Goal: Information Seeking & Learning: Learn about a topic

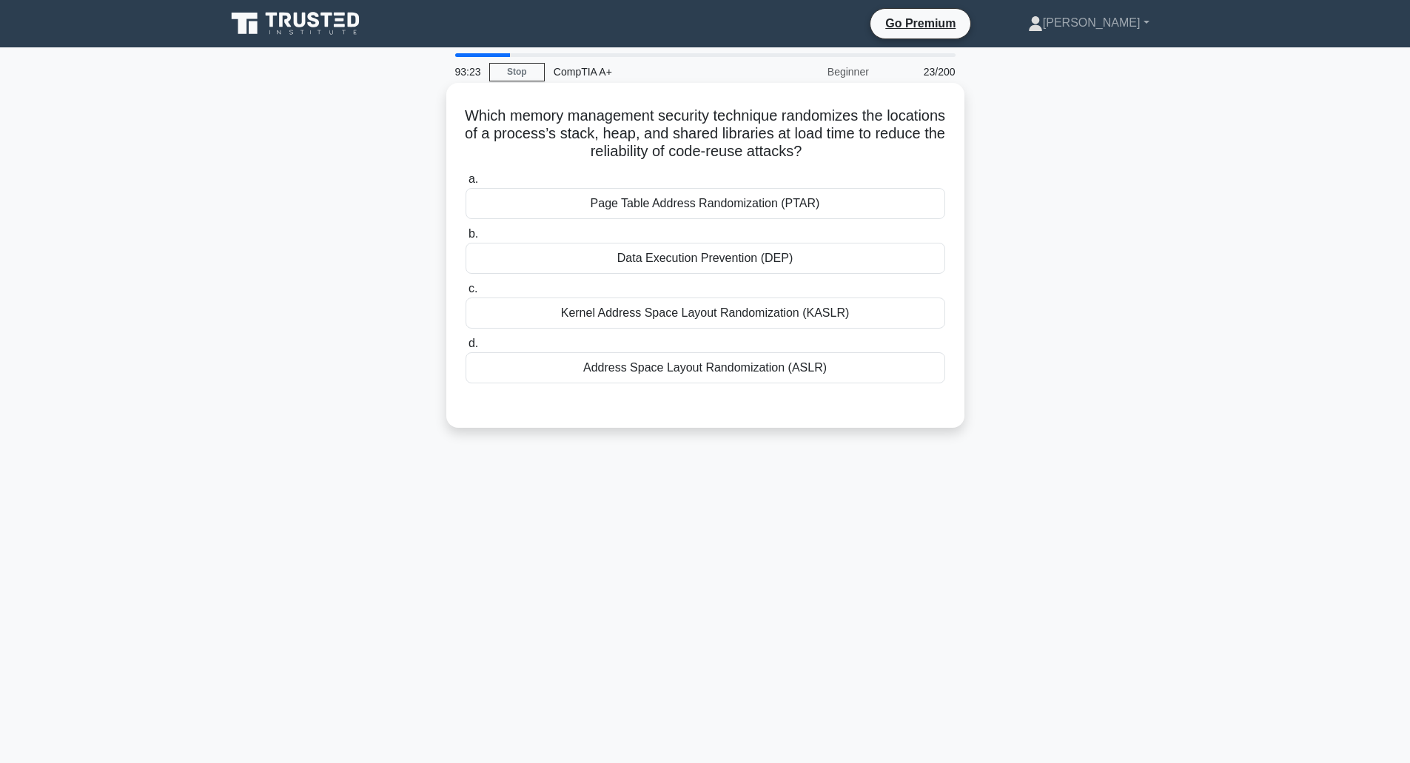
click at [683, 262] on div "Data Execution Prevention (DEP)" at bounding box center [704, 258] width 479 height 31
click at [465, 239] on input "b. Data Execution Prevention (DEP)" at bounding box center [465, 234] width 0 height 10
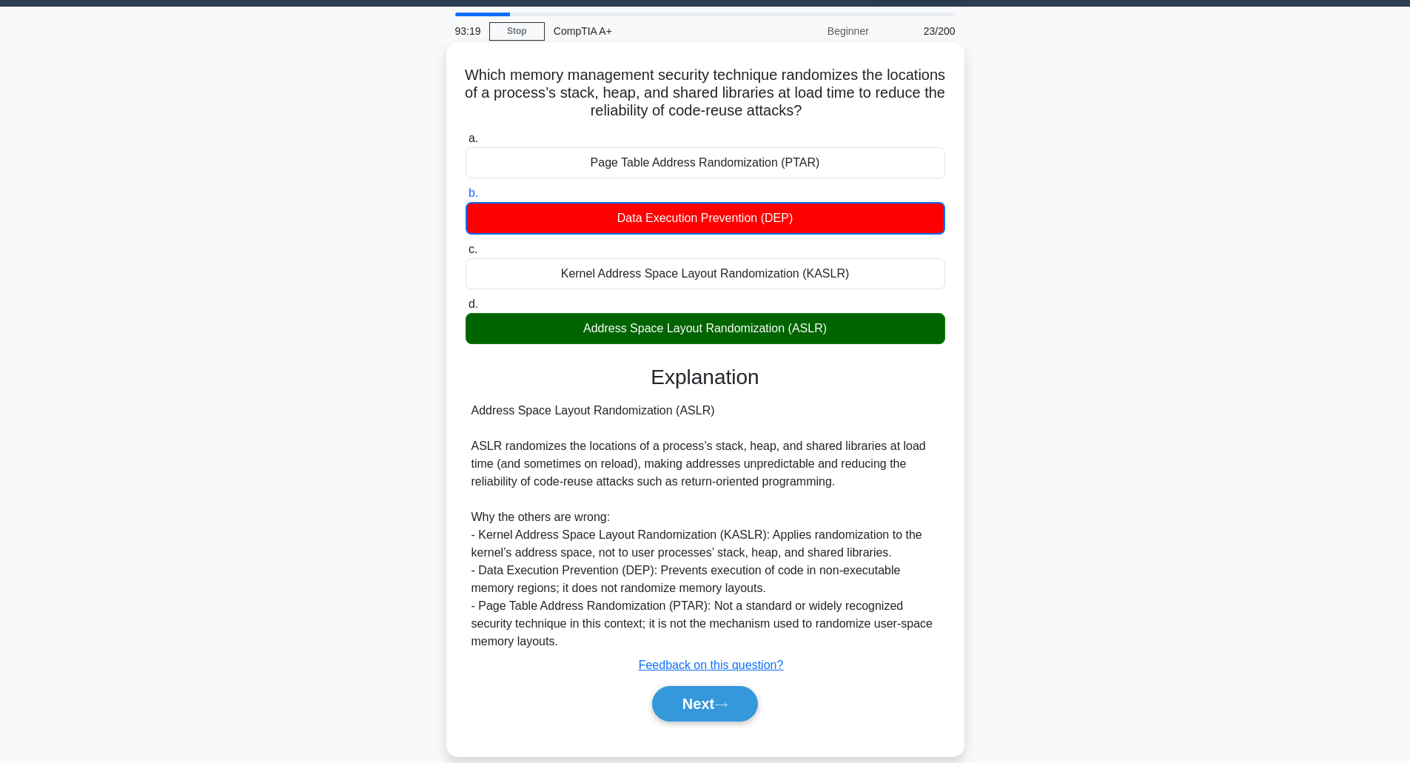
scroll to position [63, 0]
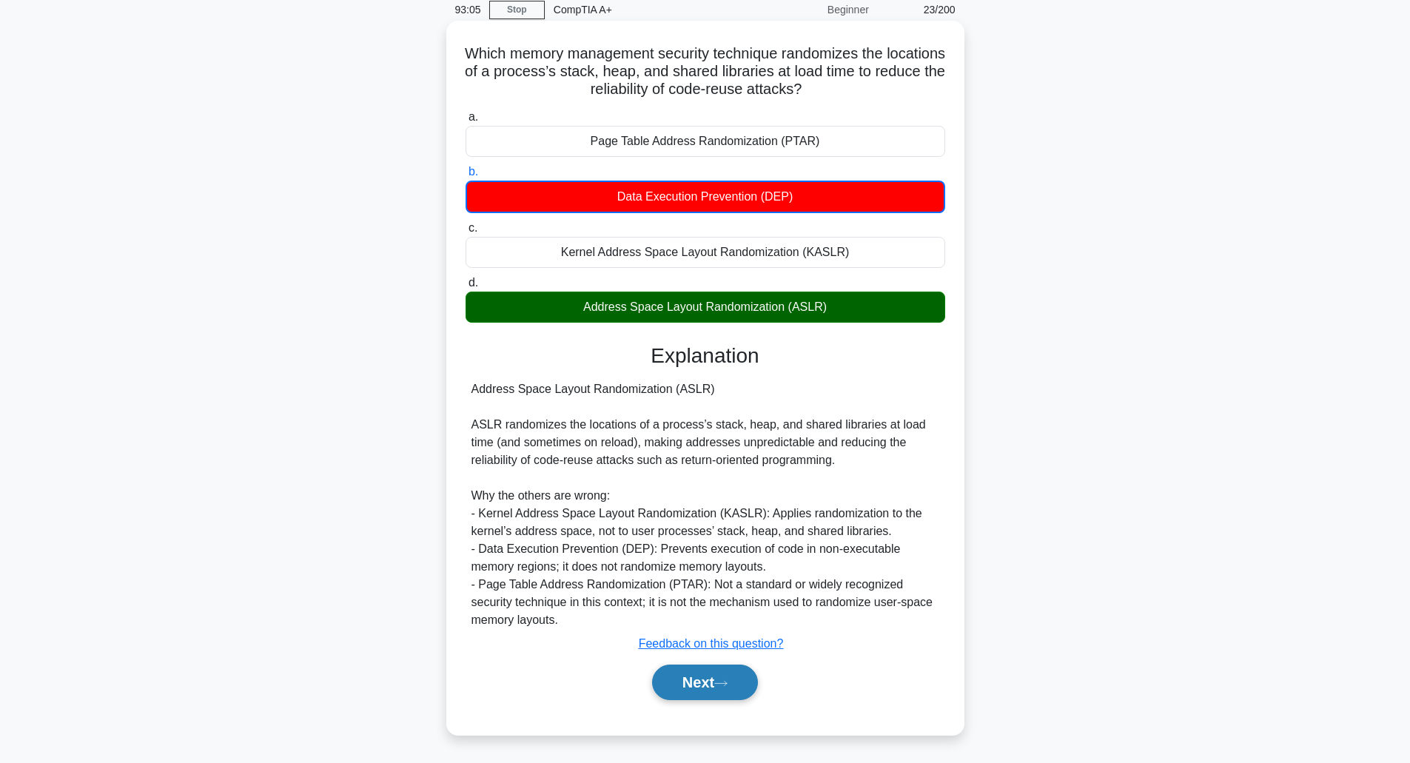
click at [739, 691] on button "Next" at bounding box center [705, 682] width 106 height 36
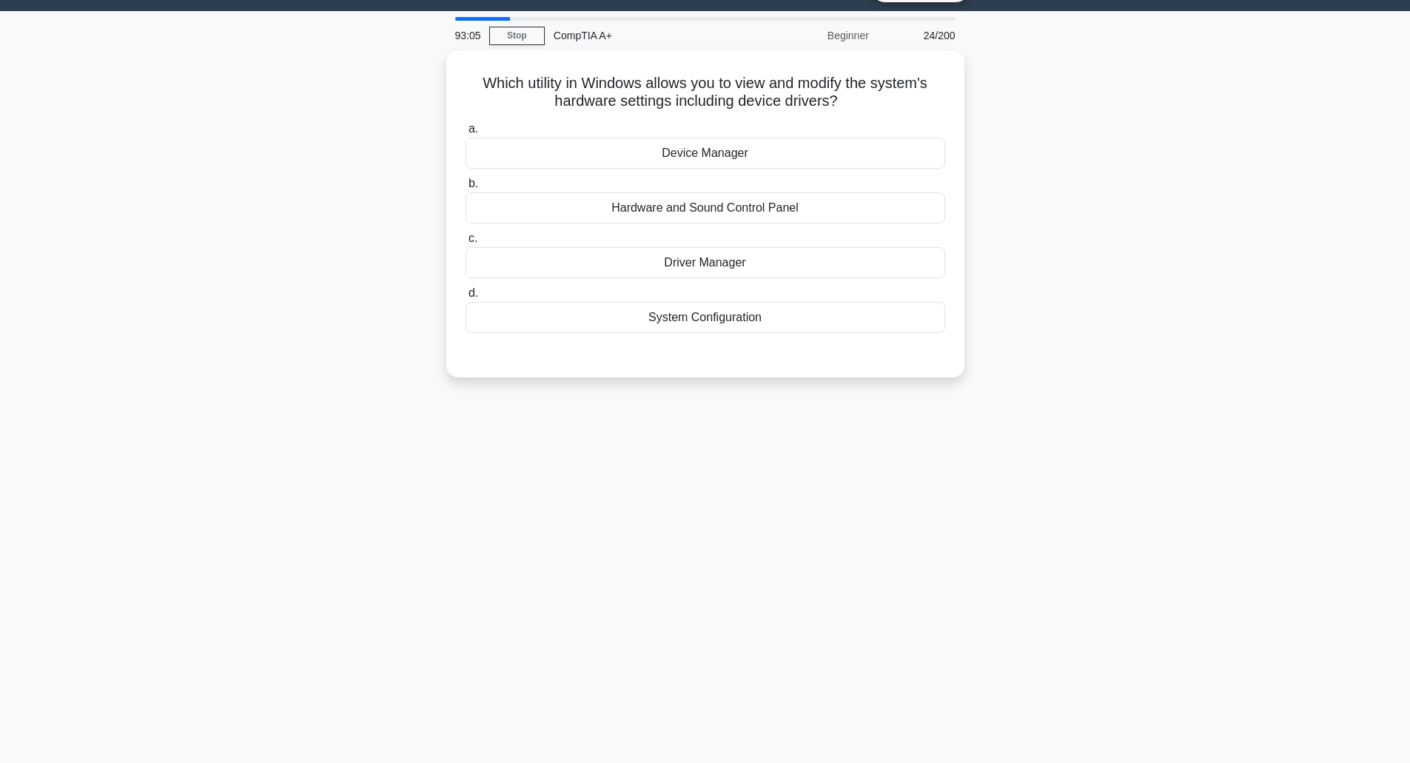
scroll to position [36, 0]
click at [755, 153] on div "Device Manager" at bounding box center [704, 149] width 479 height 31
click at [465, 130] on input "a. Device Manager" at bounding box center [465, 126] width 0 height 10
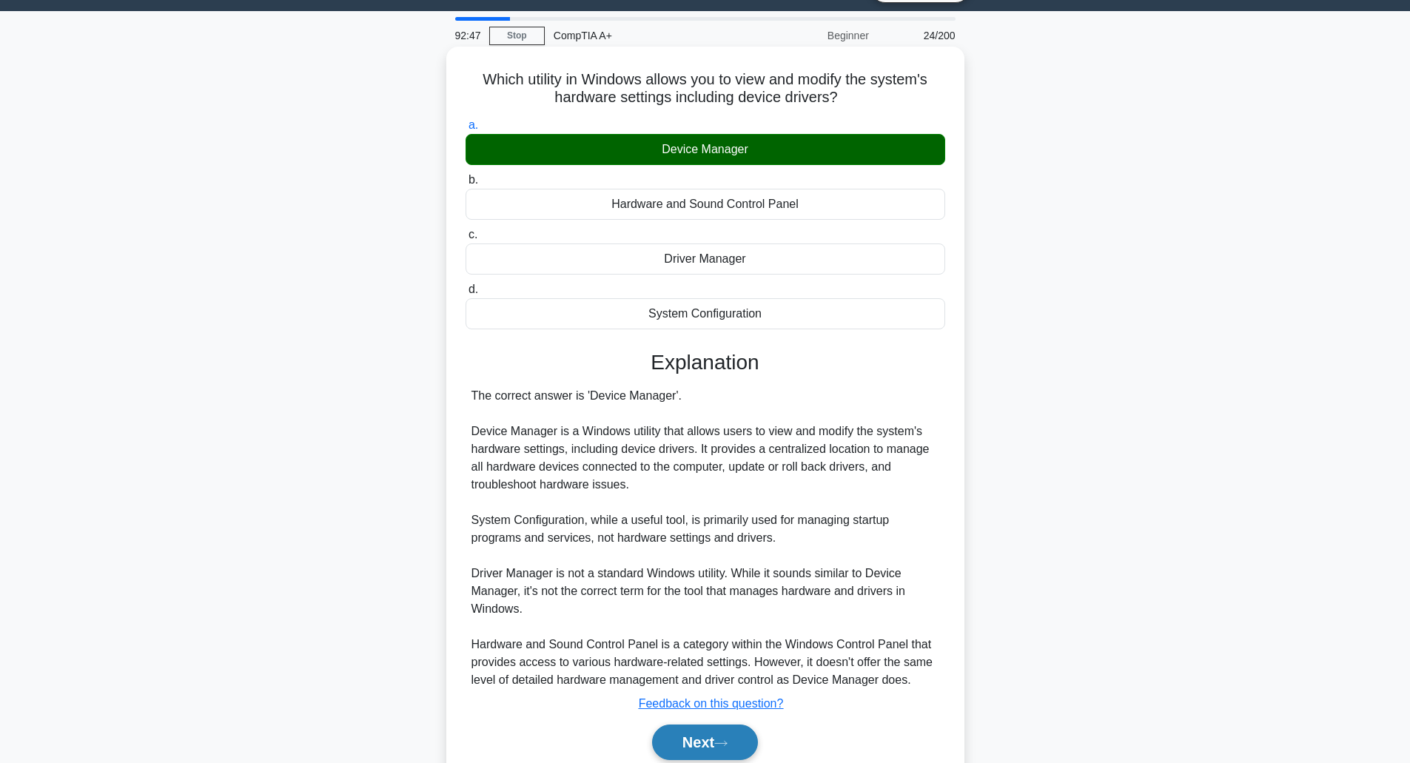
click at [718, 730] on button "Next" at bounding box center [705, 742] width 106 height 36
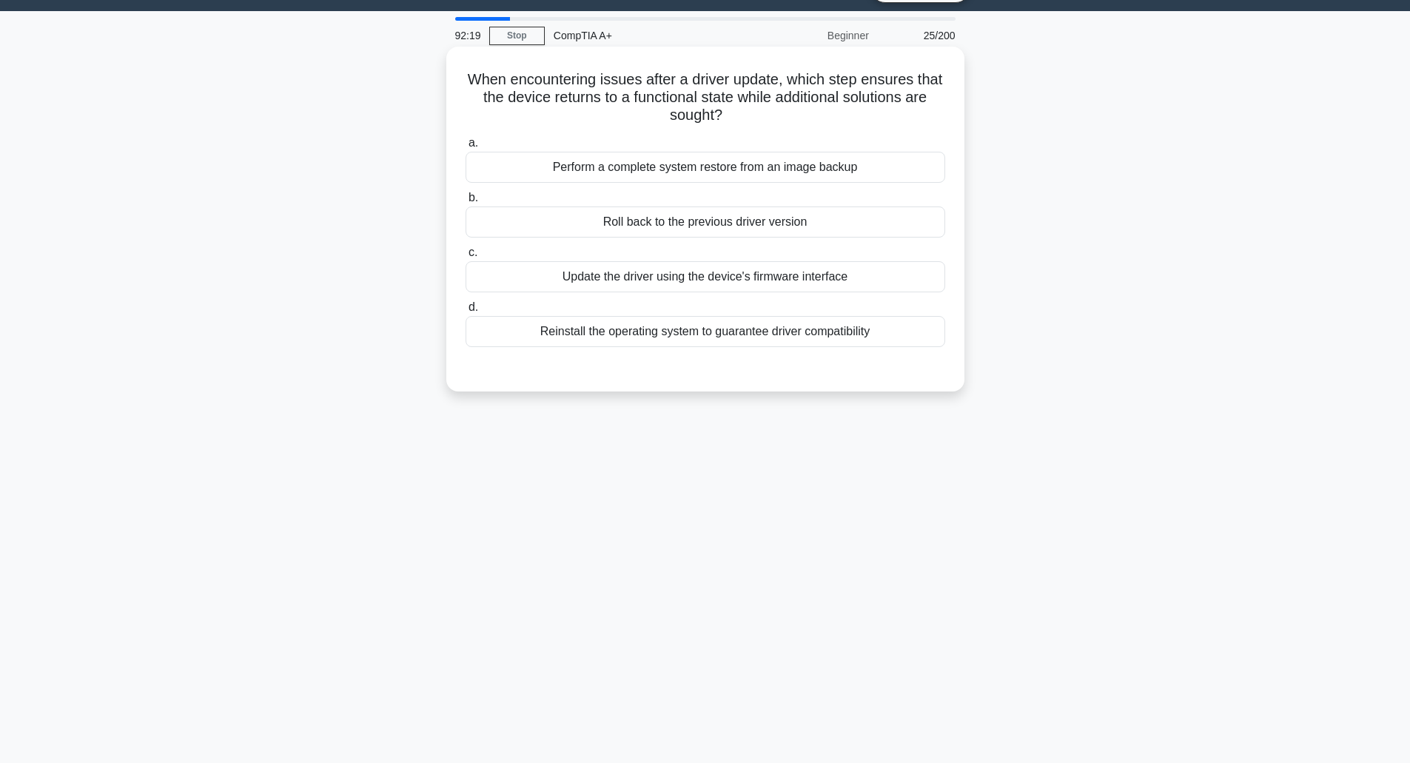
click at [742, 214] on div "Roll back to the previous driver version" at bounding box center [704, 221] width 479 height 31
click at [465, 203] on input "b. Roll back to the previous driver version" at bounding box center [465, 198] width 0 height 10
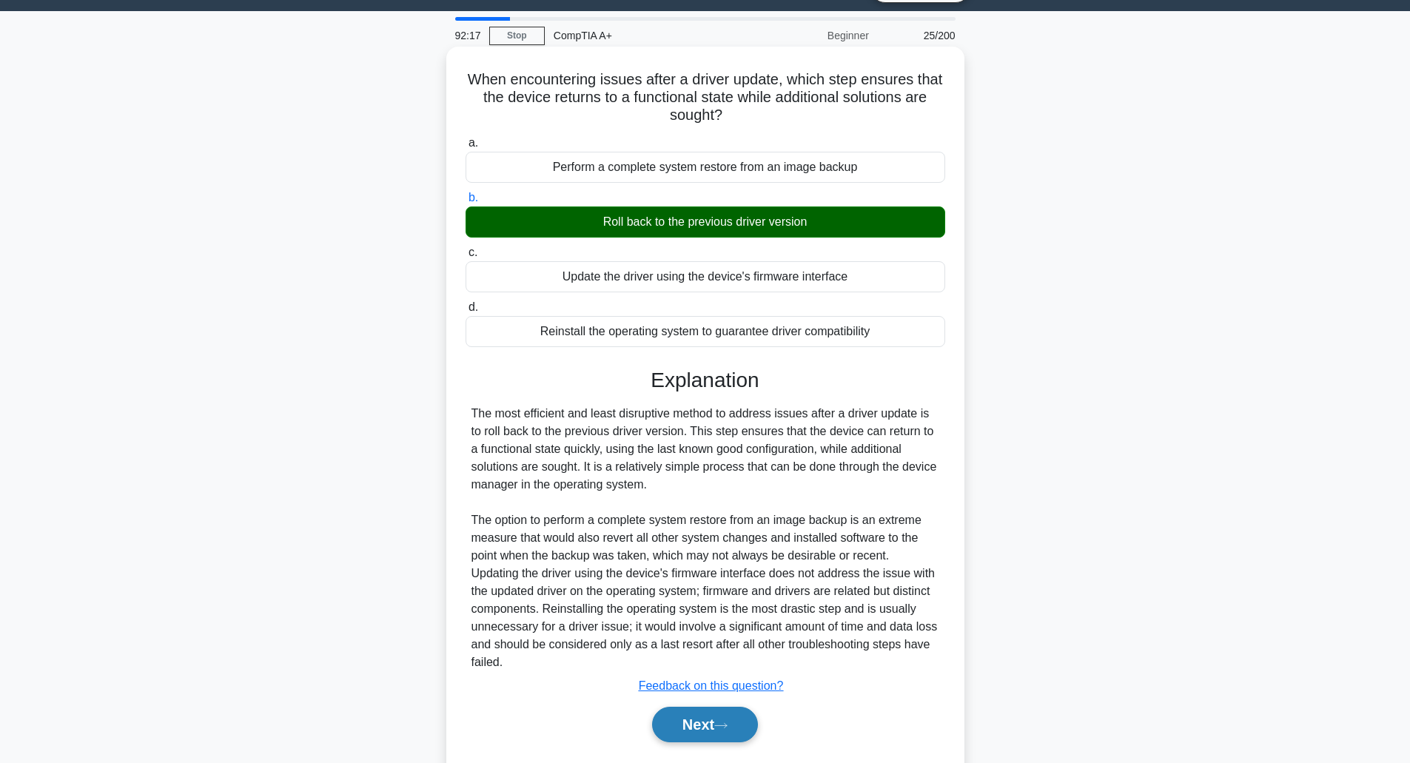
click at [698, 717] on button "Next" at bounding box center [705, 725] width 106 height 36
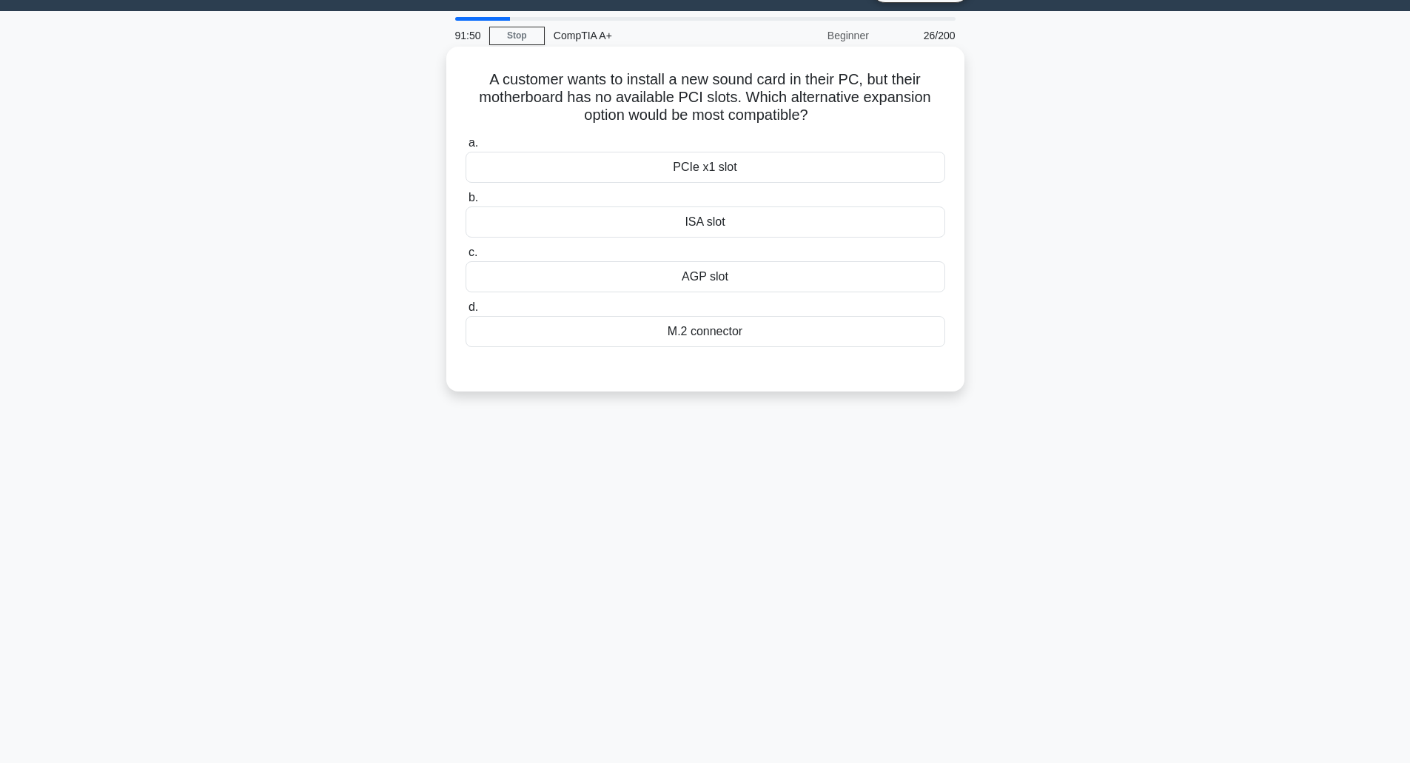
click at [793, 167] on div "PCIe x1 slot" at bounding box center [704, 167] width 479 height 31
click at [465, 148] on input "a. PCIe x1 slot" at bounding box center [465, 143] width 0 height 10
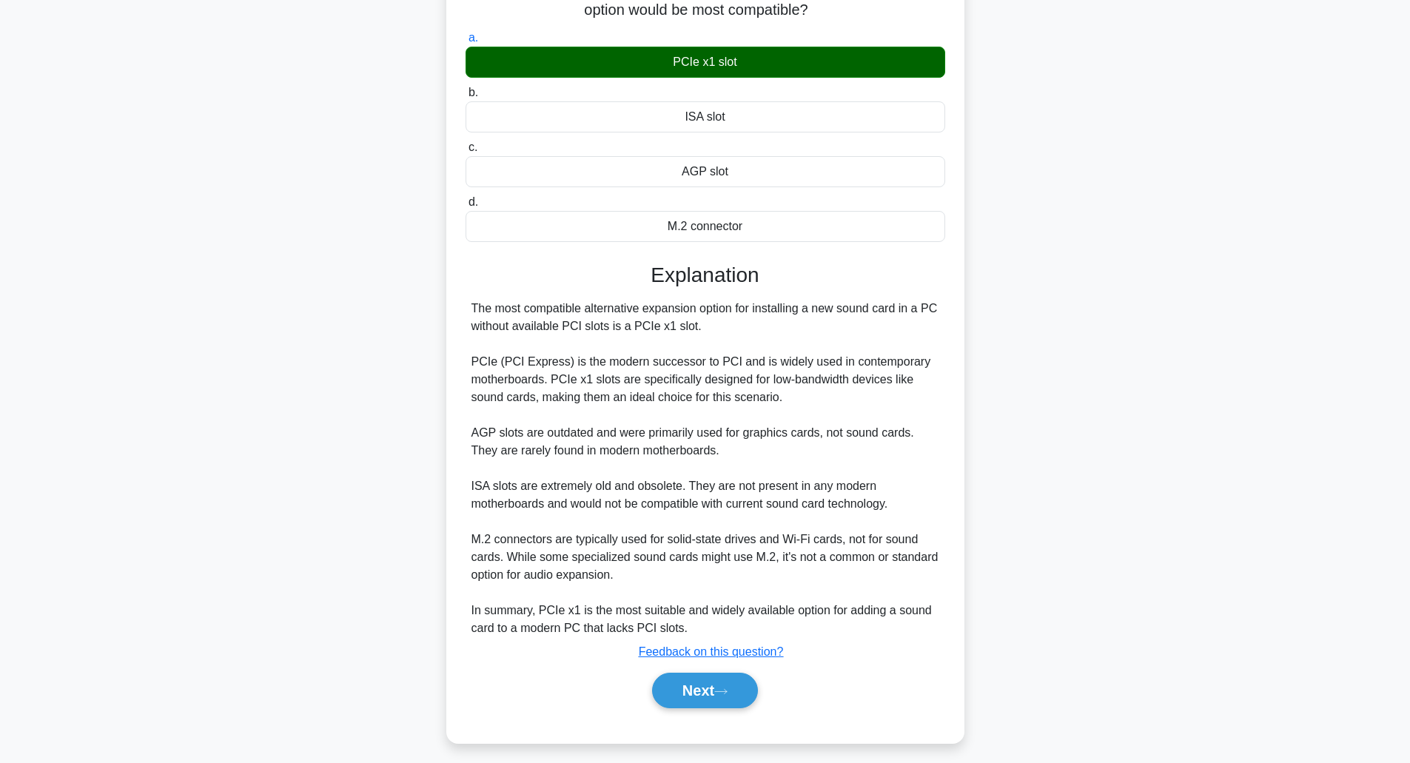
scroll to position [150, 0]
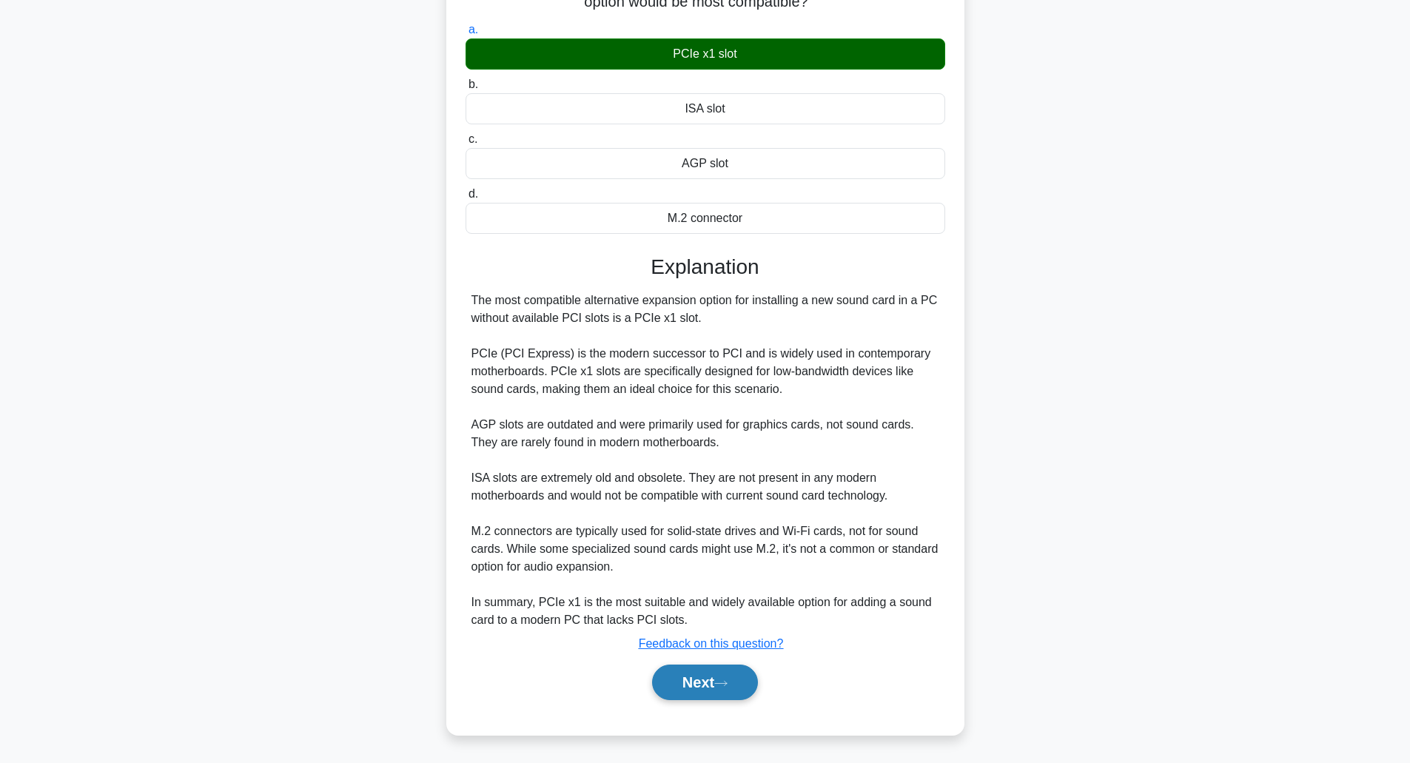
click at [674, 678] on button "Next" at bounding box center [705, 682] width 106 height 36
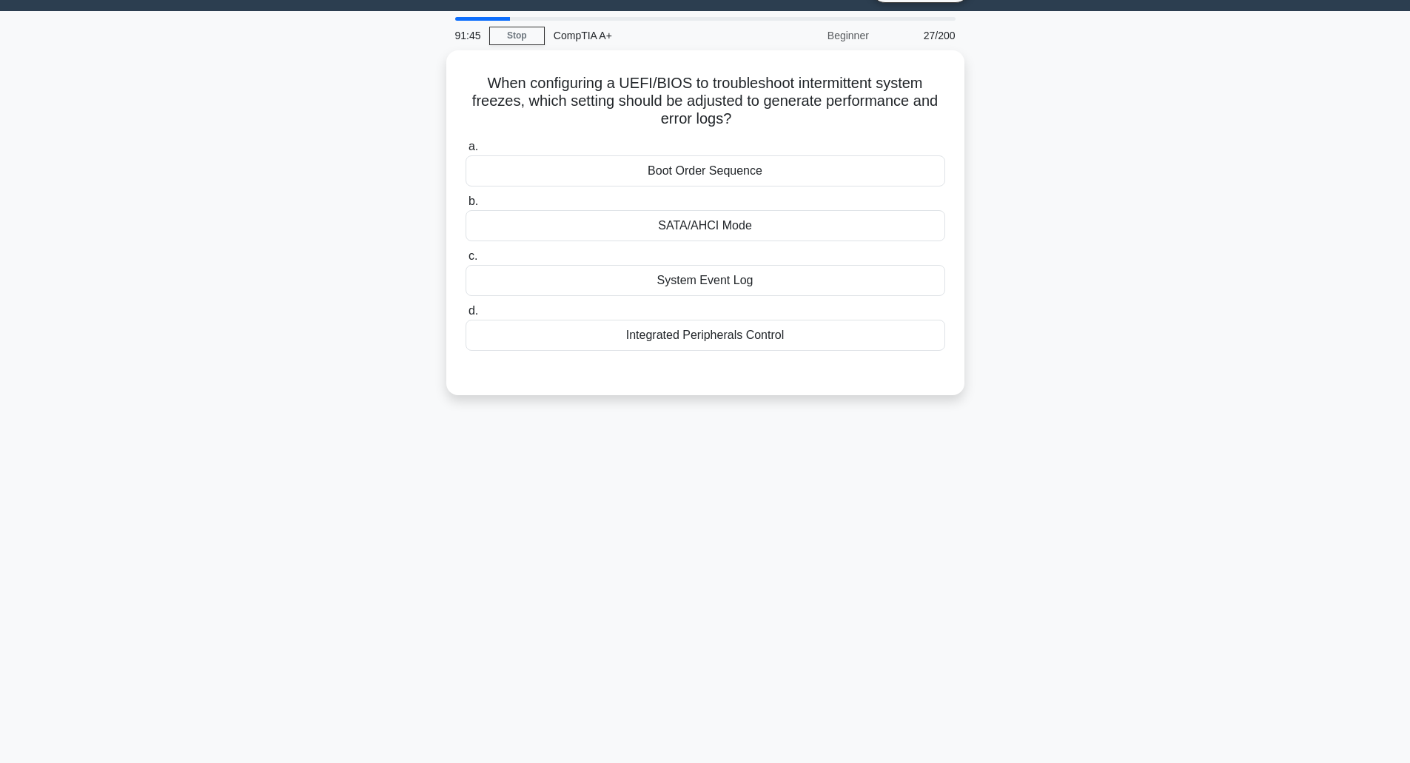
scroll to position [36, 0]
click at [724, 269] on div "System Event Log" at bounding box center [704, 276] width 479 height 31
click at [465, 257] on input "c. System Event Log" at bounding box center [465, 253] width 0 height 10
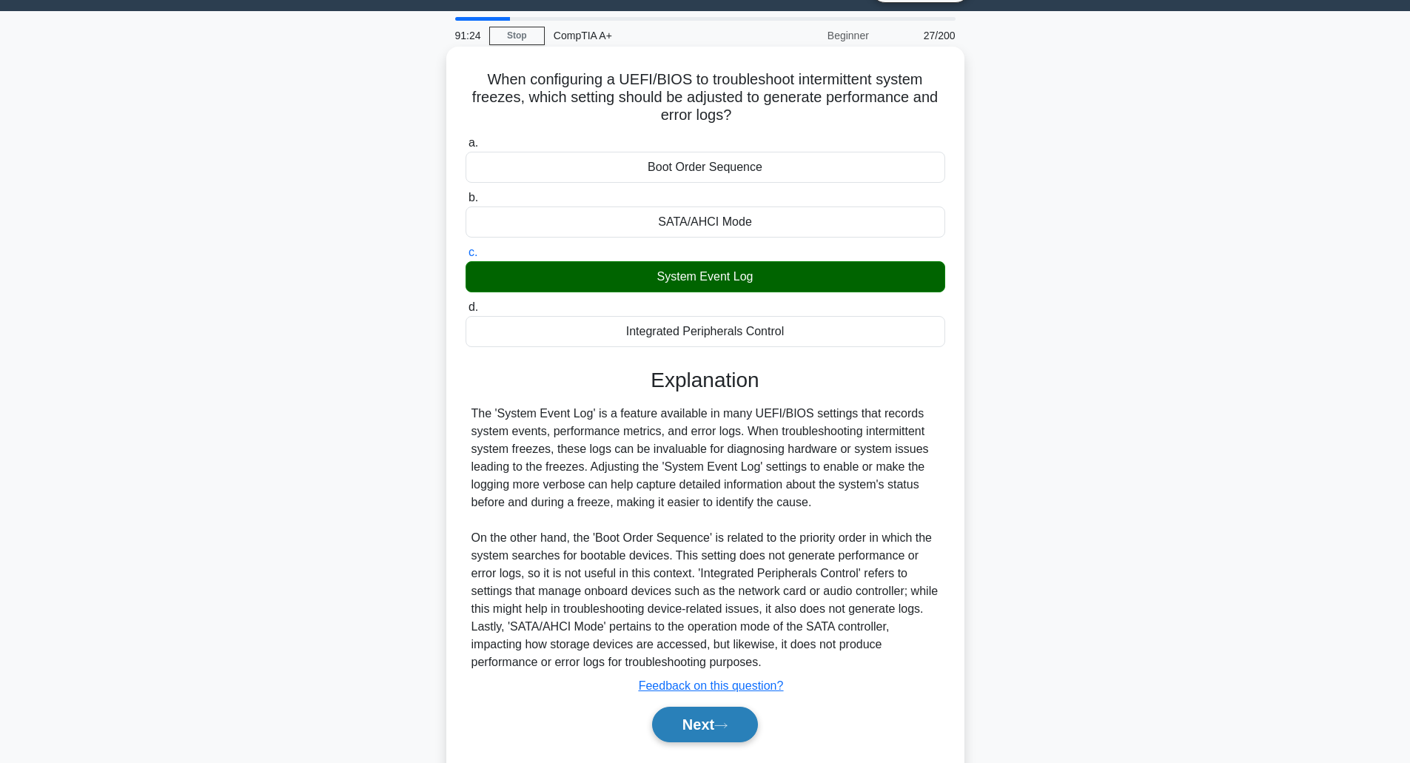
click at [689, 729] on button "Next" at bounding box center [705, 725] width 106 height 36
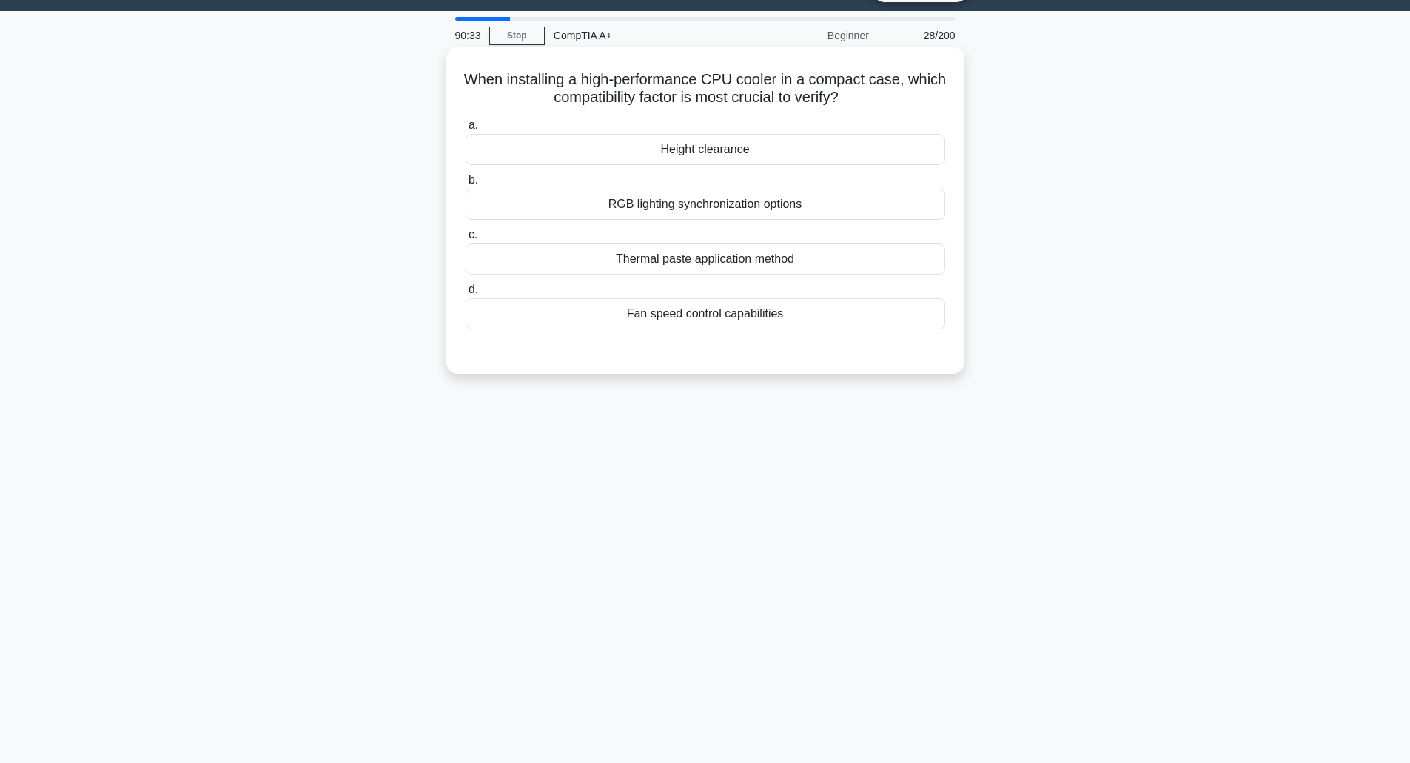
click at [707, 151] on div "Height clearance" at bounding box center [704, 149] width 479 height 31
click at [465, 130] on input "a. Height clearance" at bounding box center [465, 126] width 0 height 10
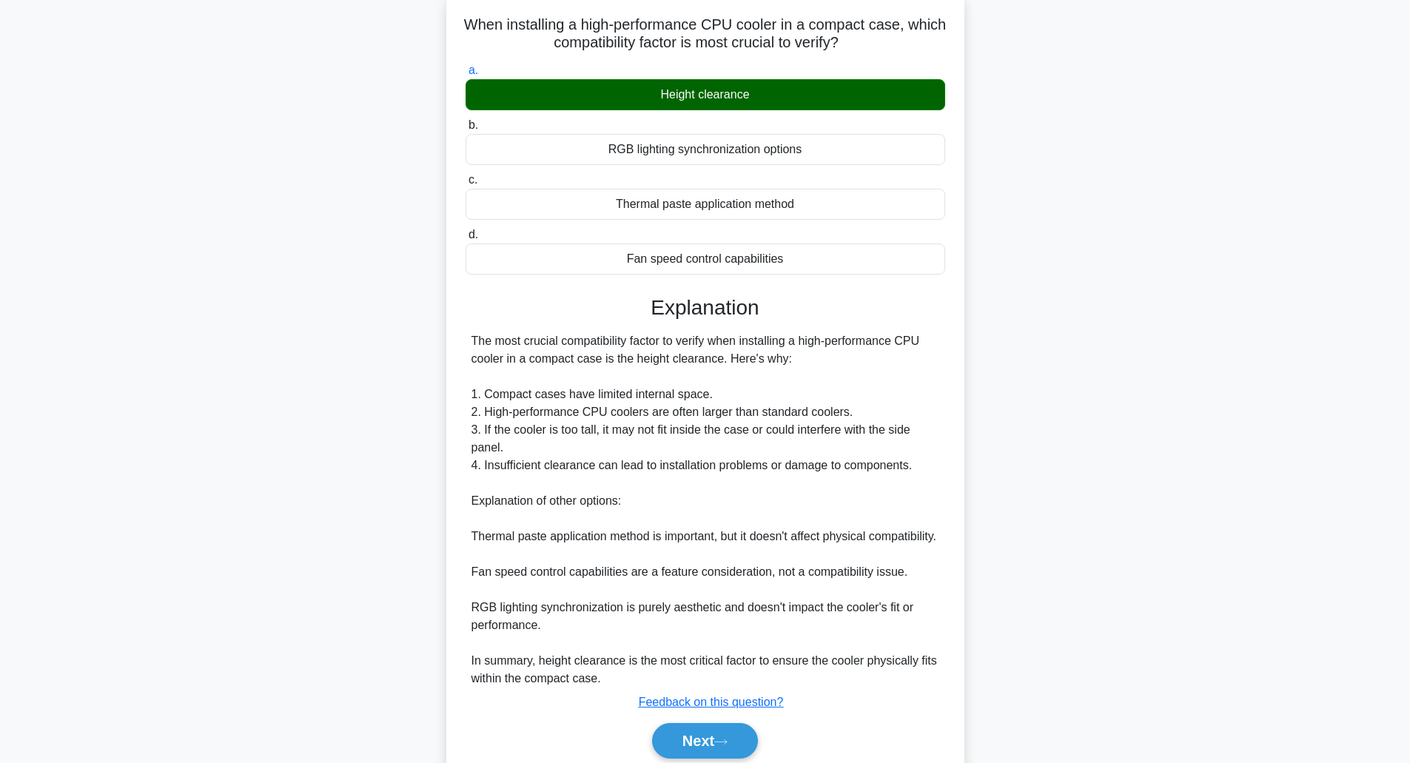
scroll to position [168, 0]
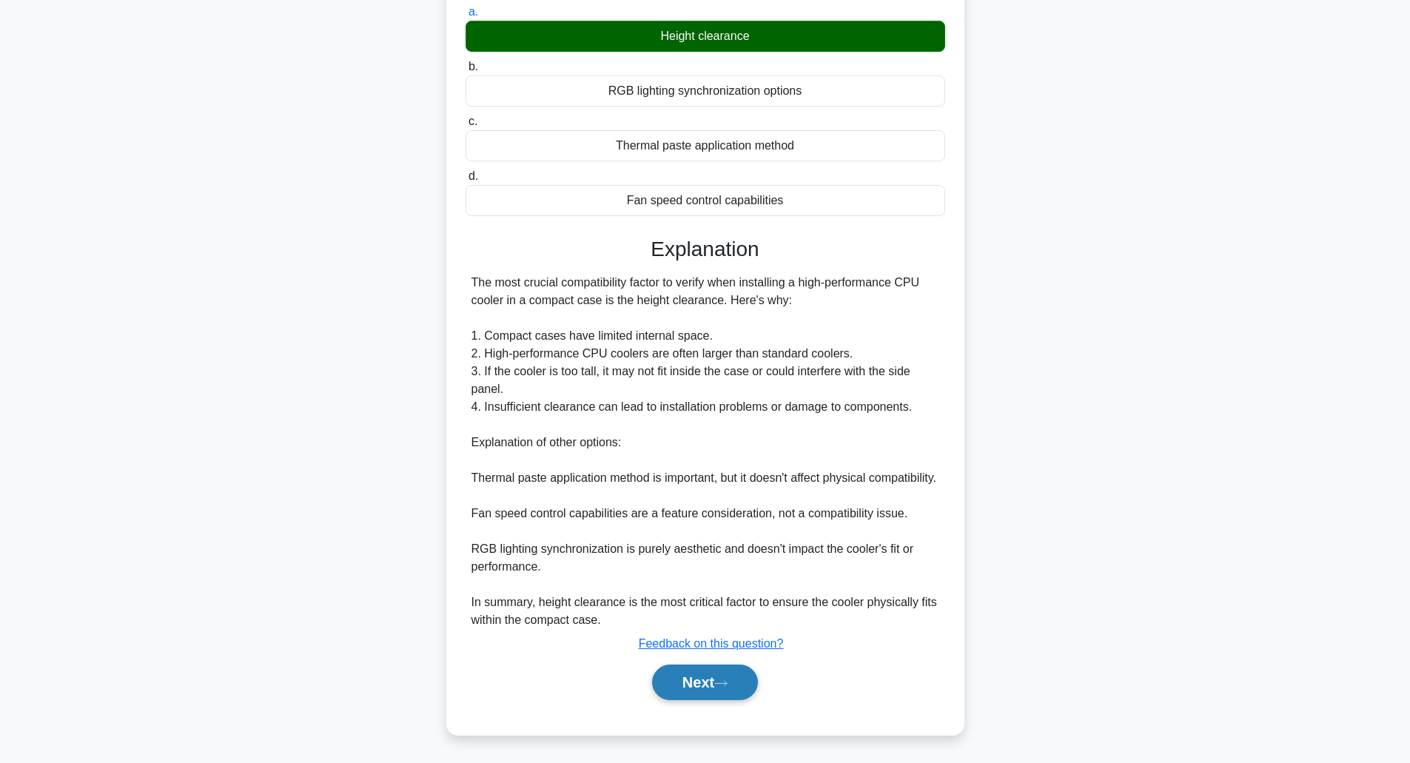
click at [705, 677] on button "Next" at bounding box center [705, 682] width 106 height 36
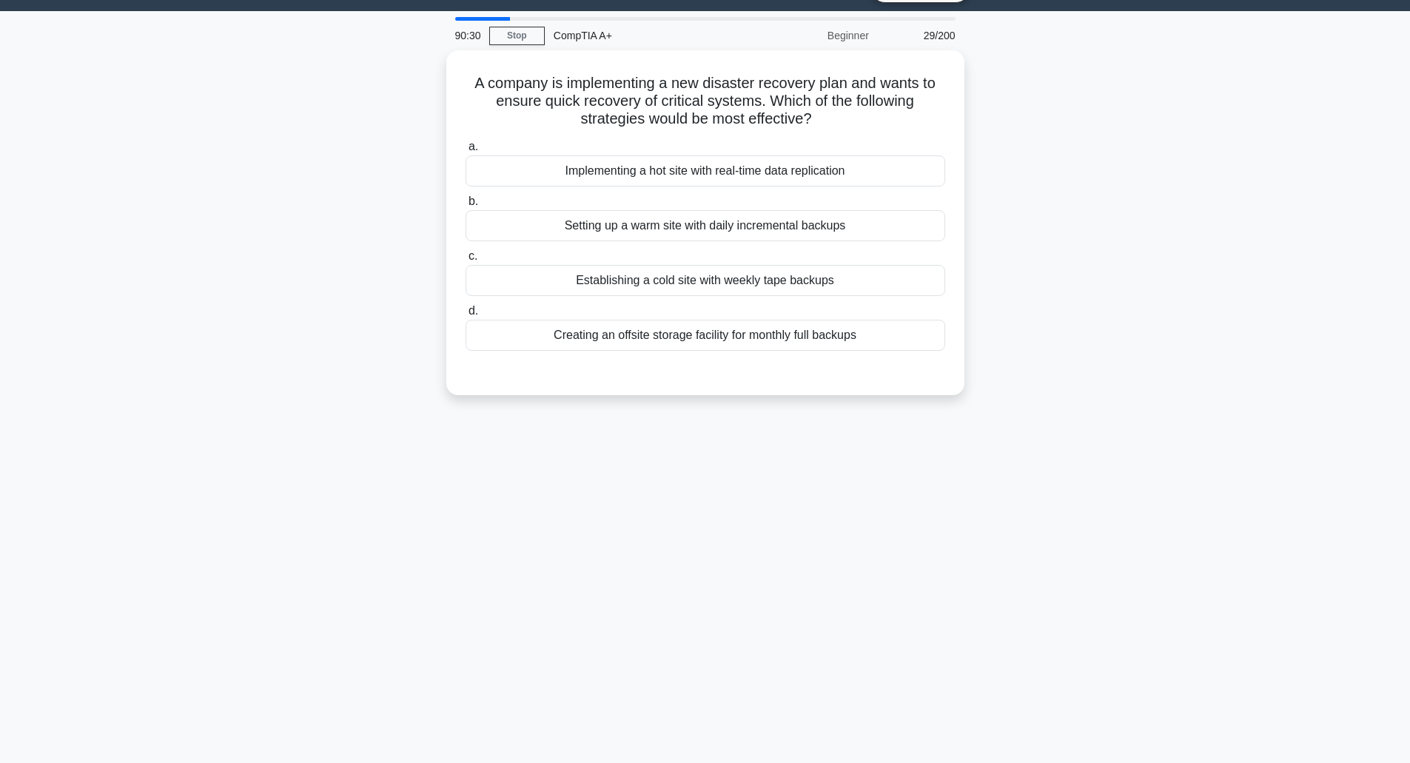
scroll to position [36, 0]
click at [754, 229] on div "Setting up a warm site with daily incremental backups" at bounding box center [704, 221] width 479 height 31
click at [465, 203] on input "b. Setting up a warm site with daily incremental backups" at bounding box center [465, 198] width 0 height 10
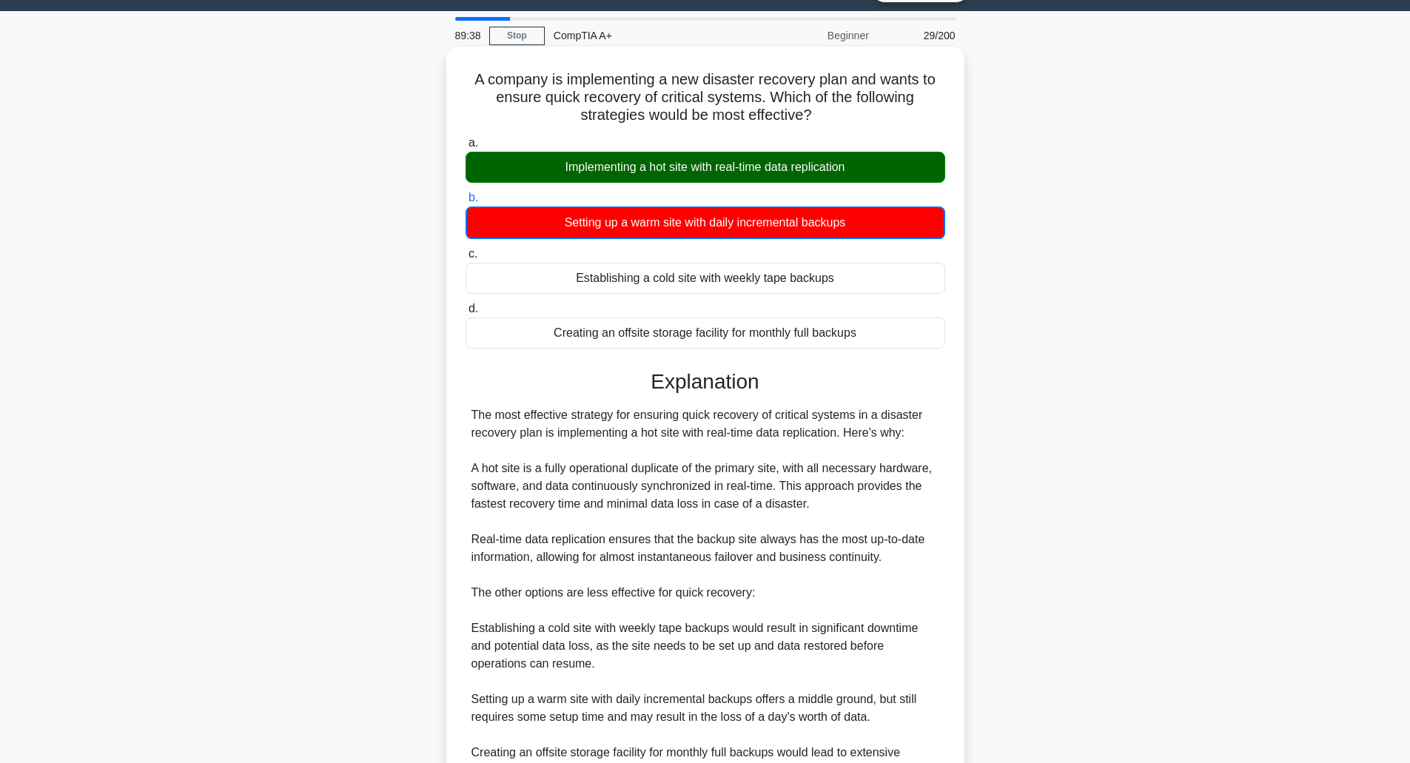
scroll to position [258, 0]
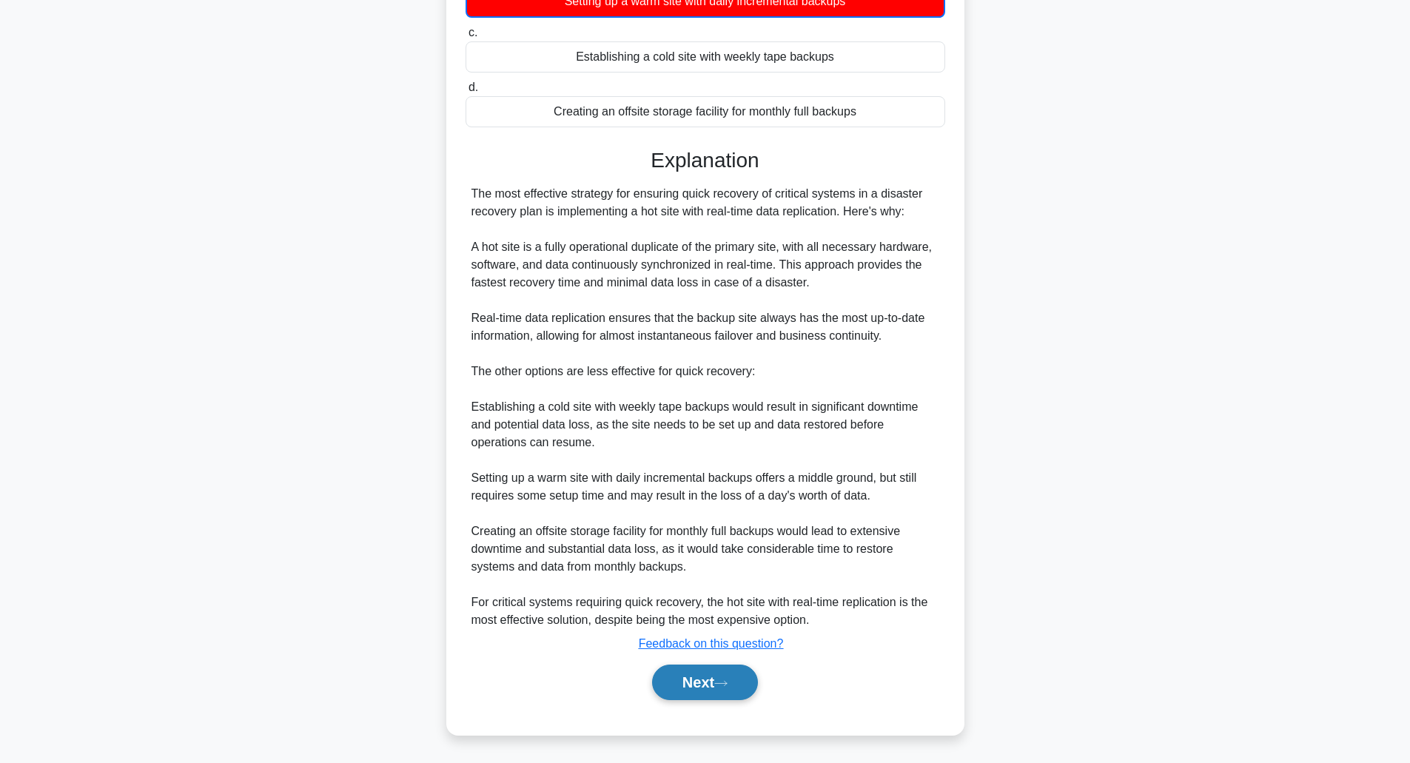
click at [687, 680] on button "Next" at bounding box center [705, 682] width 106 height 36
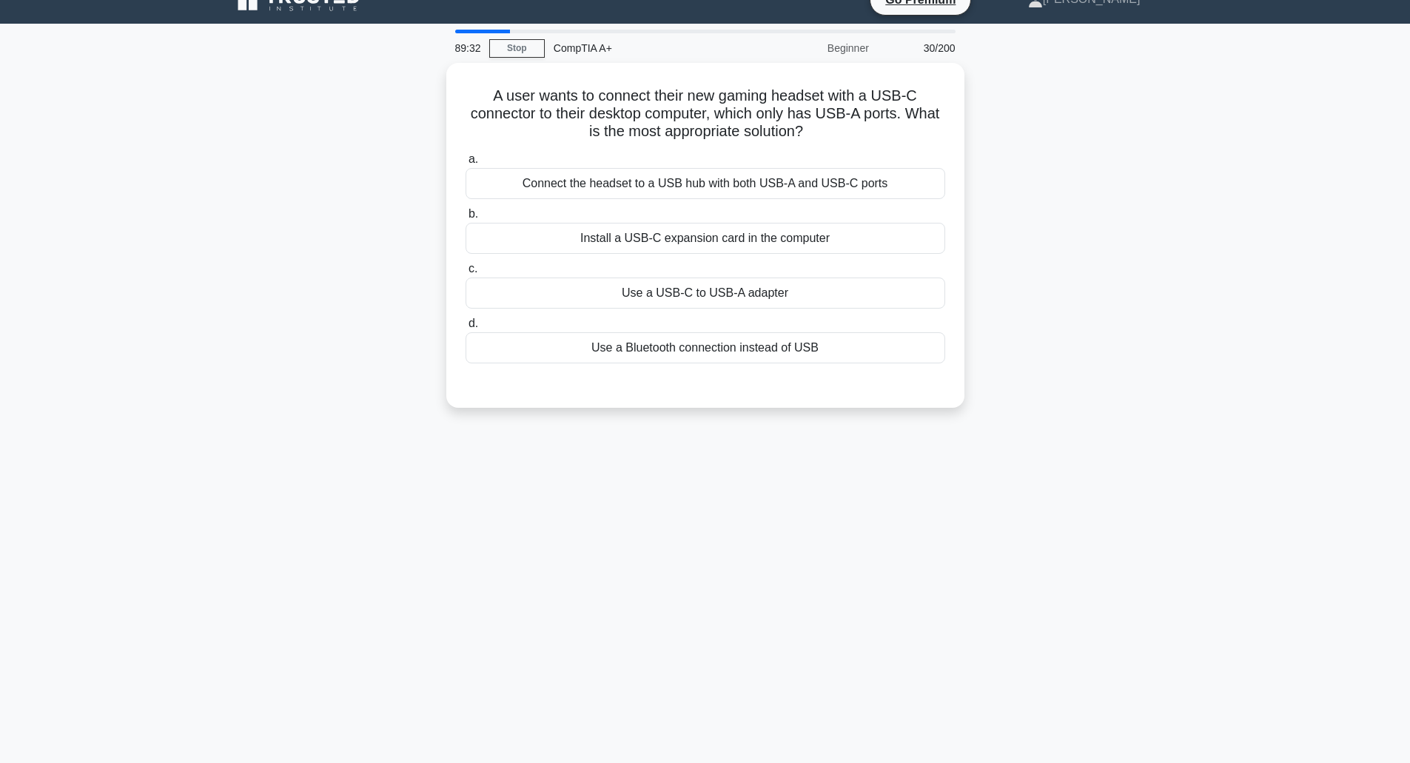
scroll to position [36, 0]
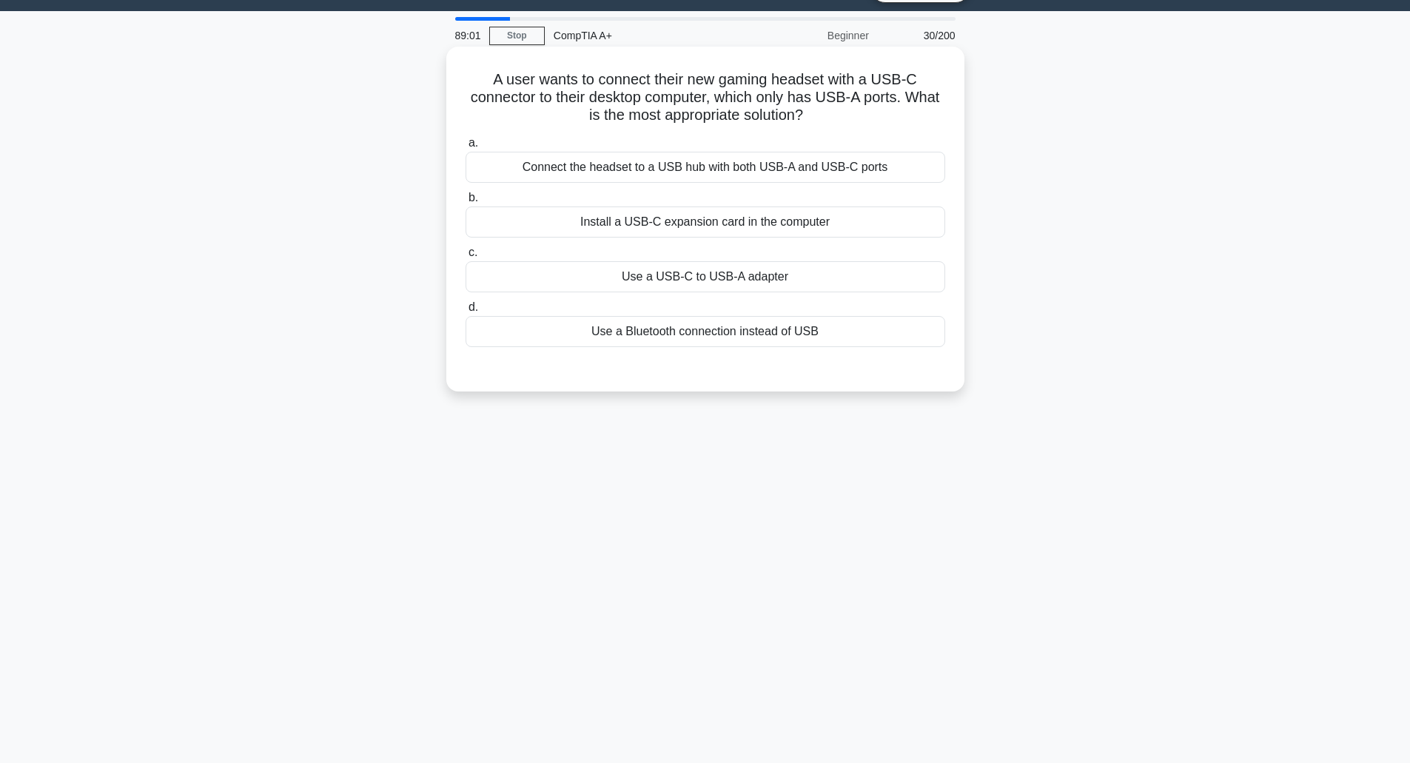
click at [728, 283] on div "Use a USB-C to USB-A adapter" at bounding box center [704, 276] width 479 height 31
click at [465, 257] on input "c. Use a USB-C to USB-A adapter" at bounding box center [465, 253] width 0 height 10
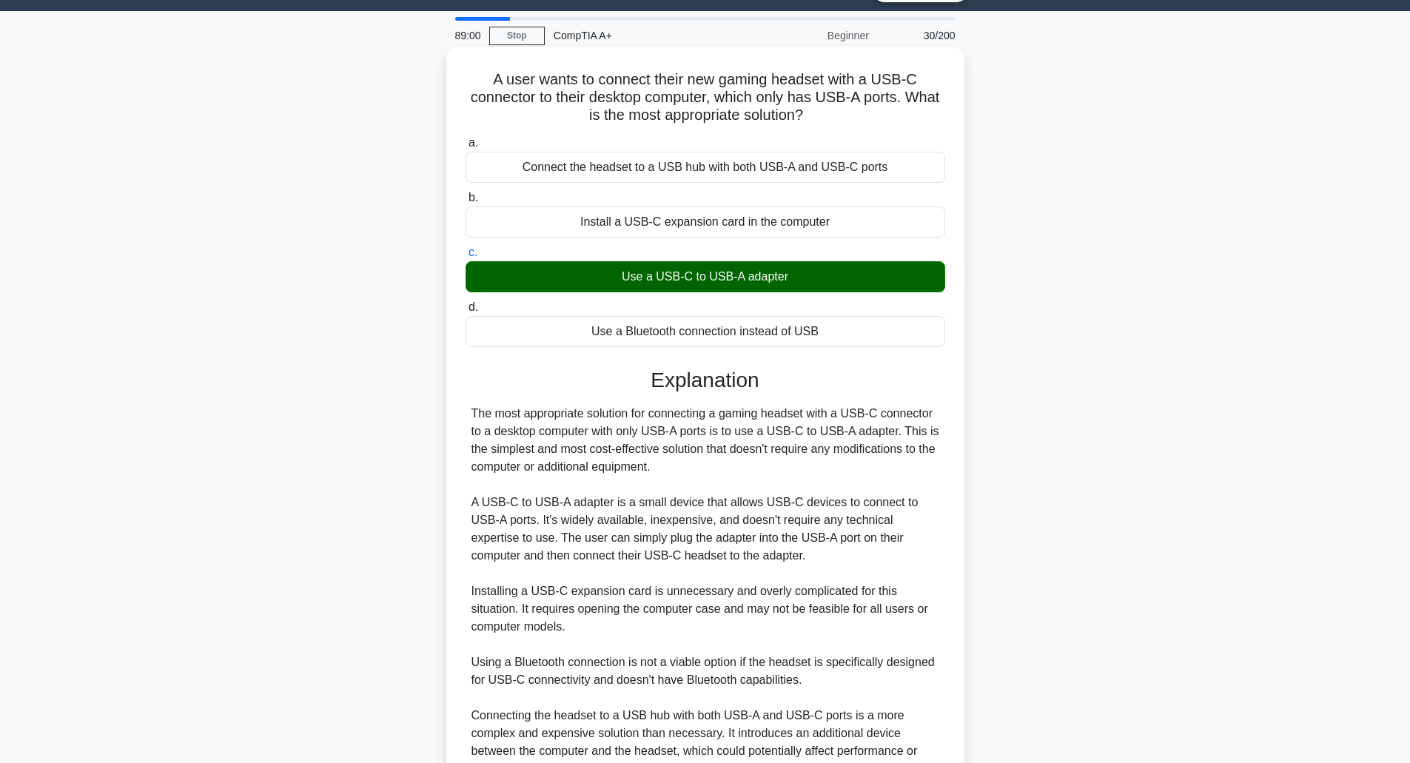
scroll to position [186, 0]
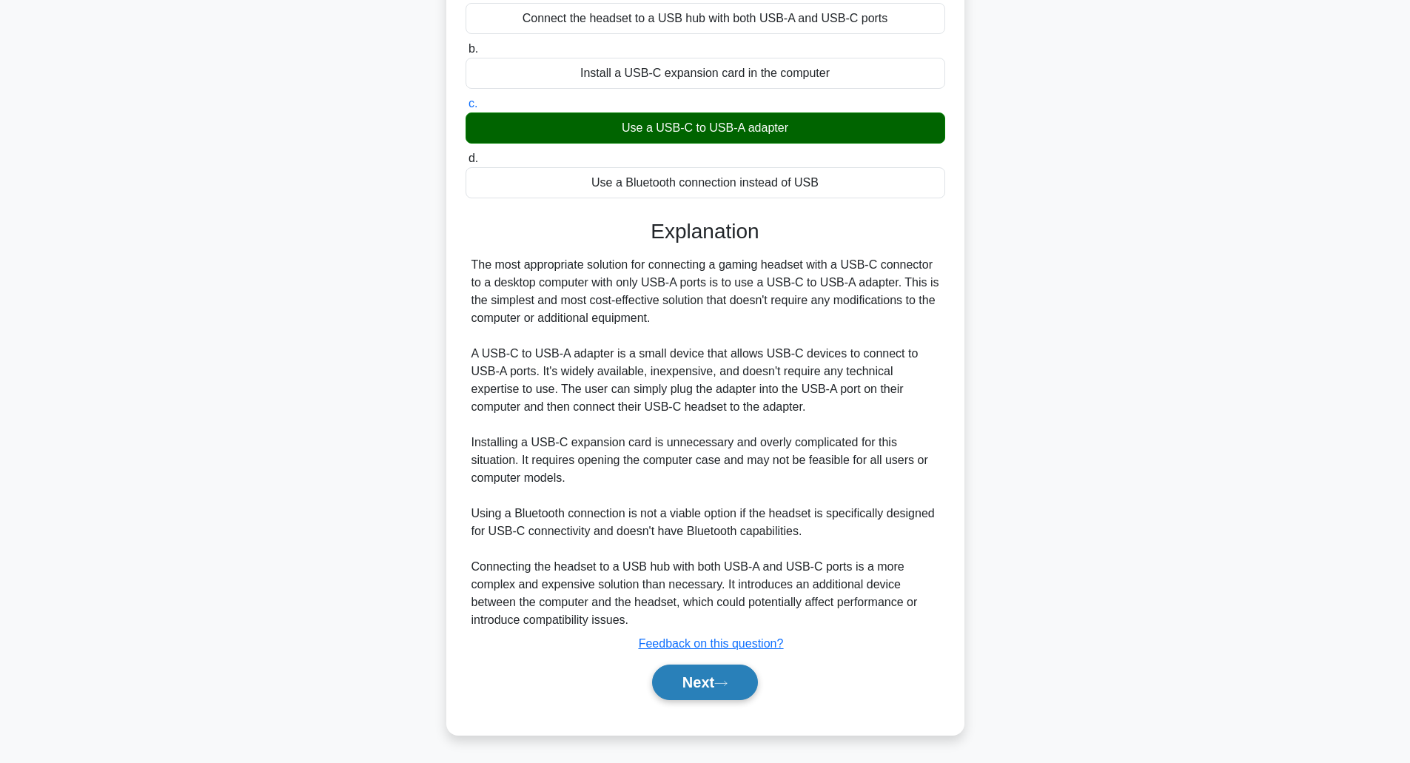
click at [701, 677] on button "Next" at bounding box center [705, 682] width 106 height 36
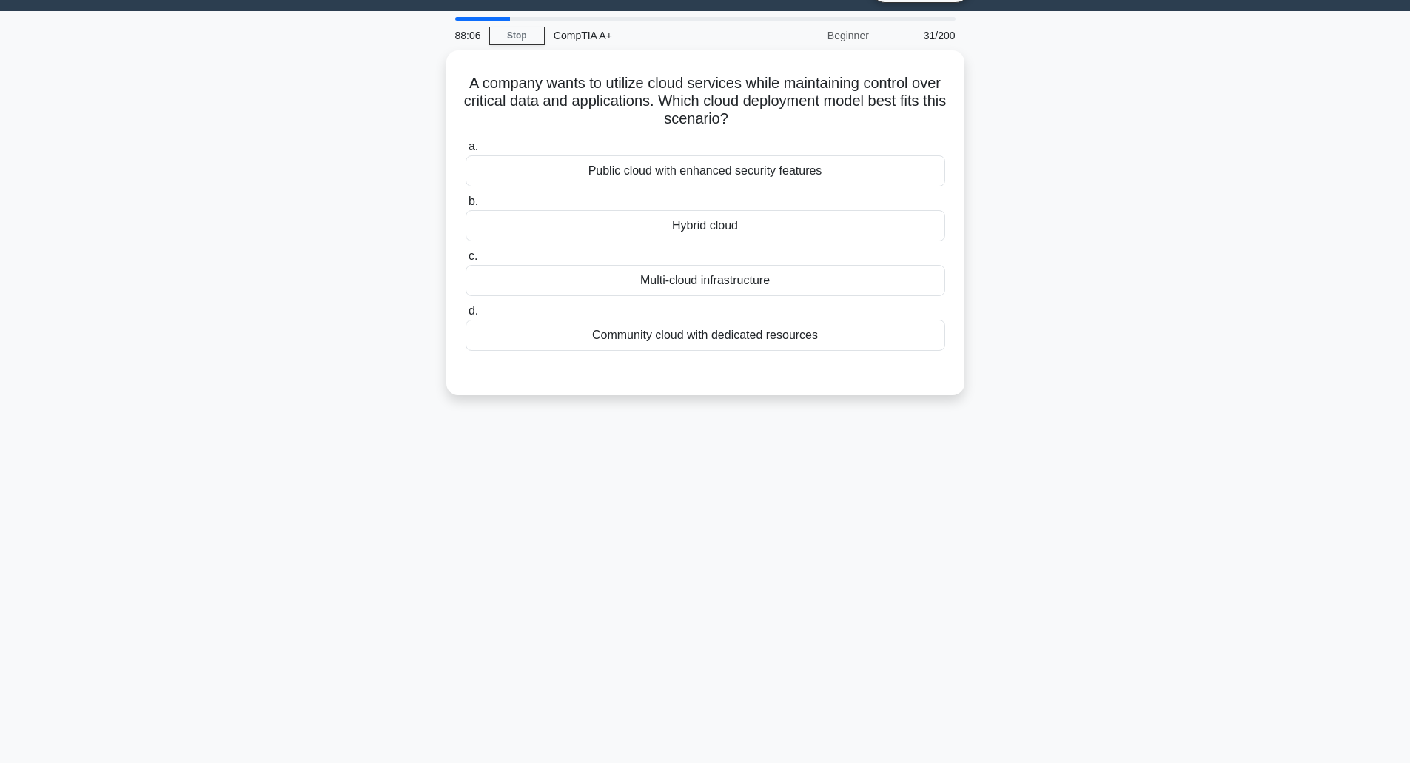
scroll to position [0, 0]
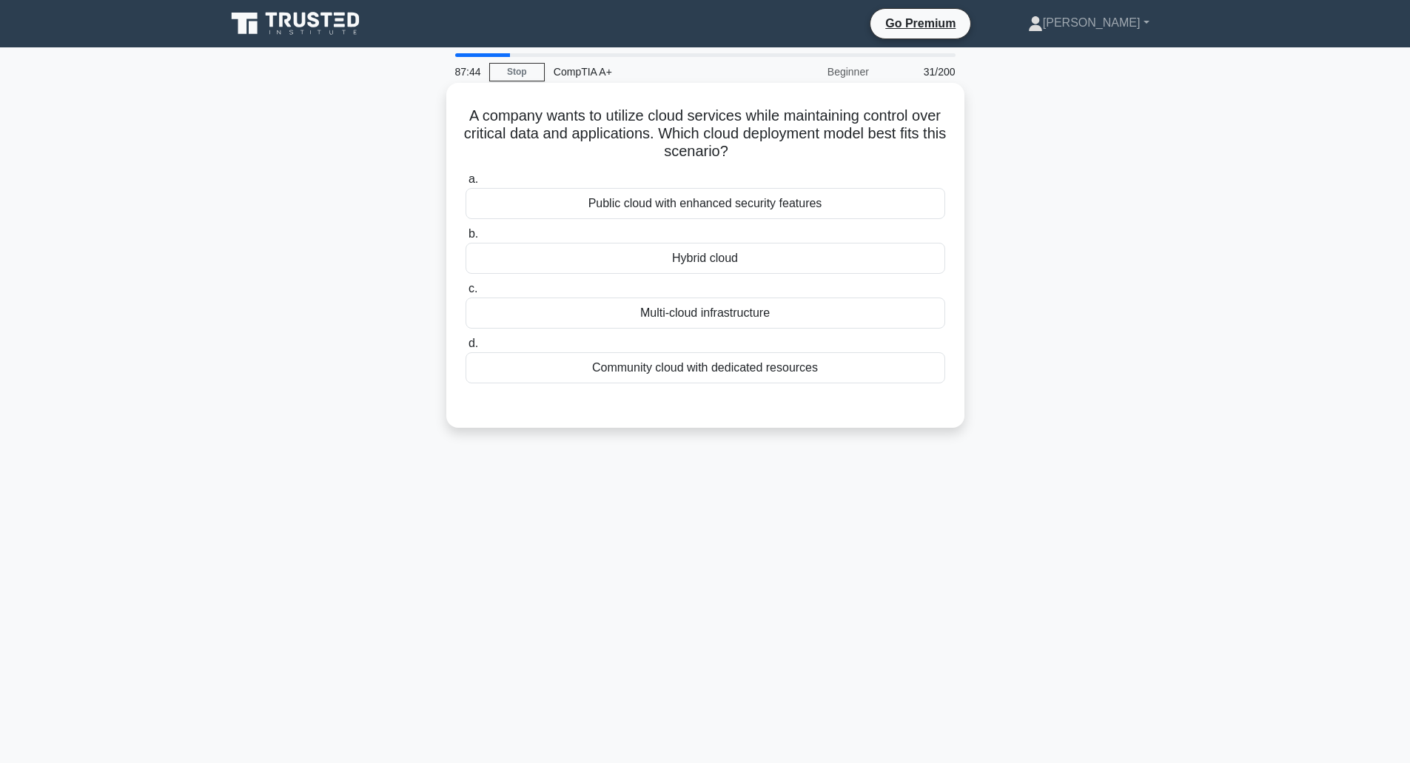
click at [756, 209] on div "Public cloud with enhanced security features" at bounding box center [704, 203] width 479 height 31
click at [465, 184] on input "a. Public cloud with enhanced security features" at bounding box center [465, 180] width 0 height 10
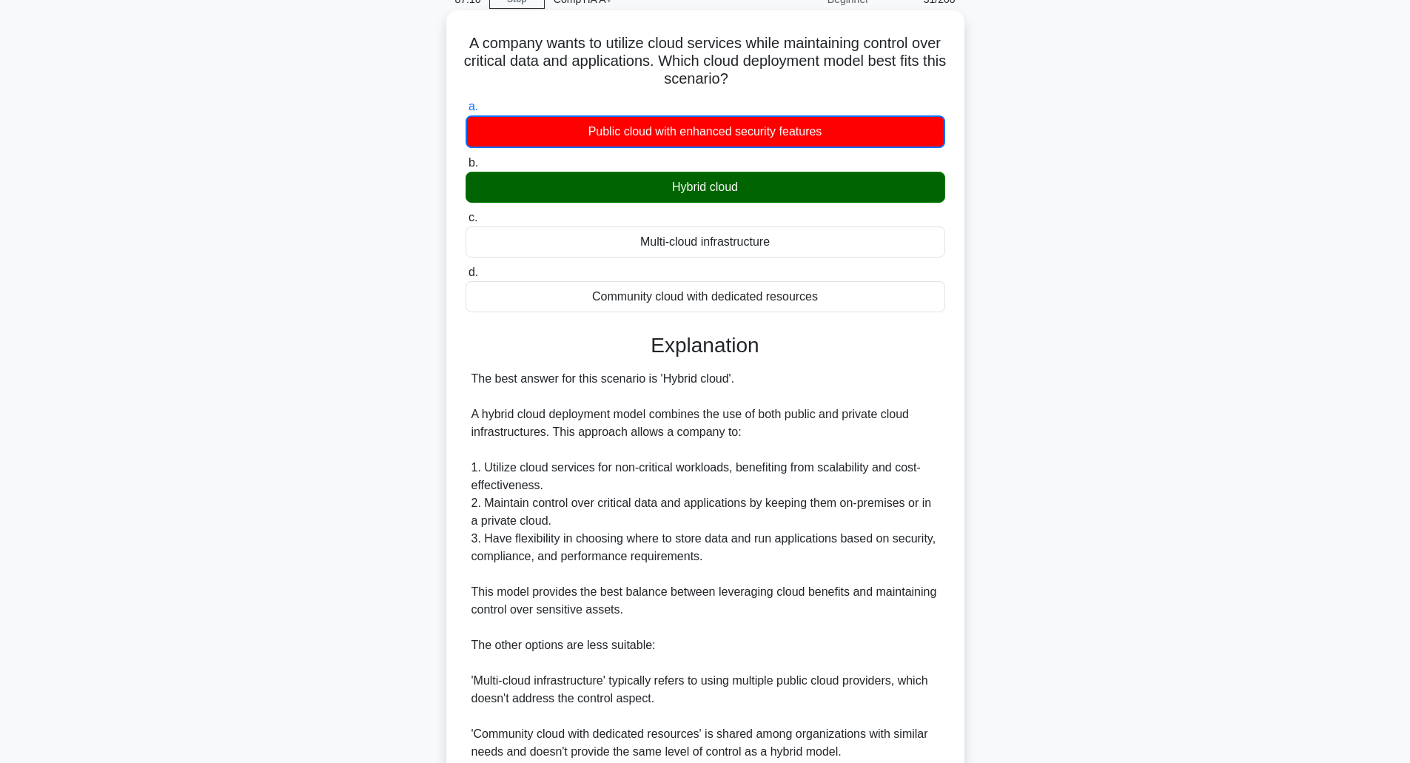
scroll to position [276, 0]
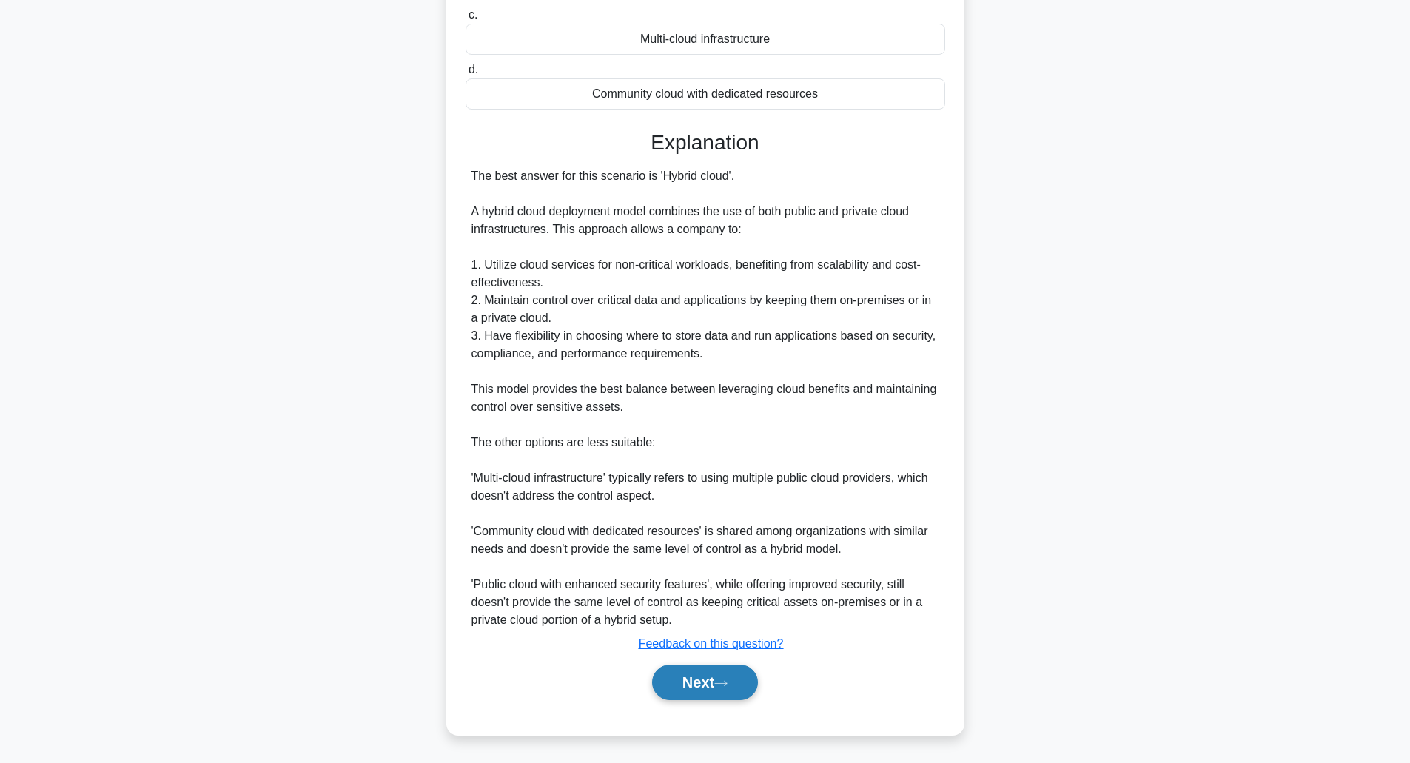
click at [687, 669] on button "Next" at bounding box center [705, 682] width 106 height 36
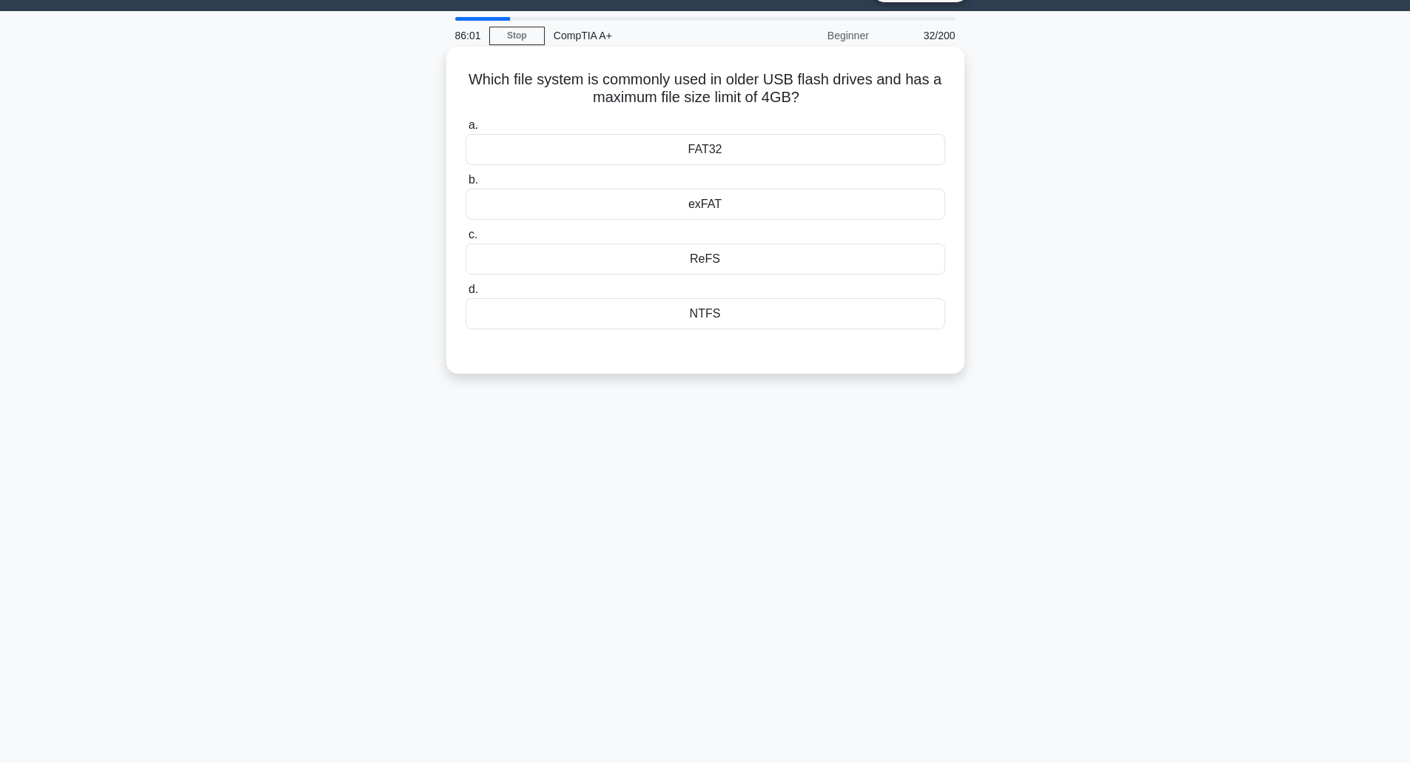
click at [718, 314] on div "NTFS" at bounding box center [704, 313] width 479 height 31
click at [465, 294] on input "d. NTFS" at bounding box center [465, 290] width 0 height 10
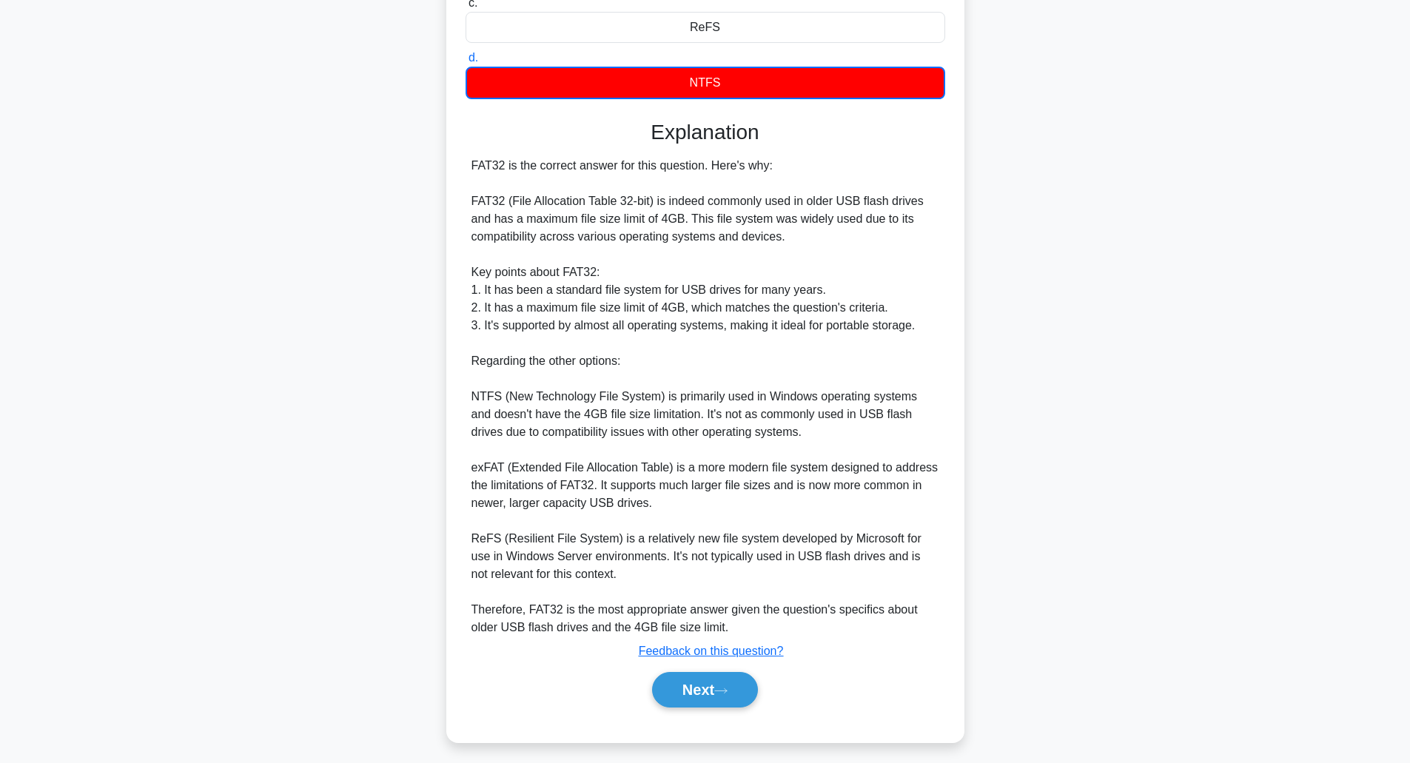
scroll to position [276, 0]
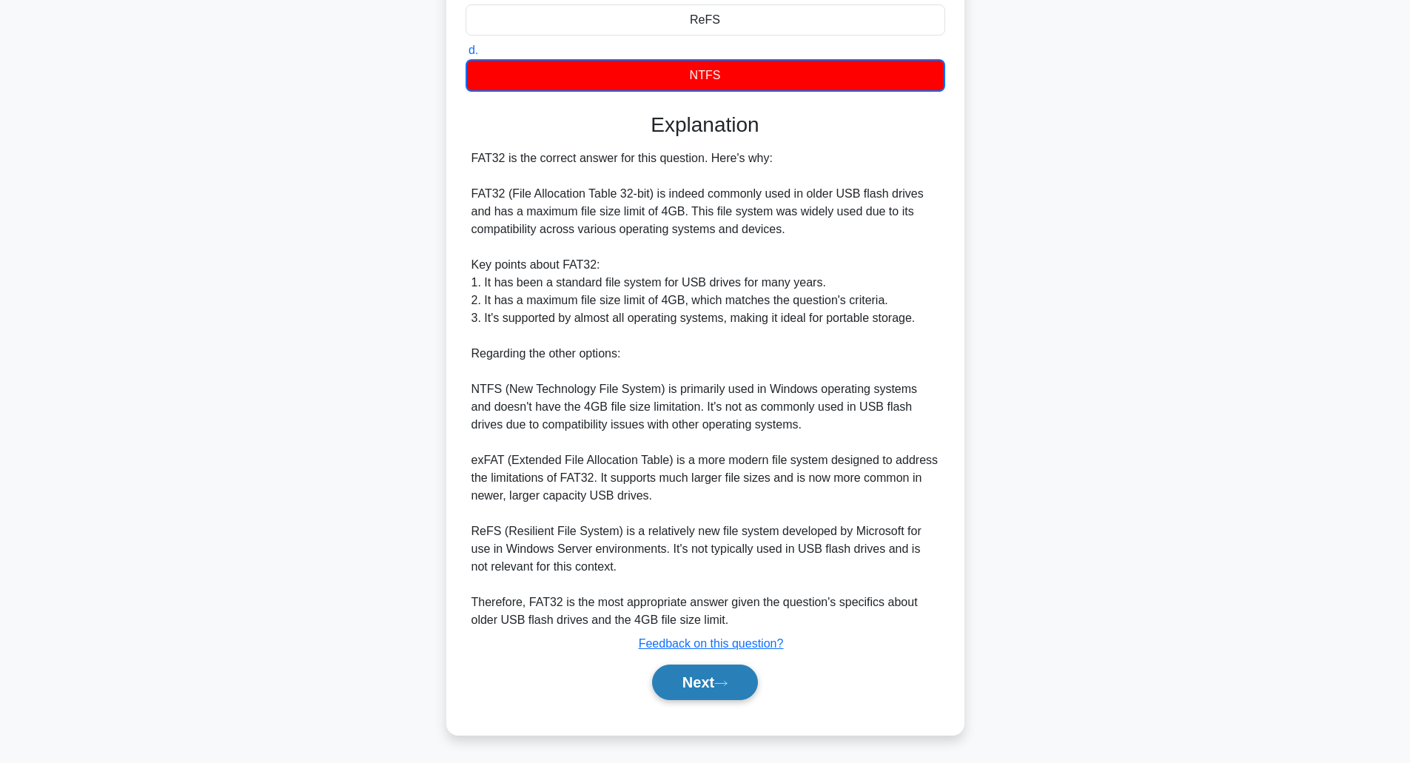
click at [706, 678] on button "Next" at bounding box center [705, 682] width 106 height 36
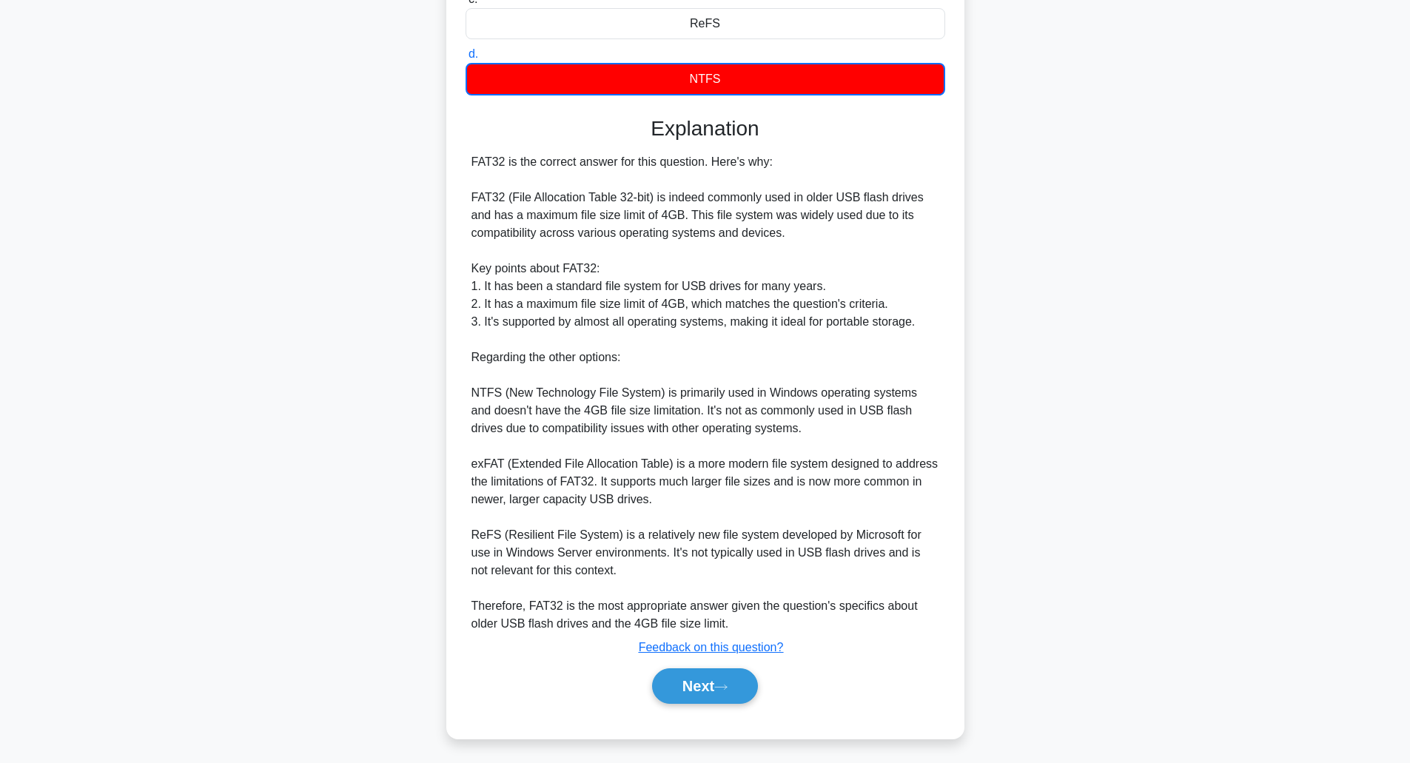
scroll to position [36, 0]
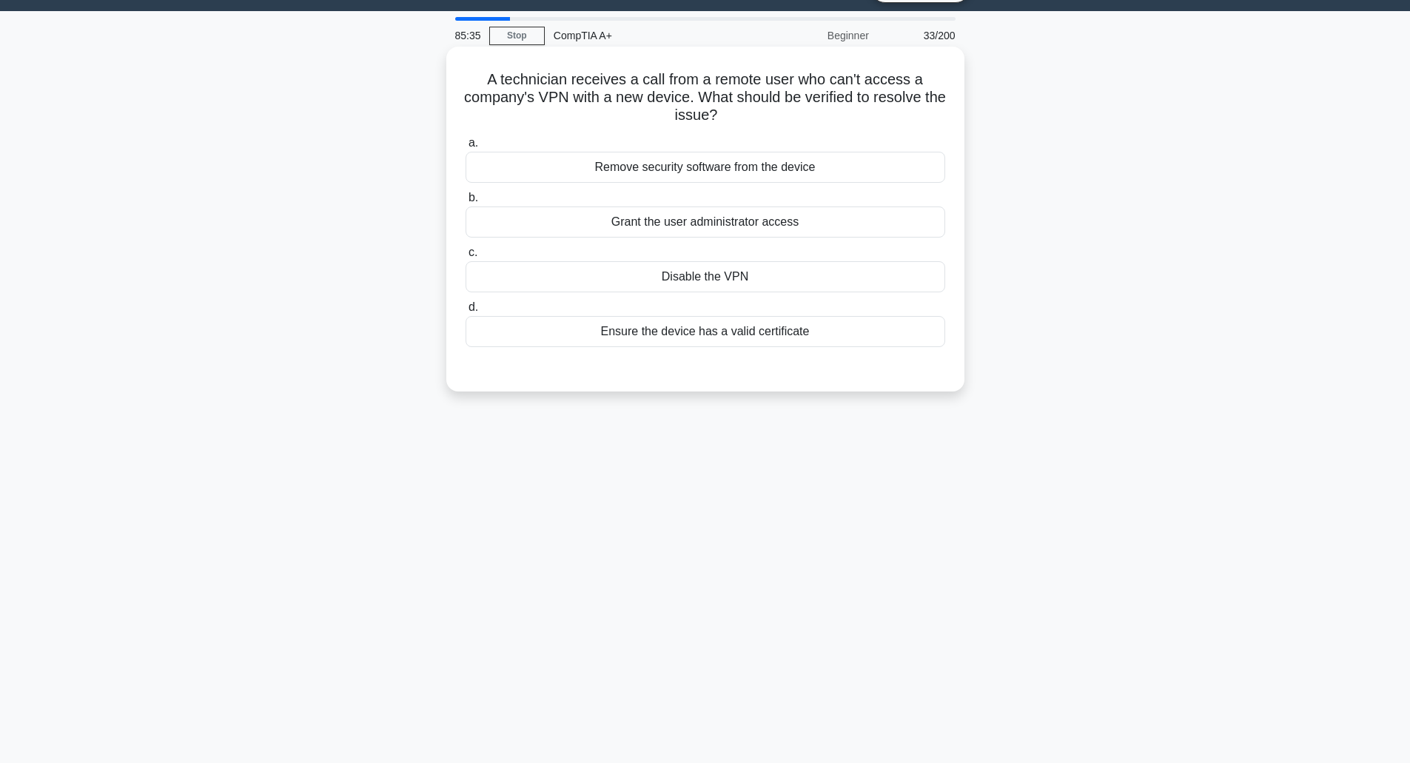
click at [772, 332] on div "Ensure the device has a valid certificate" at bounding box center [704, 331] width 479 height 31
click at [465, 312] on input "d. Ensure the device has a valid certificate" at bounding box center [465, 308] width 0 height 10
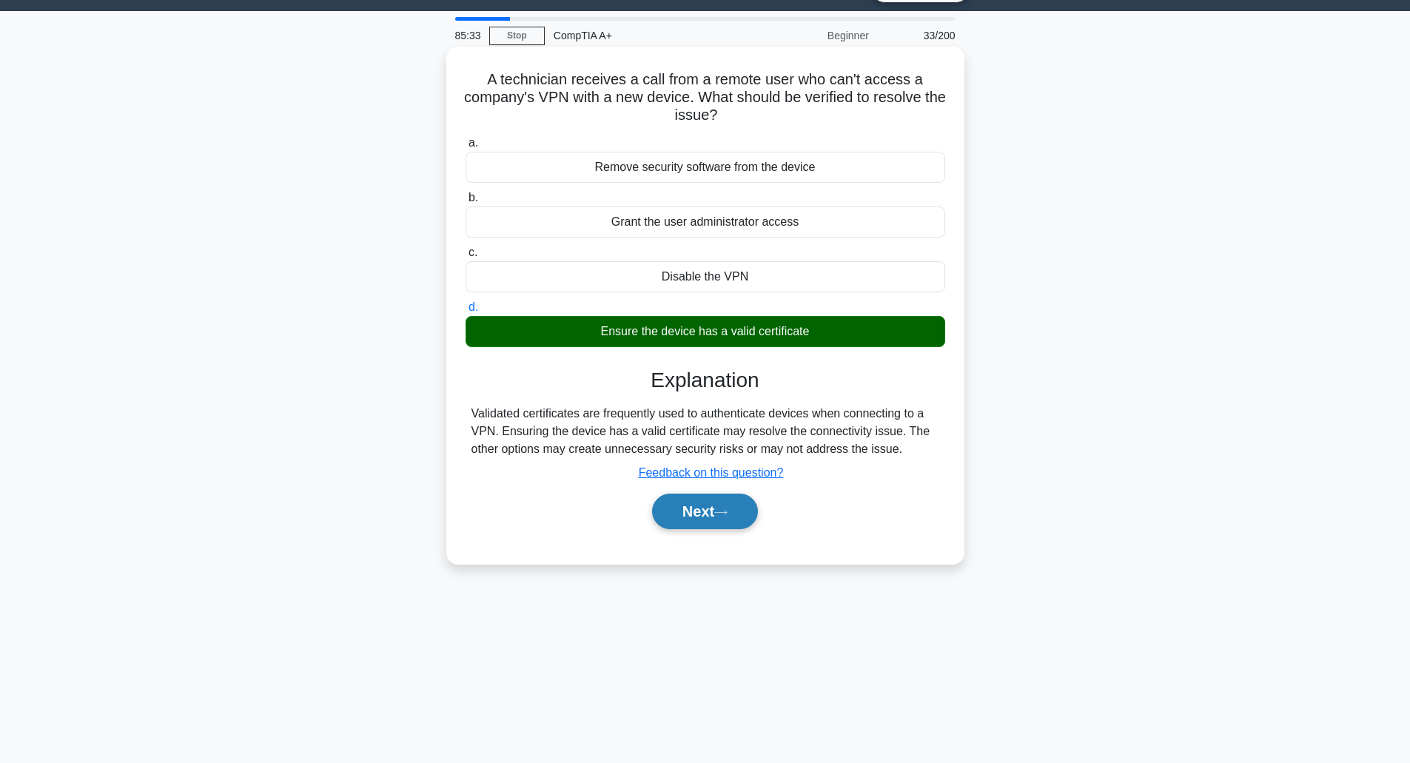
click at [707, 515] on button "Next" at bounding box center [705, 512] width 106 height 36
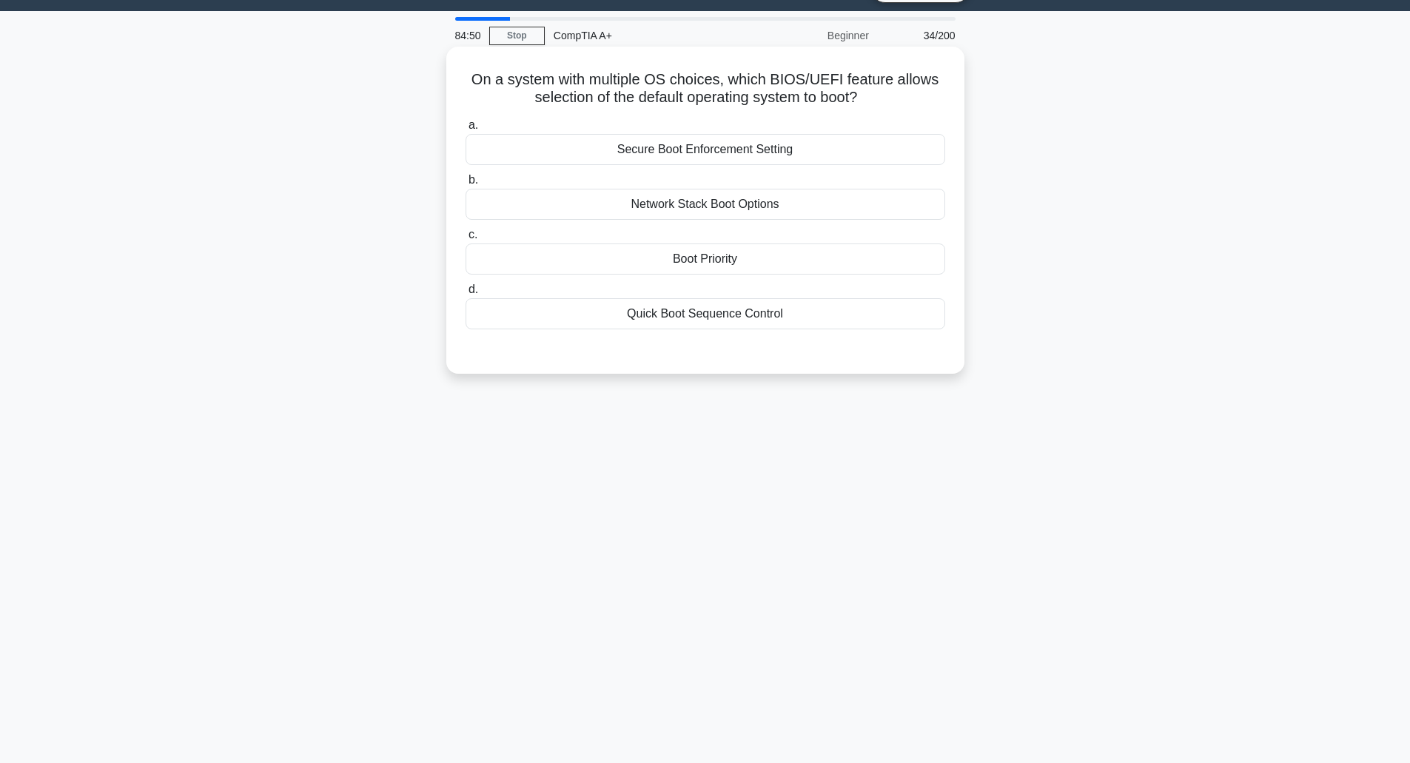
click at [747, 155] on div "Secure Boot Enforcement Setting" at bounding box center [704, 149] width 479 height 31
click at [465, 130] on input "a. Secure Boot Enforcement Setting" at bounding box center [465, 126] width 0 height 10
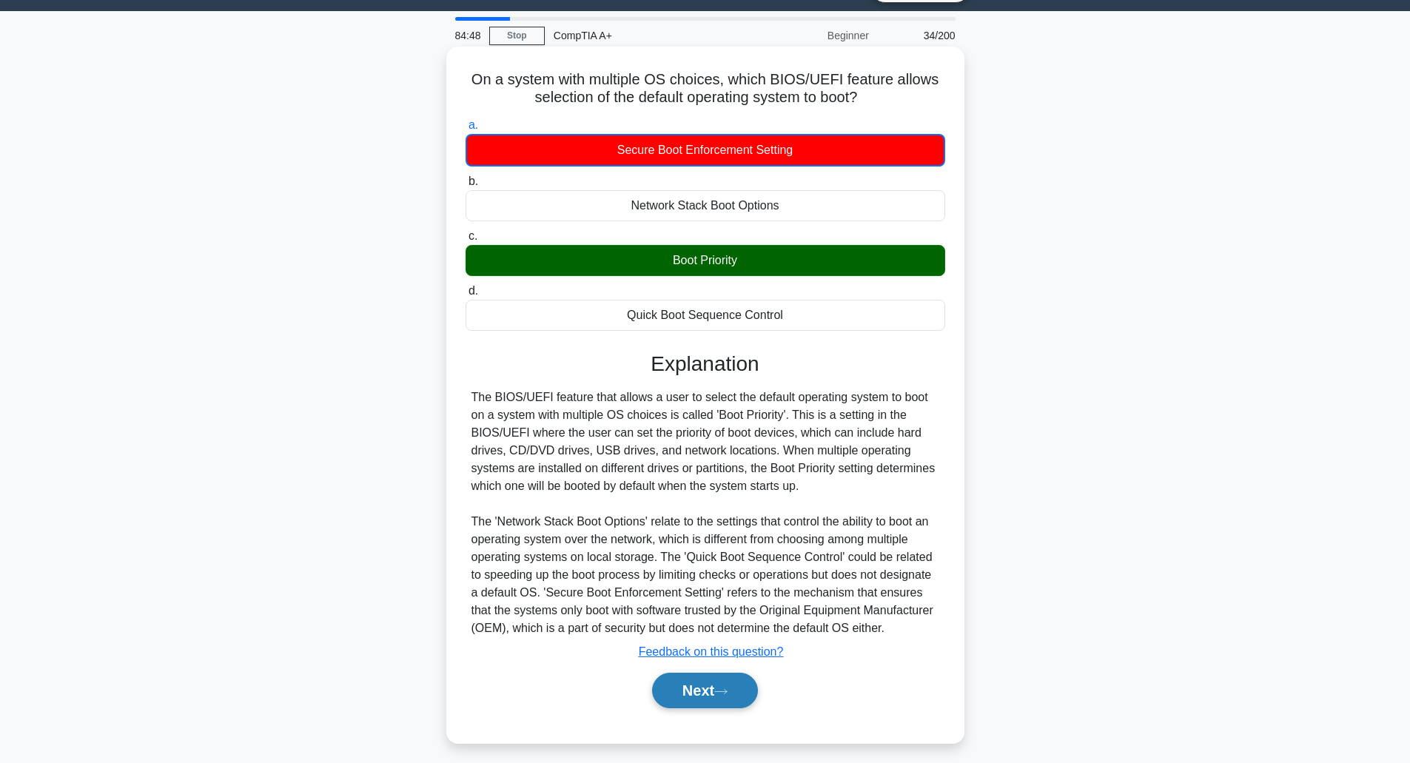
click at [712, 698] on button "Next" at bounding box center [705, 691] width 106 height 36
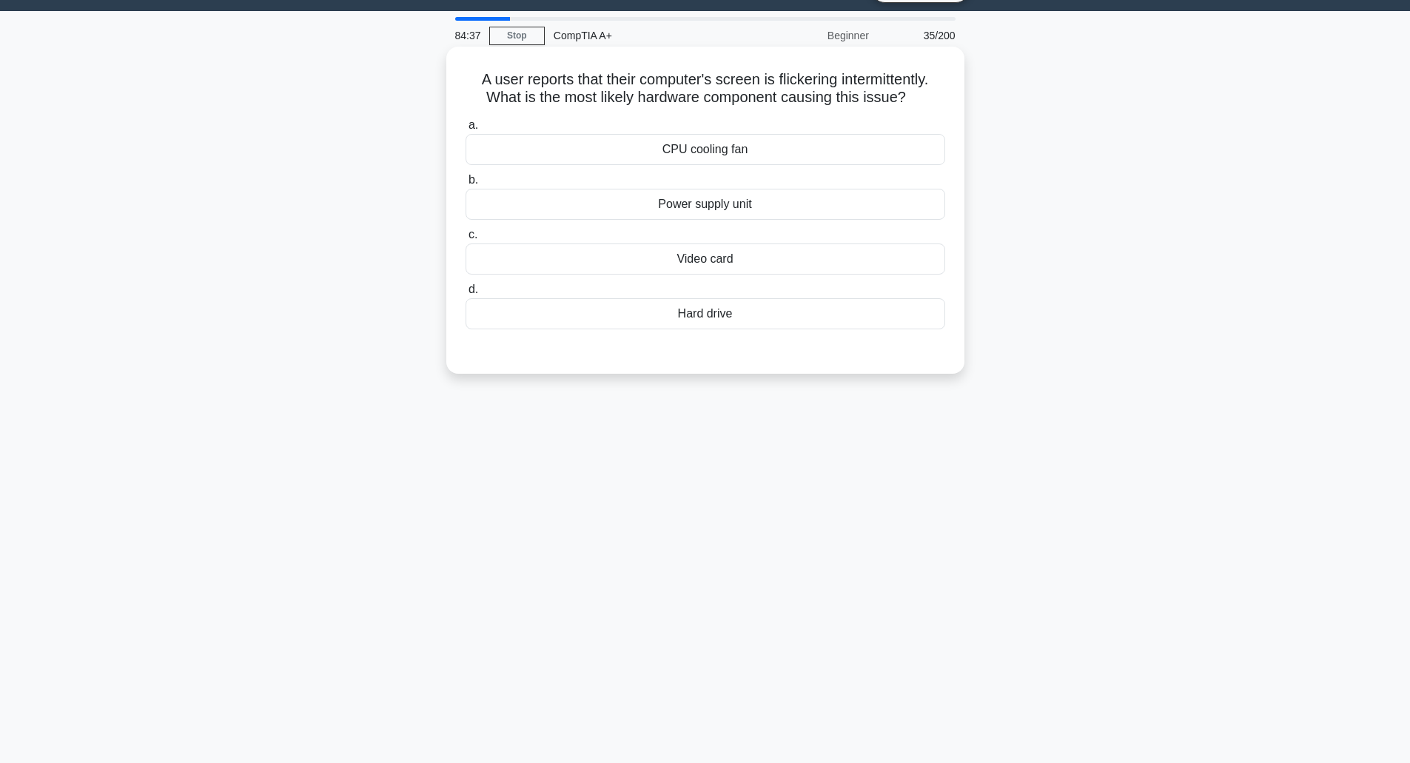
click at [771, 255] on div "Video card" at bounding box center [704, 258] width 479 height 31
click at [465, 240] on input "c. Video card" at bounding box center [465, 235] width 0 height 10
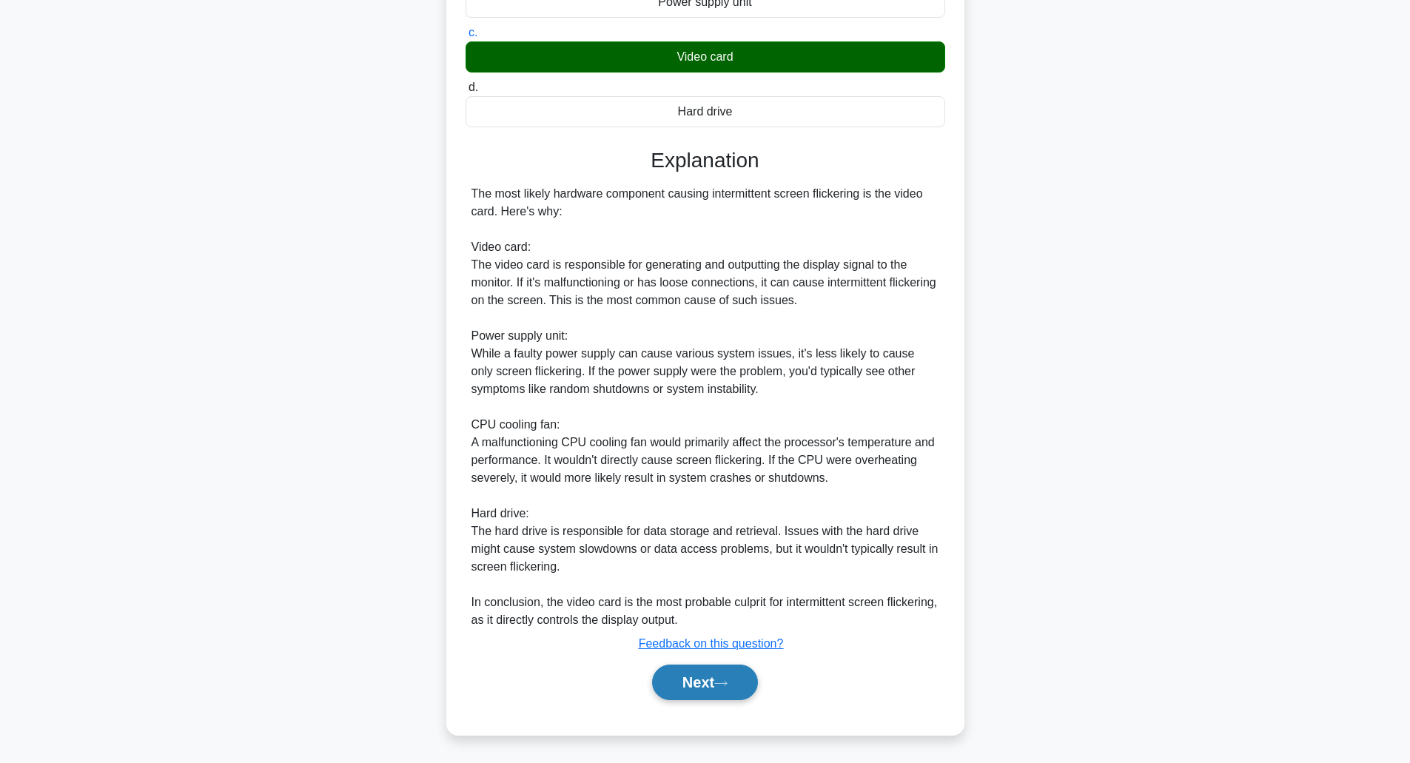
click at [696, 689] on button "Next" at bounding box center [705, 682] width 106 height 36
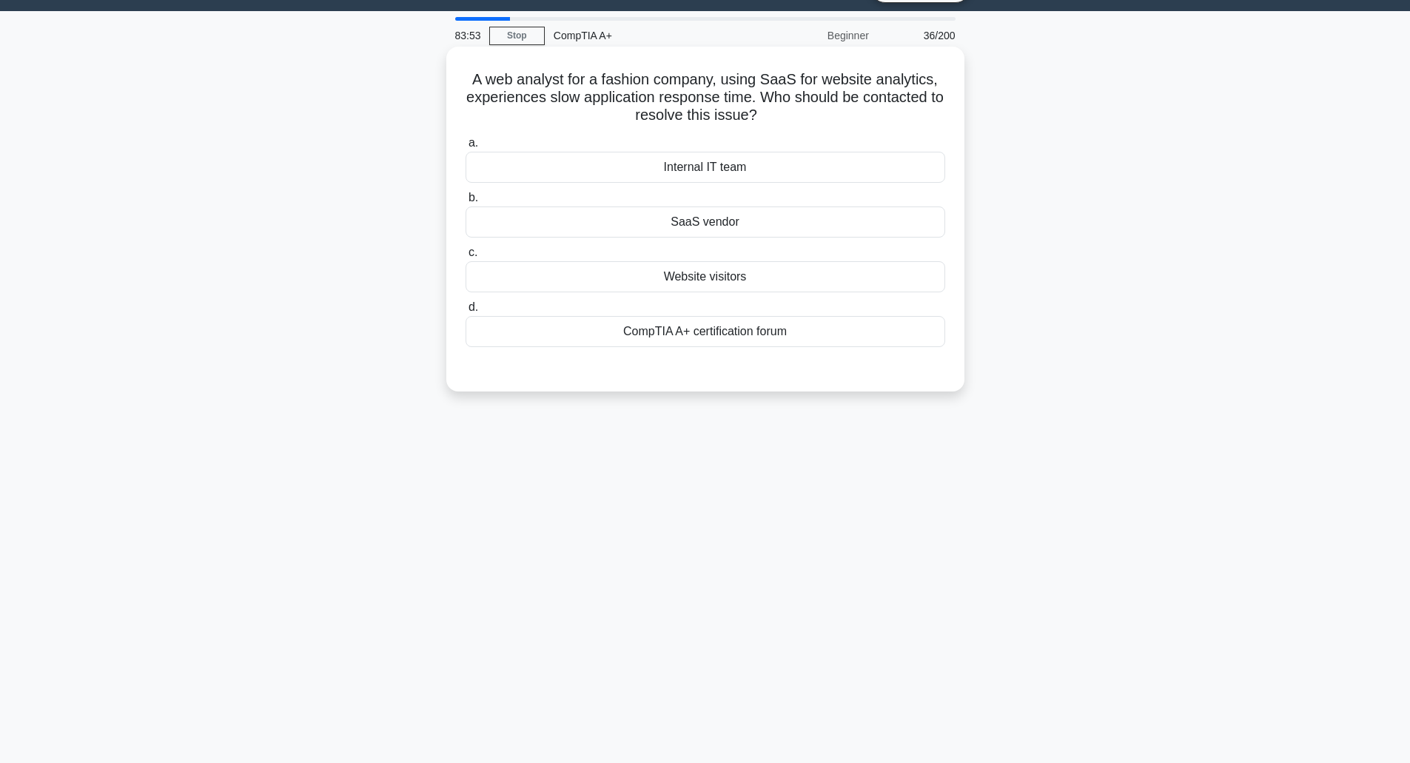
click at [764, 216] on div "SaaS vendor" at bounding box center [704, 221] width 479 height 31
click at [465, 203] on input "b. SaaS vendor" at bounding box center [465, 198] width 0 height 10
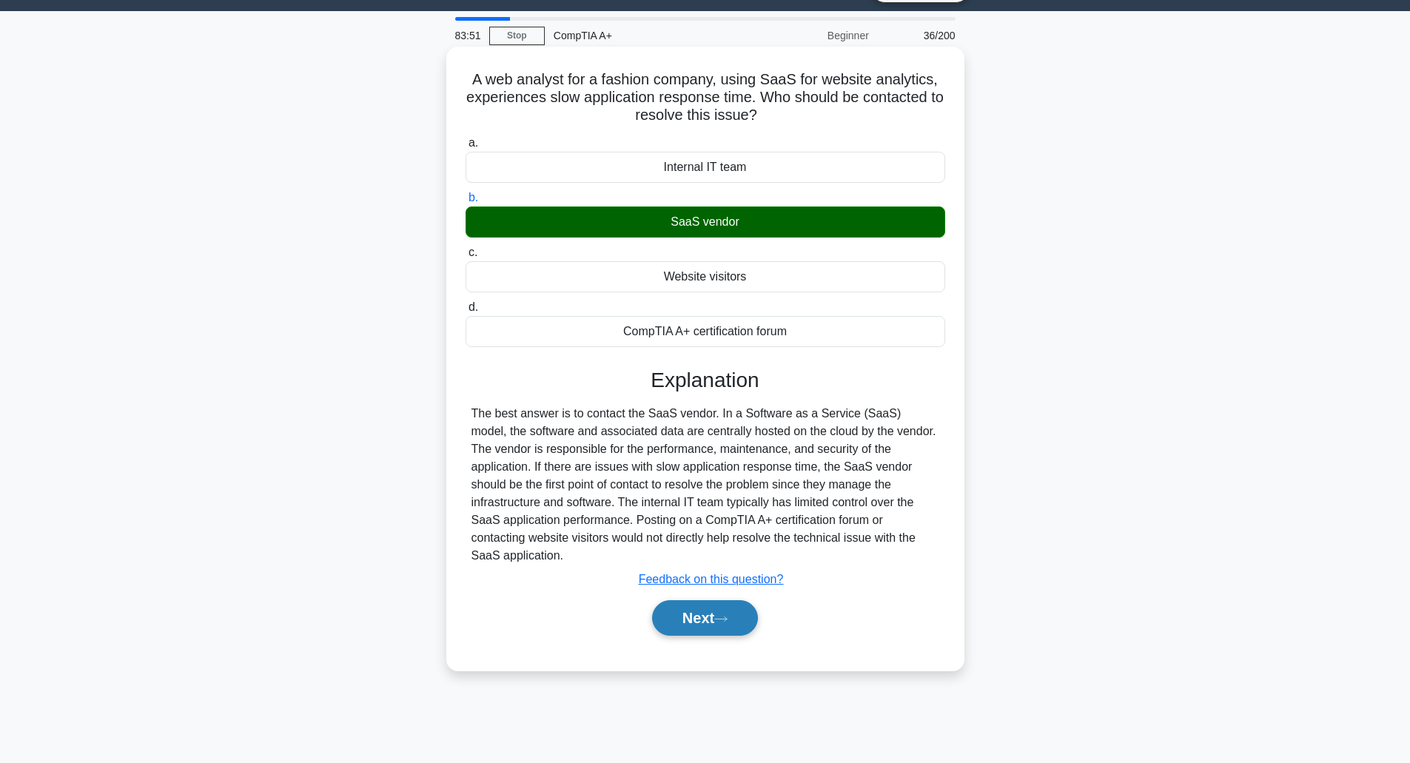
click at [700, 600] on button "Next" at bounding box center [705, 618] width 106 height 36
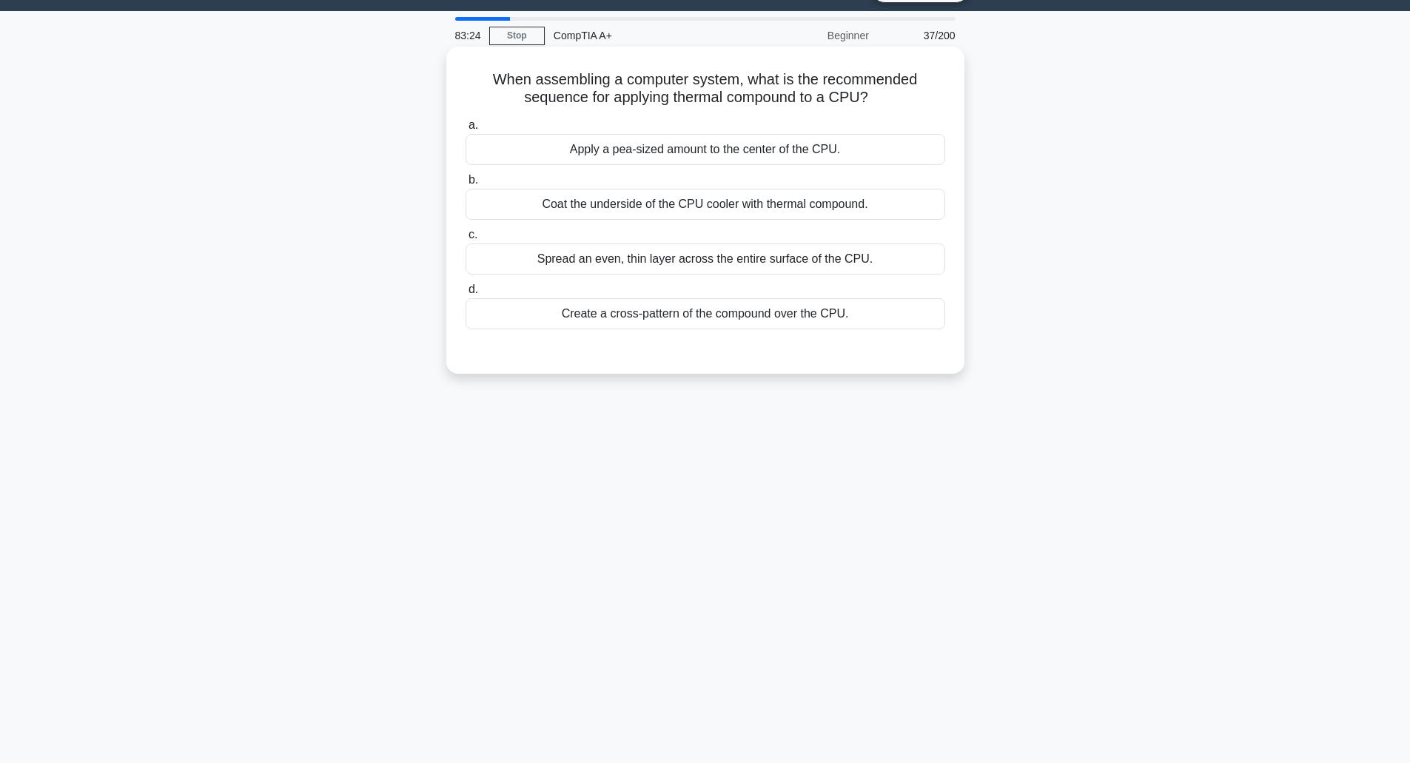
click at [662, 312] on div "Create a cross-pattern of the compound over the CPU." at bounding box center [704, 313] width 479 height 31
click at [465, 294] on input "d. Create a cross-pattern of the compound over the CPU." at bounding box center [465, 290] width 0 height 10
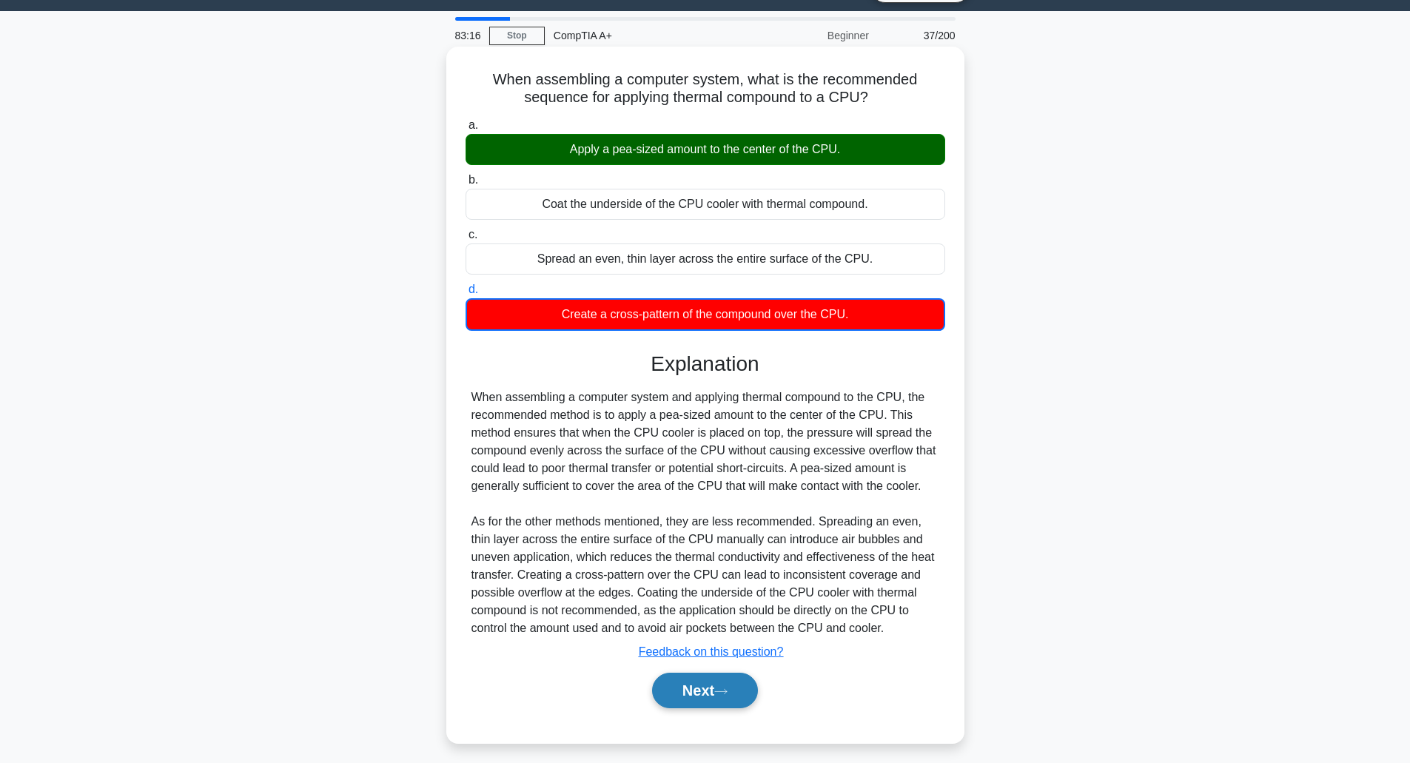
click at [701, 684] on button "Next" at bounding box center [705, 691] width 106 height 36
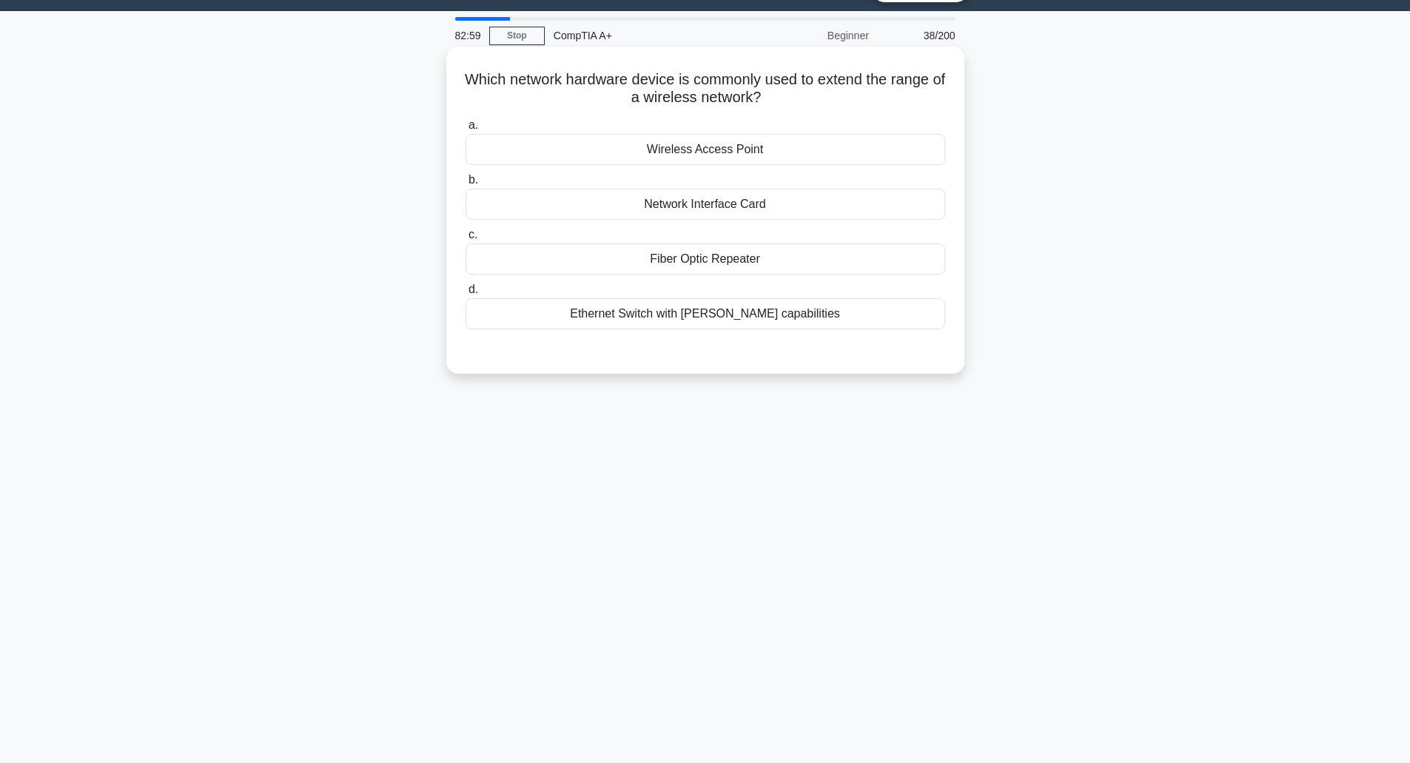
click at [780, 149] on div "Wireless Access Point" at bounding box center [704, 149] width 479 height 31
click at [465, 130] on input "a. Wireless Access Point" at bounding box center [465, 126] width 0 height 10
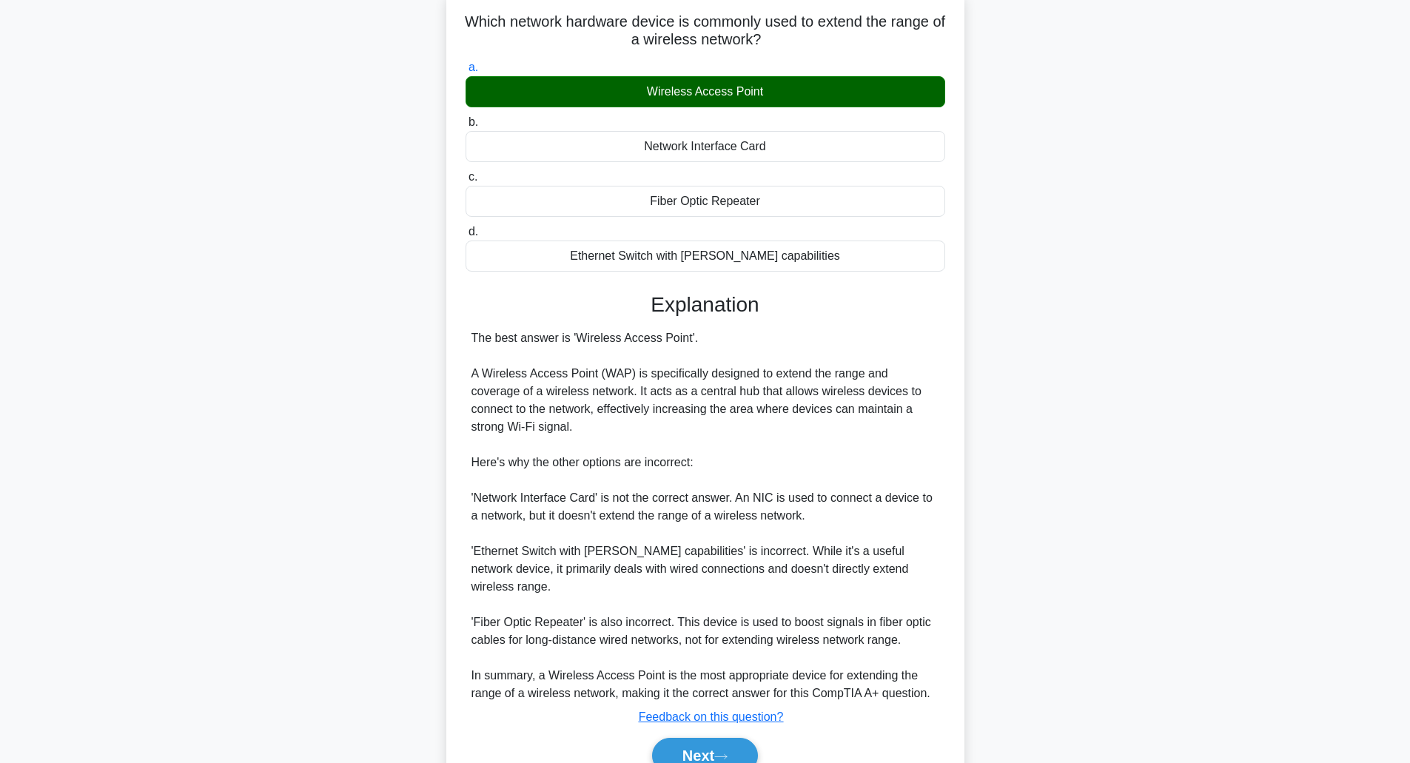
scroll to position [150, 0]
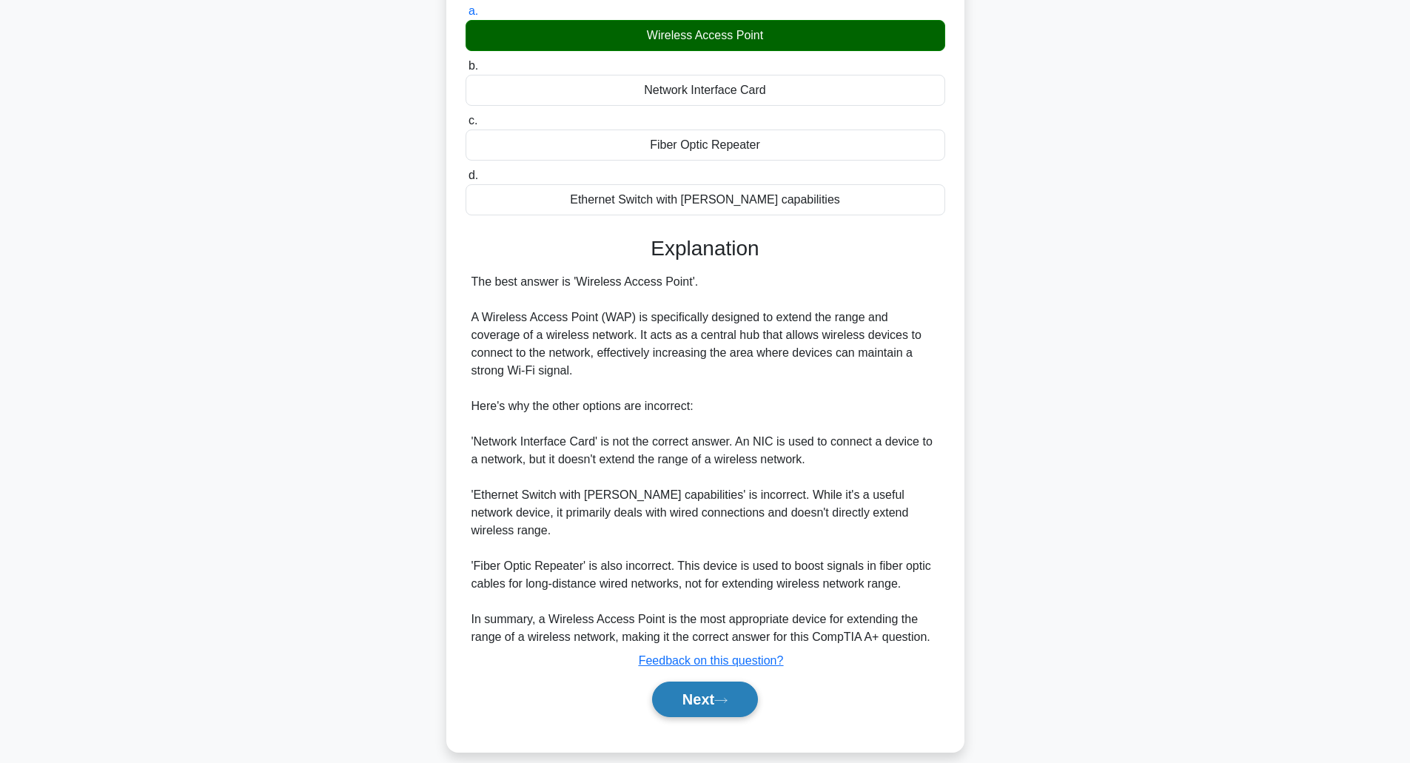
click at [669, 681] on button "Next" at bounding box center [705, 699] width 106 height 36
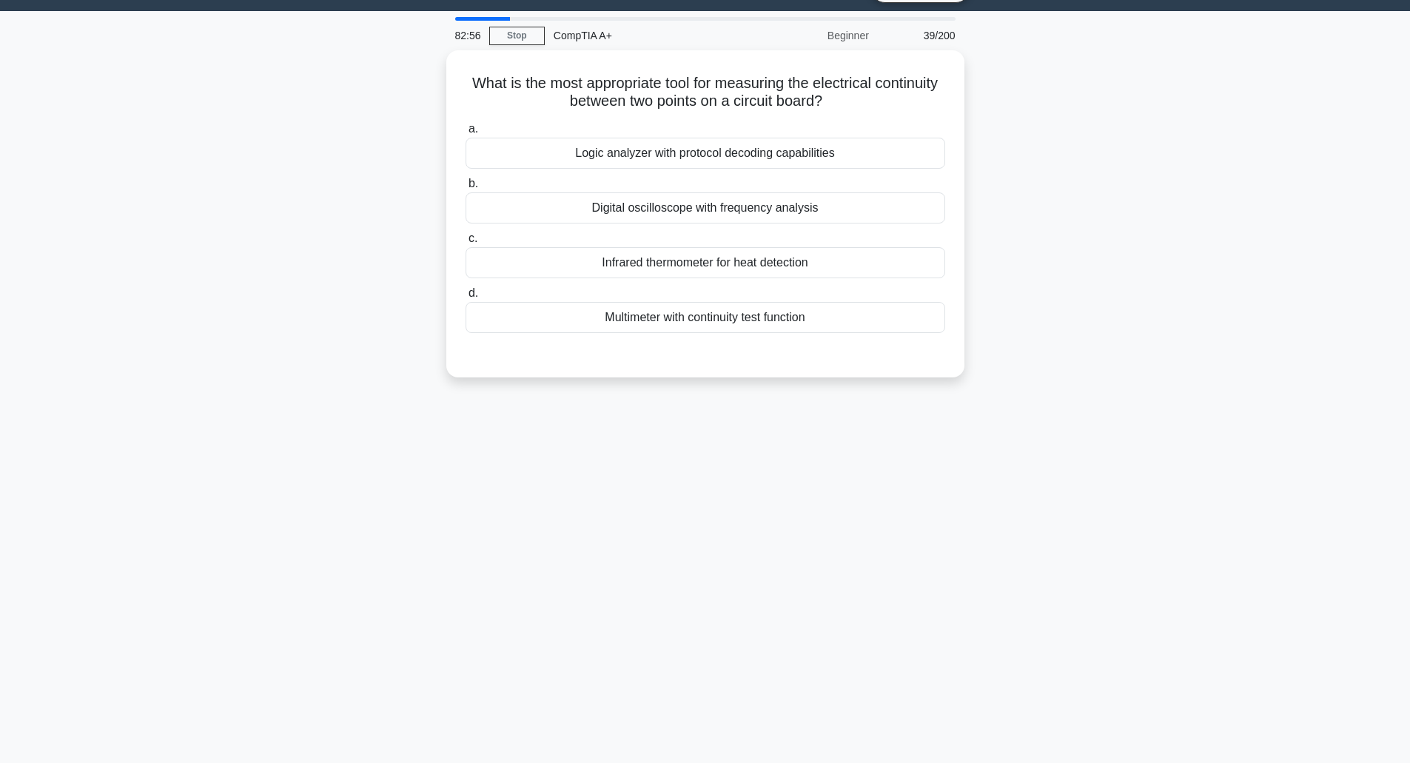
scroll to position [36, 0]
click at [809, 326] on div "Multimeter with continuity test function" at bounding box center [704, 313] width 479 height 31
click at [465, 294] on input "d. Multimeter with continuity test function" at bounding box center [465, 290] width 0 height 10
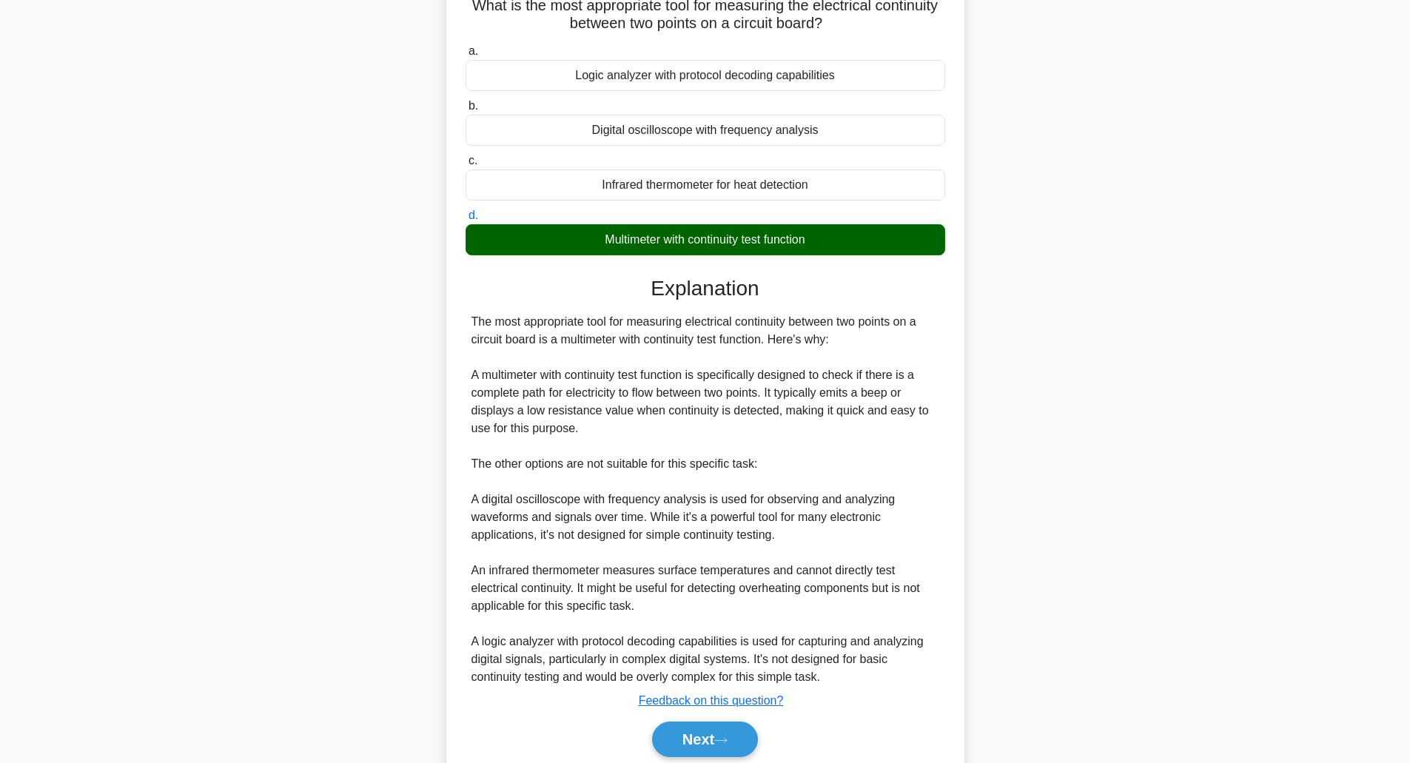
scroll to position [168, 0]
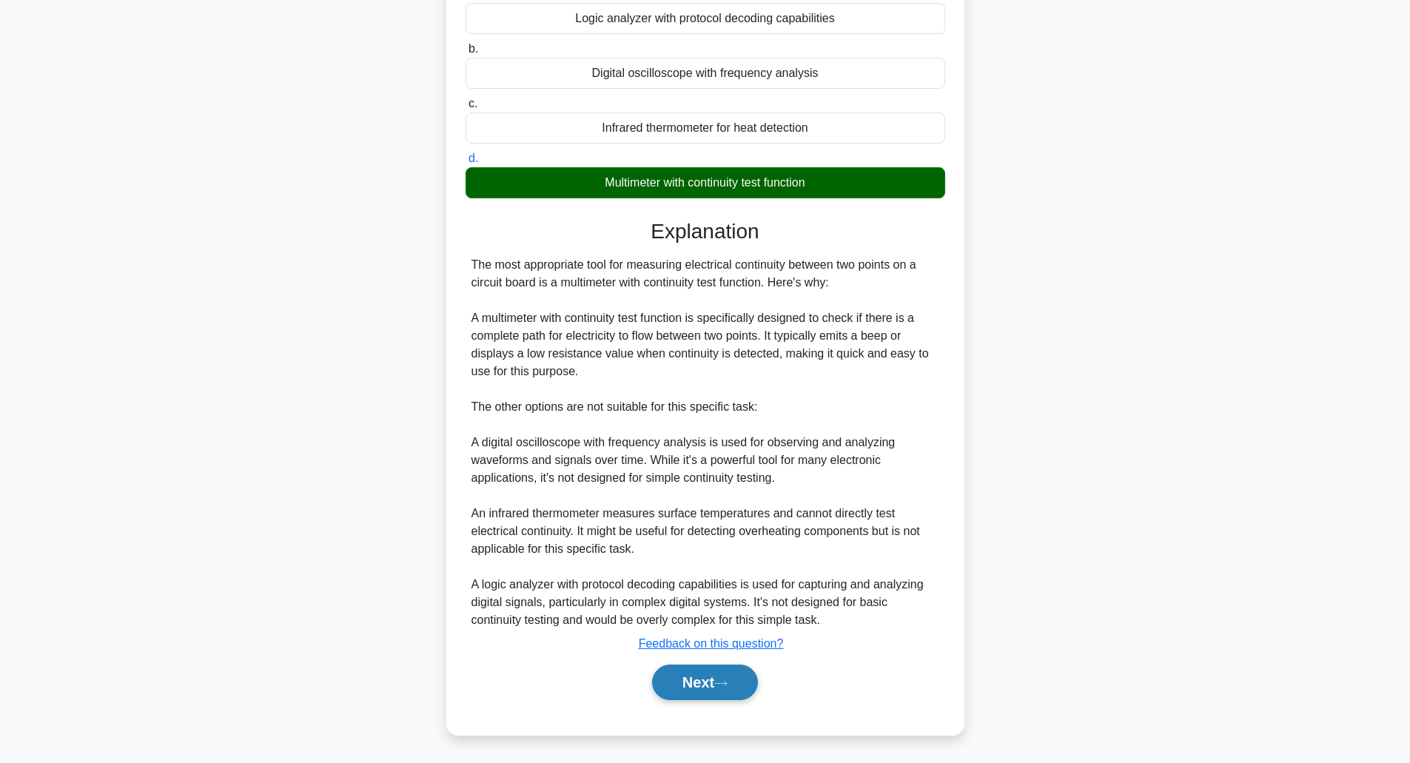
click at [706, 693] on button "Next" at bounding box center [705, 682] width 106 height 36
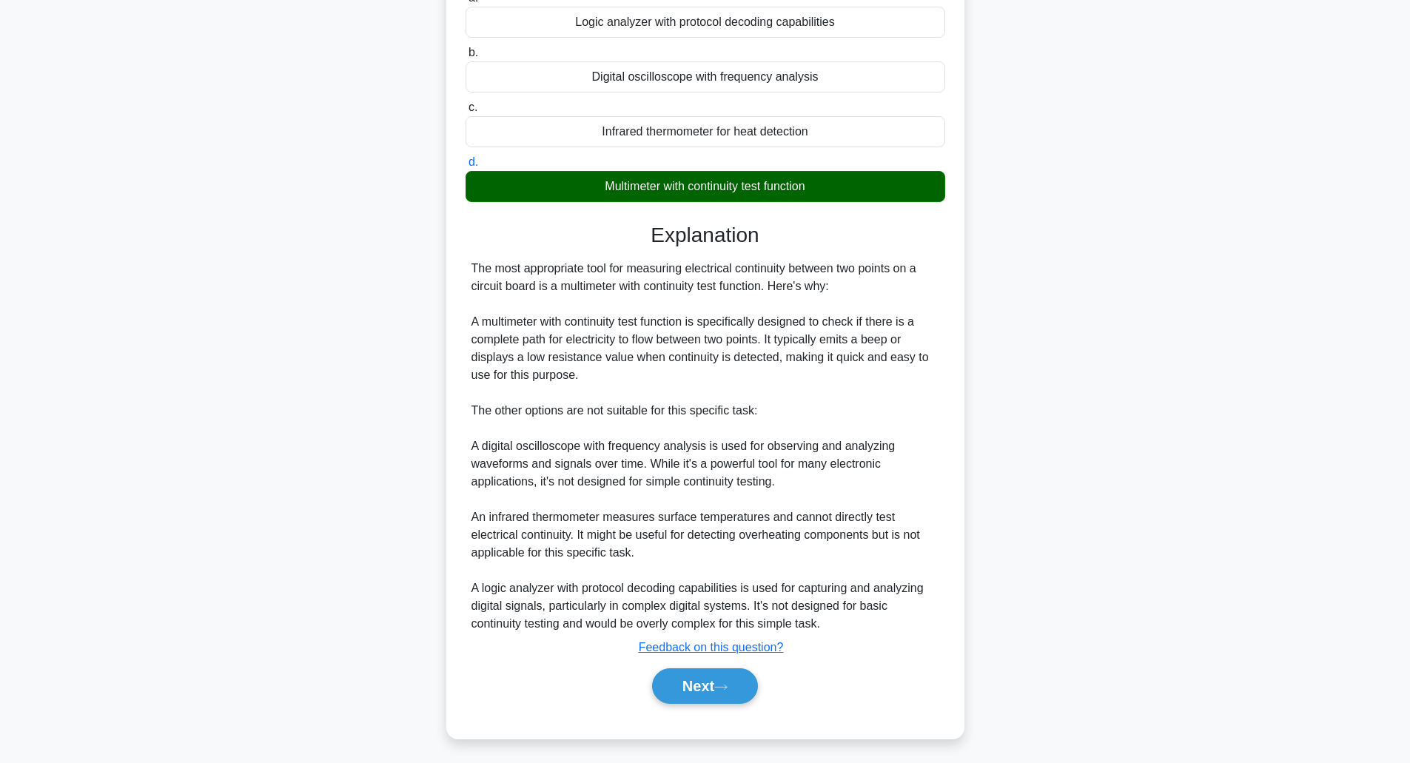
scroll to position [36, 0]
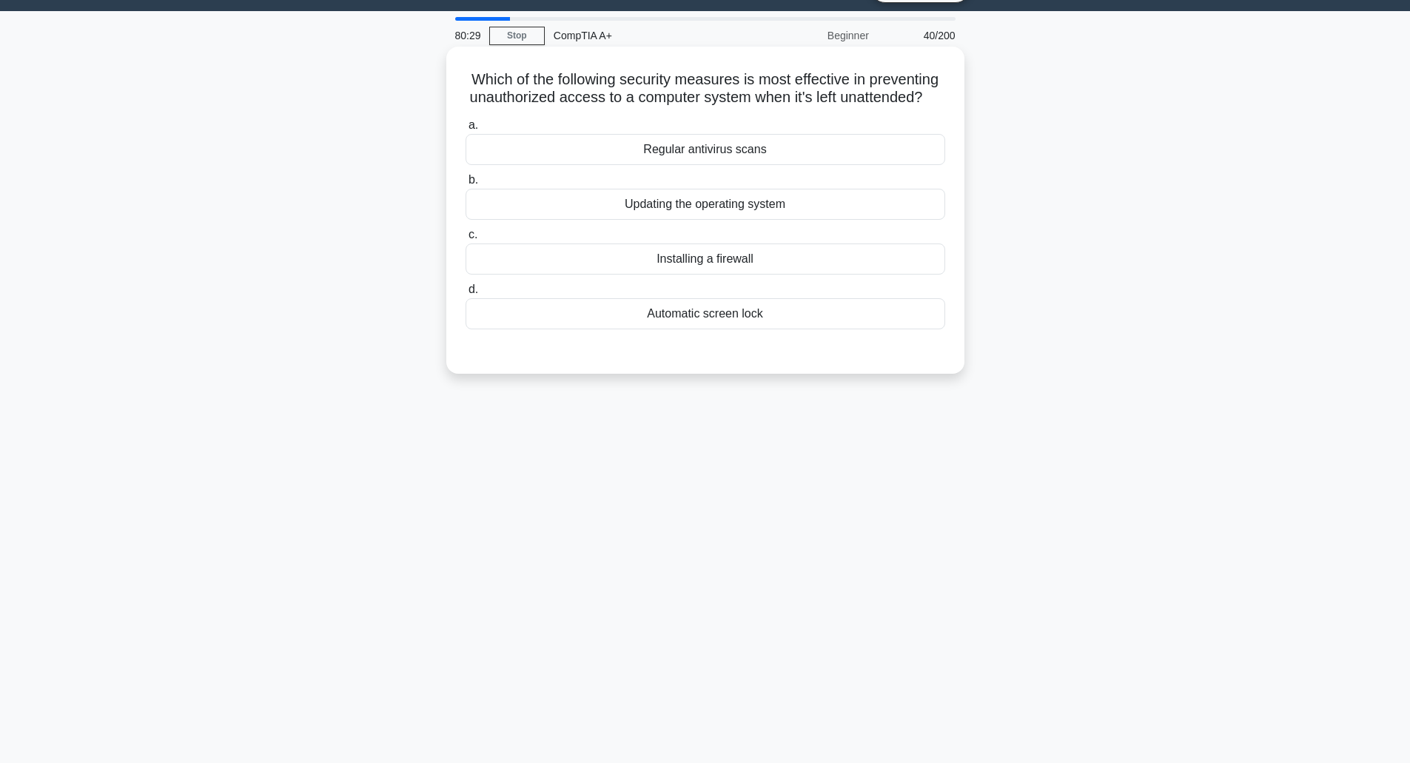
click at [787, 329] on div "Automatic screen lock" at bounding box center [704, 313] width 479 height 31
click at [465, 294] on input "d. Automatic screen lock" at bounding box center [465, 290] width 0 height 10
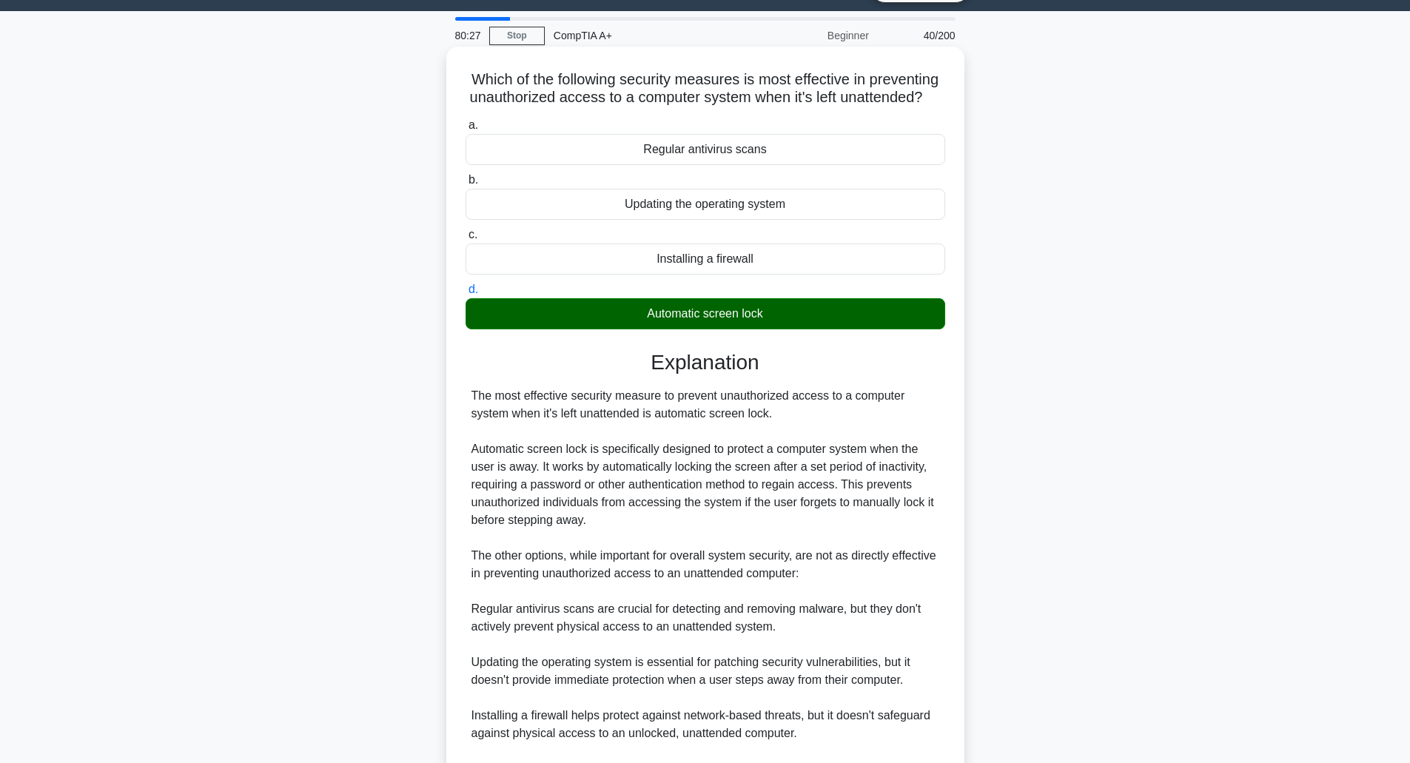
click at [778, 329] on div "Automatic screen lock" at bounding box center [704, 313] width 479 height 31
click at [465, 294] on input "d. Automatic screen lock" at bounding box center [465, 290] width 0 height 10
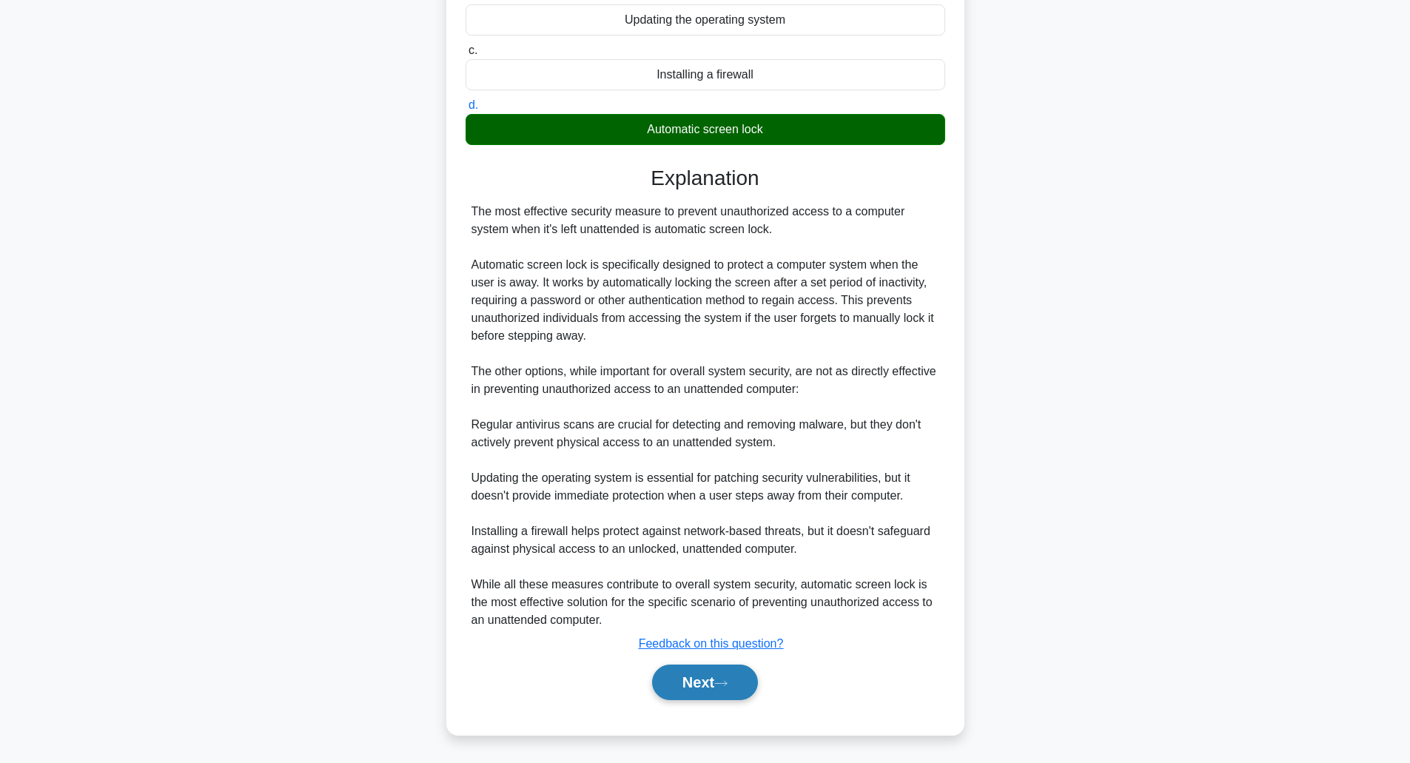
click at [678, 694] on button "Next" at bounding box center [705, 682] width 106 height 36
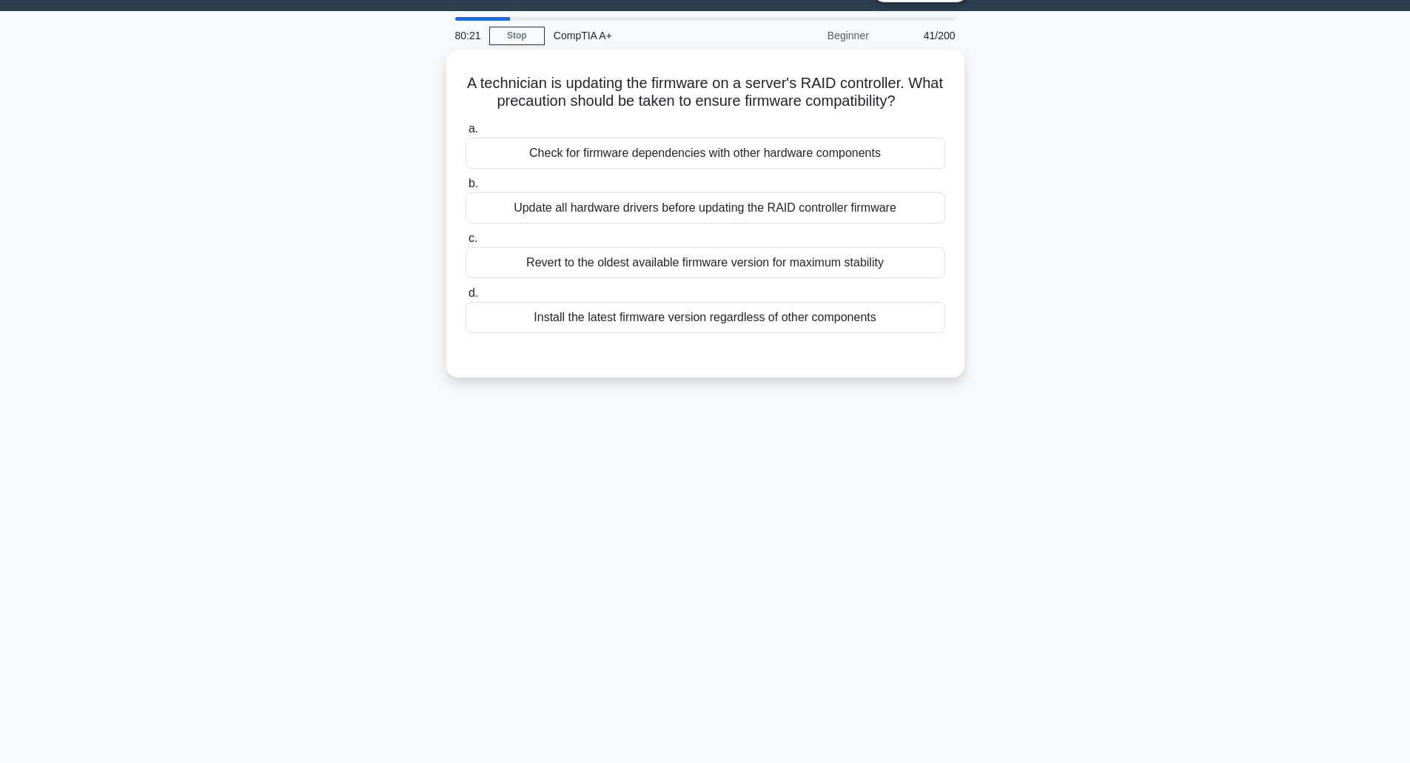
scroll to position [0, 0]
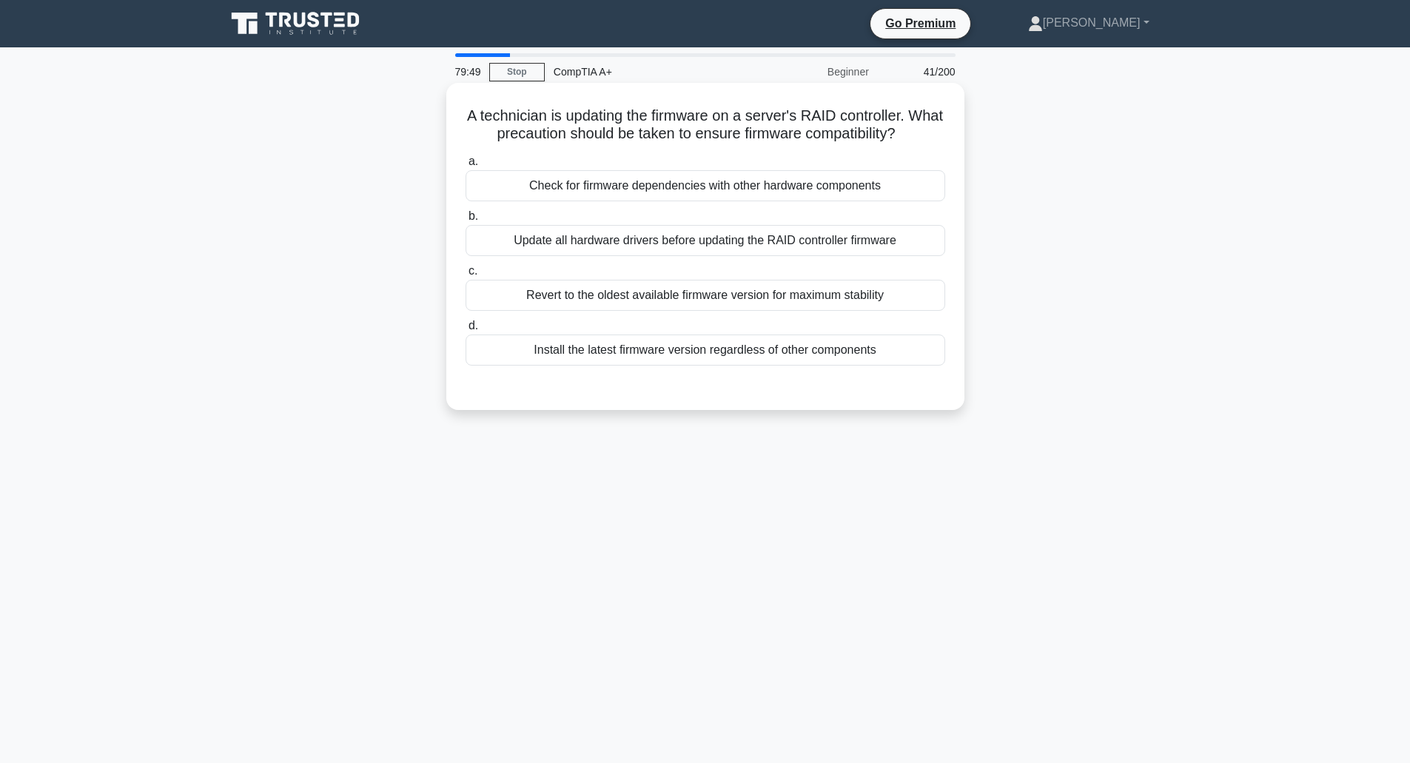
click at [733, 192] on div "Check for firmware dependencies with other hardware components" at bounding box center [704, 185] width 479 height 31
click at [465, 166] on input "a. Check for firmware dependencies with other hardware components" at bounding box center [465, 162] width 0 height 10
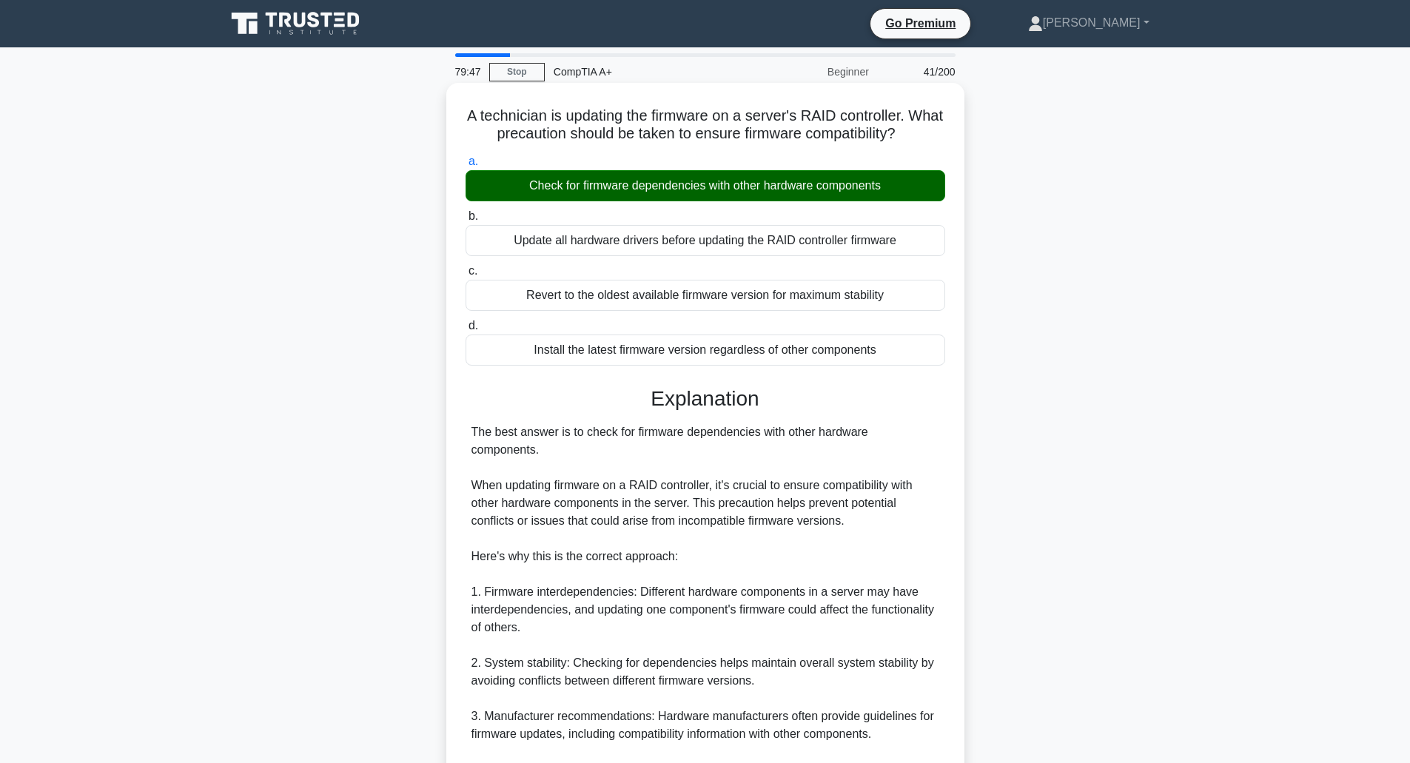
scroll to position [310, 0]
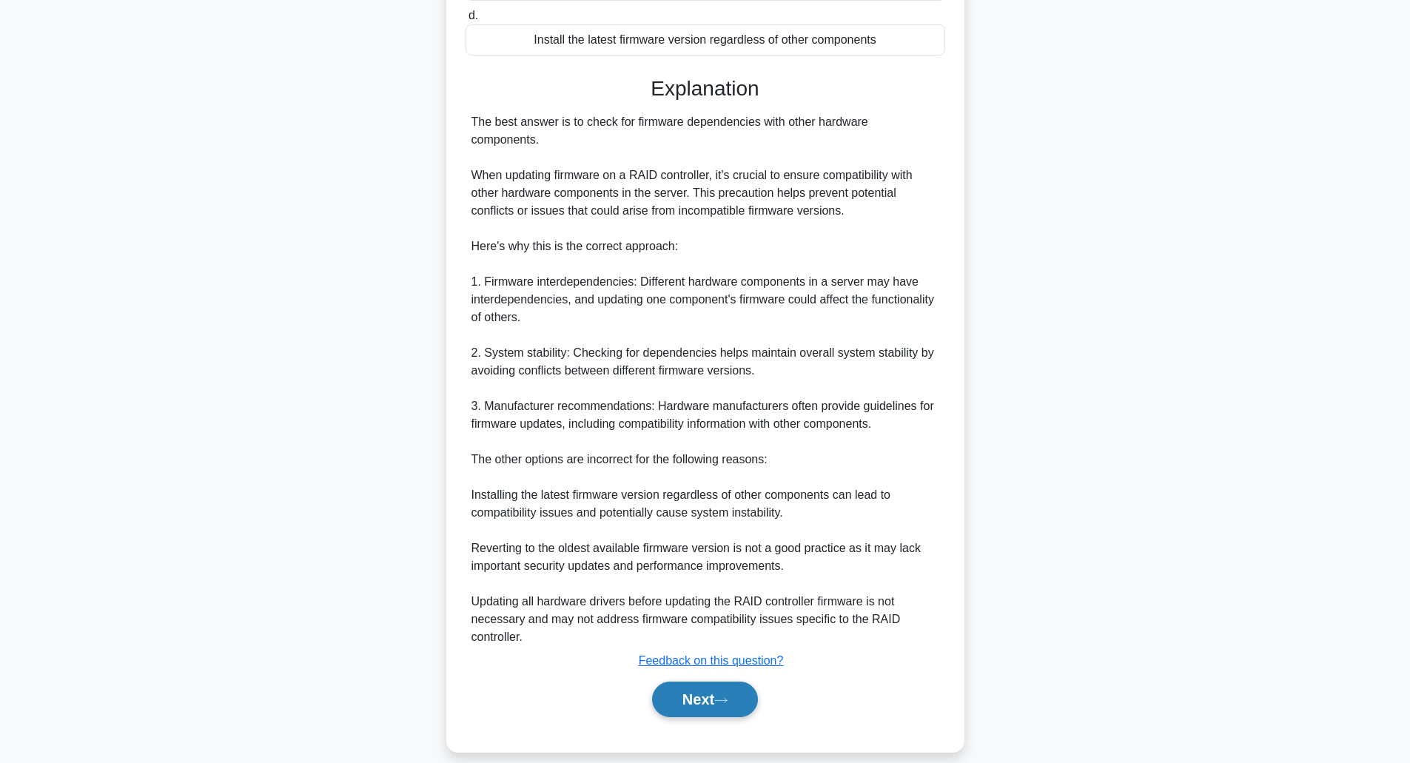
click at [681, 692] on button "Next" at bounding box center [705, 699] width 106 height 36
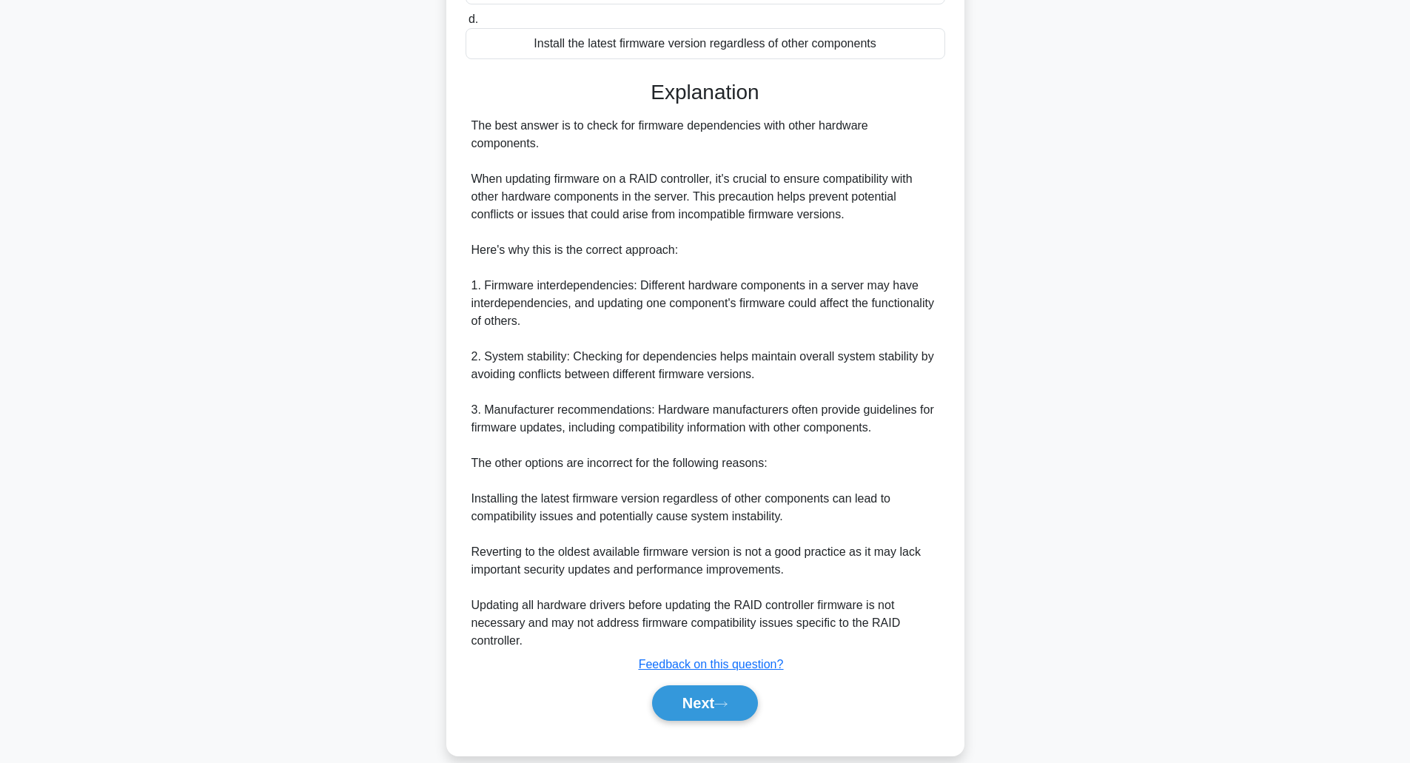
scroll to position [36, 0]
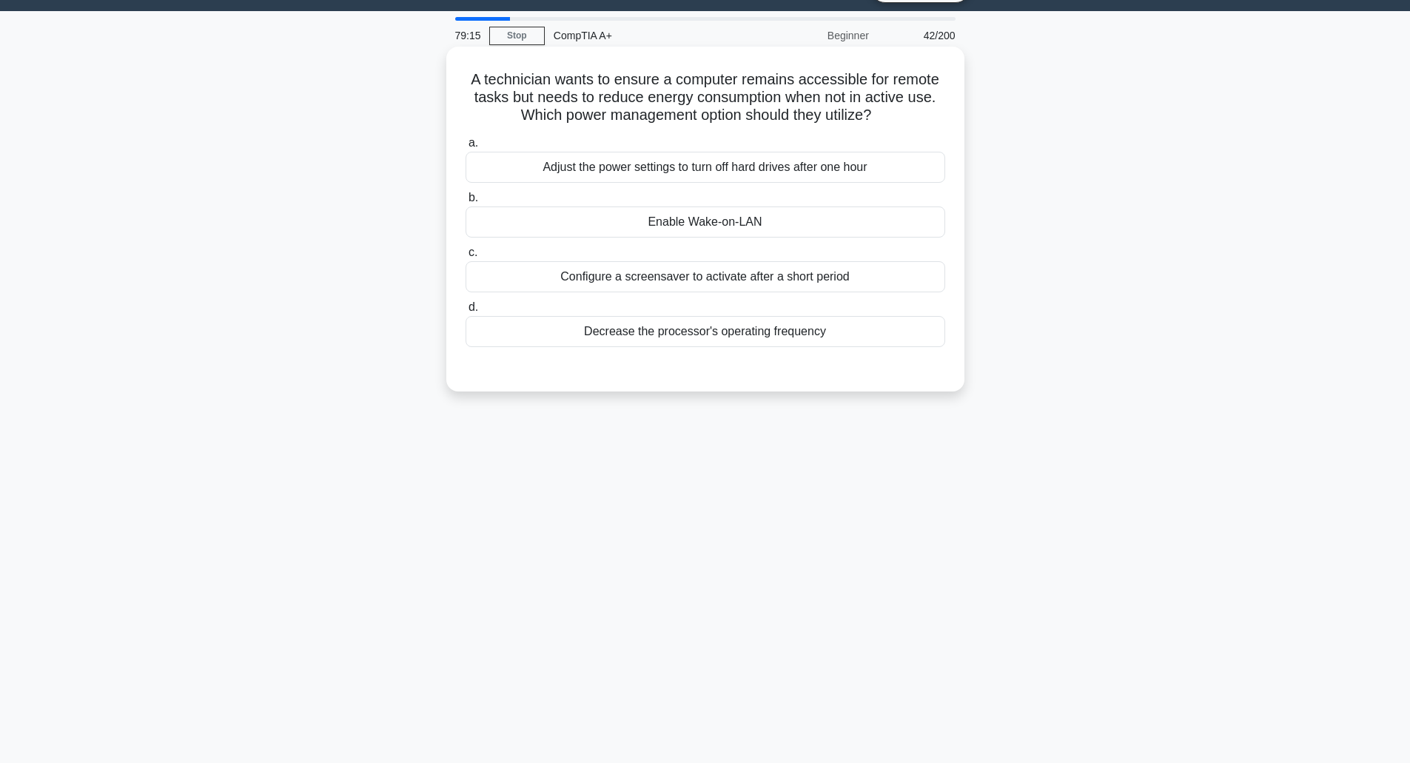
click at [793, 221] on div "Enable Wake-on-LAN" at bounding box center [704, 221] width 479 height 31
click at [465, 203] on input "b. Enable Wake-on-LAN" at bounding box center [465, 198] width 0 height 10
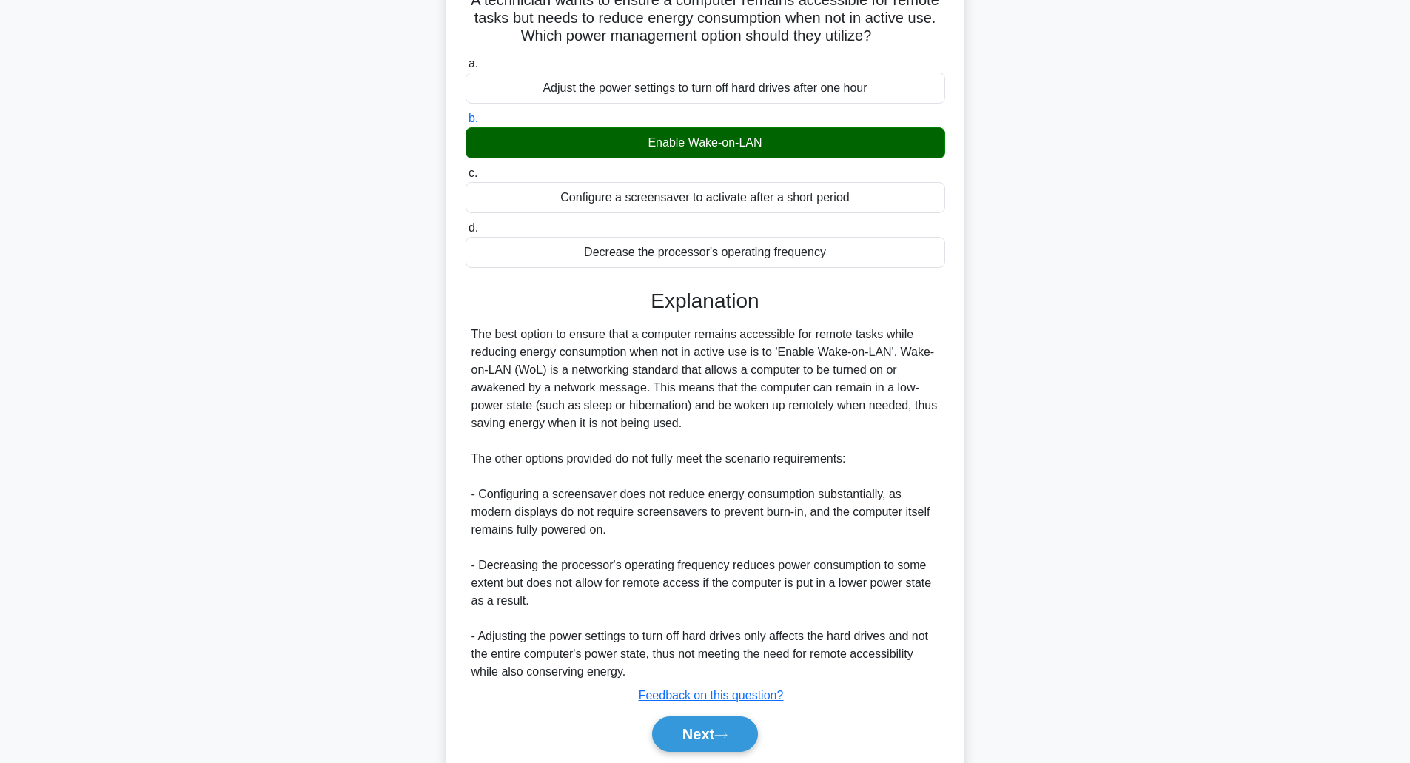
scroll to position [168, 0]
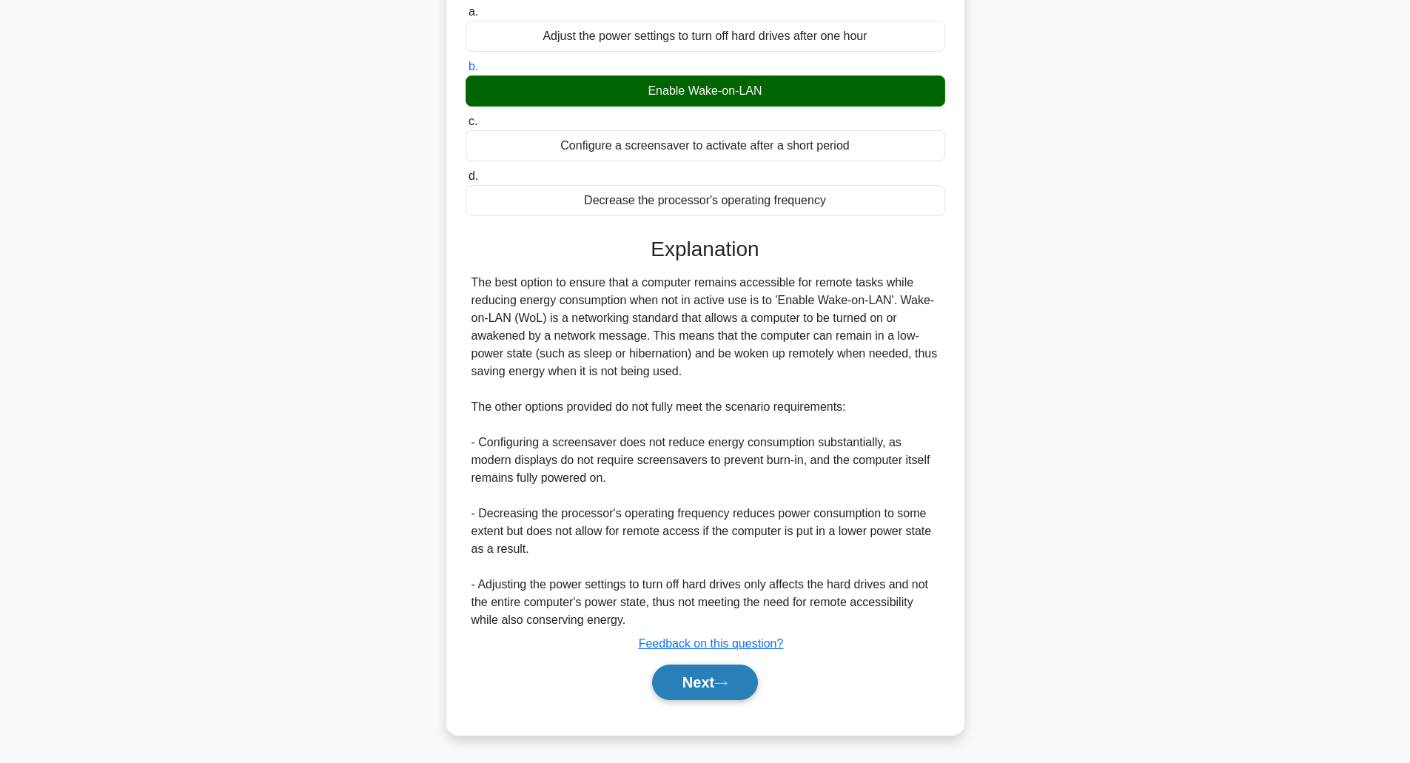
click at [668, 688] on button "Next" at bounding box center [705, 682] width 106 height 36
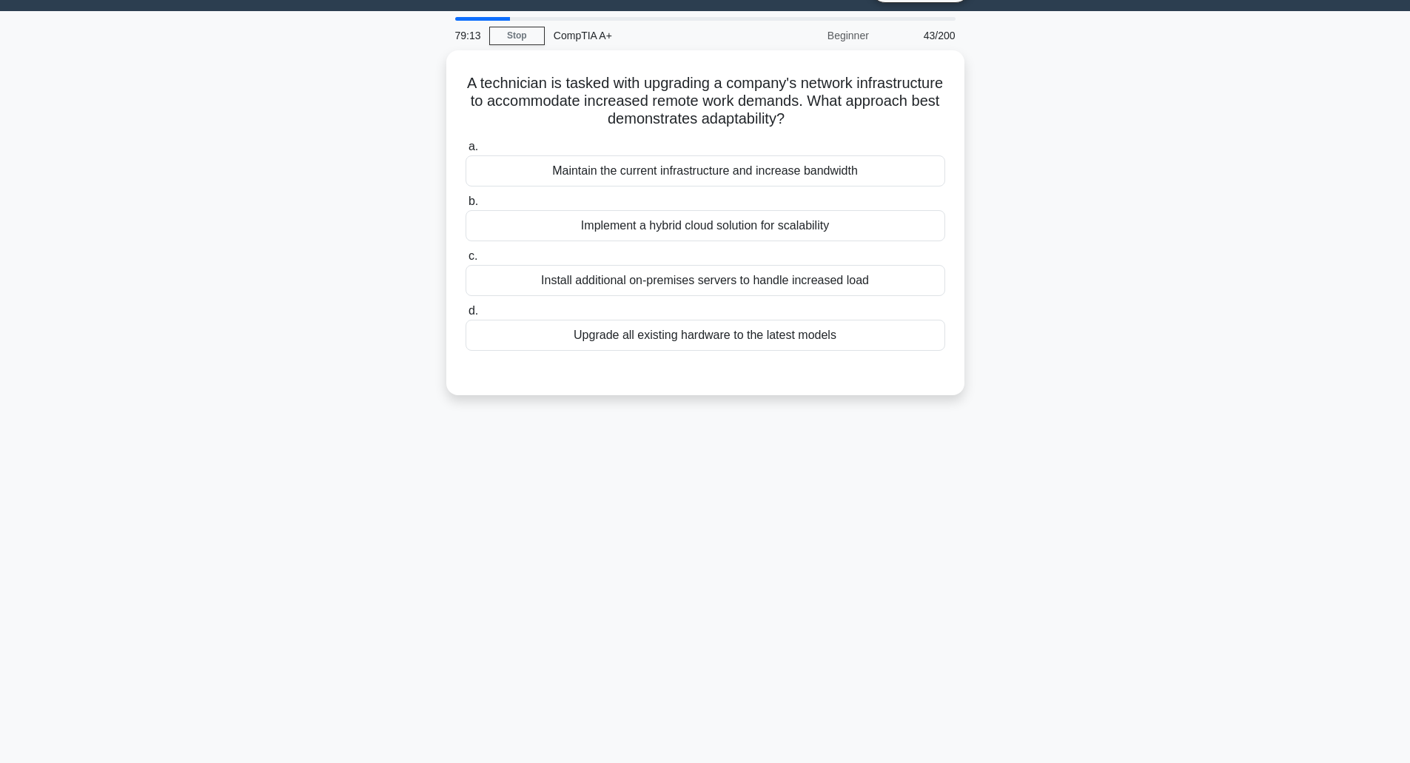
scroll to position [36, 0]
click at [778, 225] on div "Implement a hybrid cloud solution for scalability" at bounding box center [704, 221] width 479 height 31
click at [465, 203] on input "b. Implement a hybrid cloud solution for scalability" at bounding box center [465, 198] width 0 height 10
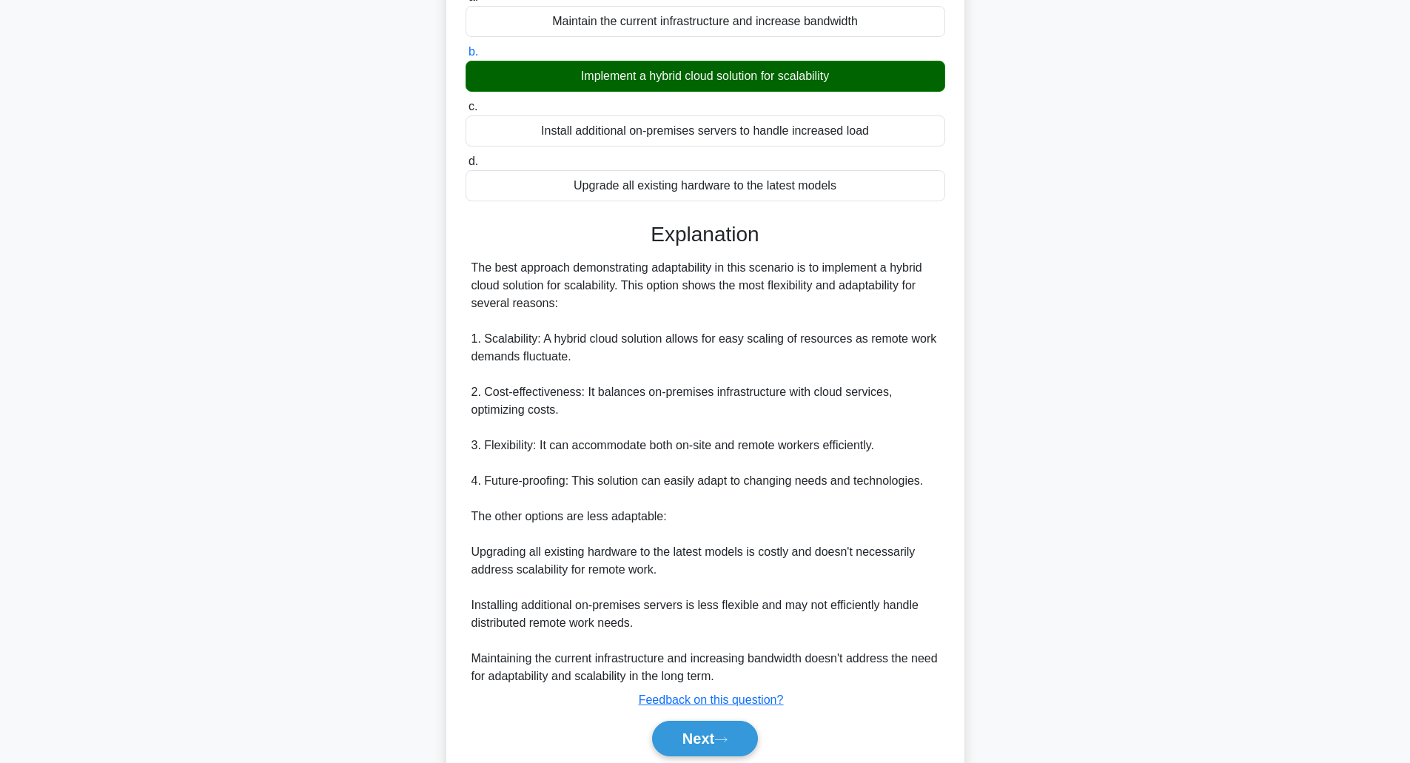
scroll to position [239, 0]
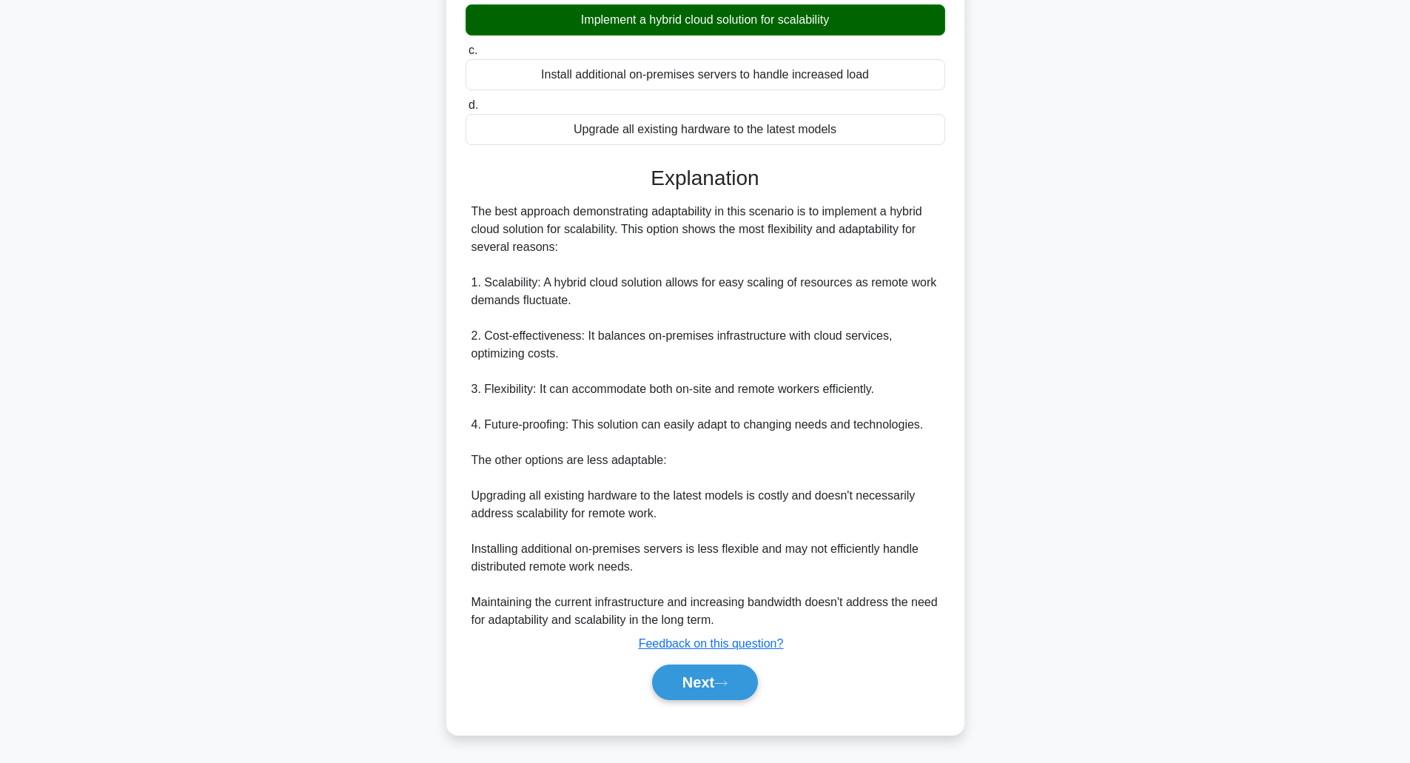
drag, startPoint x: 673, startPoint y: 680, endPoint x: 849, endPoint y: 679, distance: 175.4
click at [673, 681] on button "Next" at bounding box center [705, 682] width 106 height 36
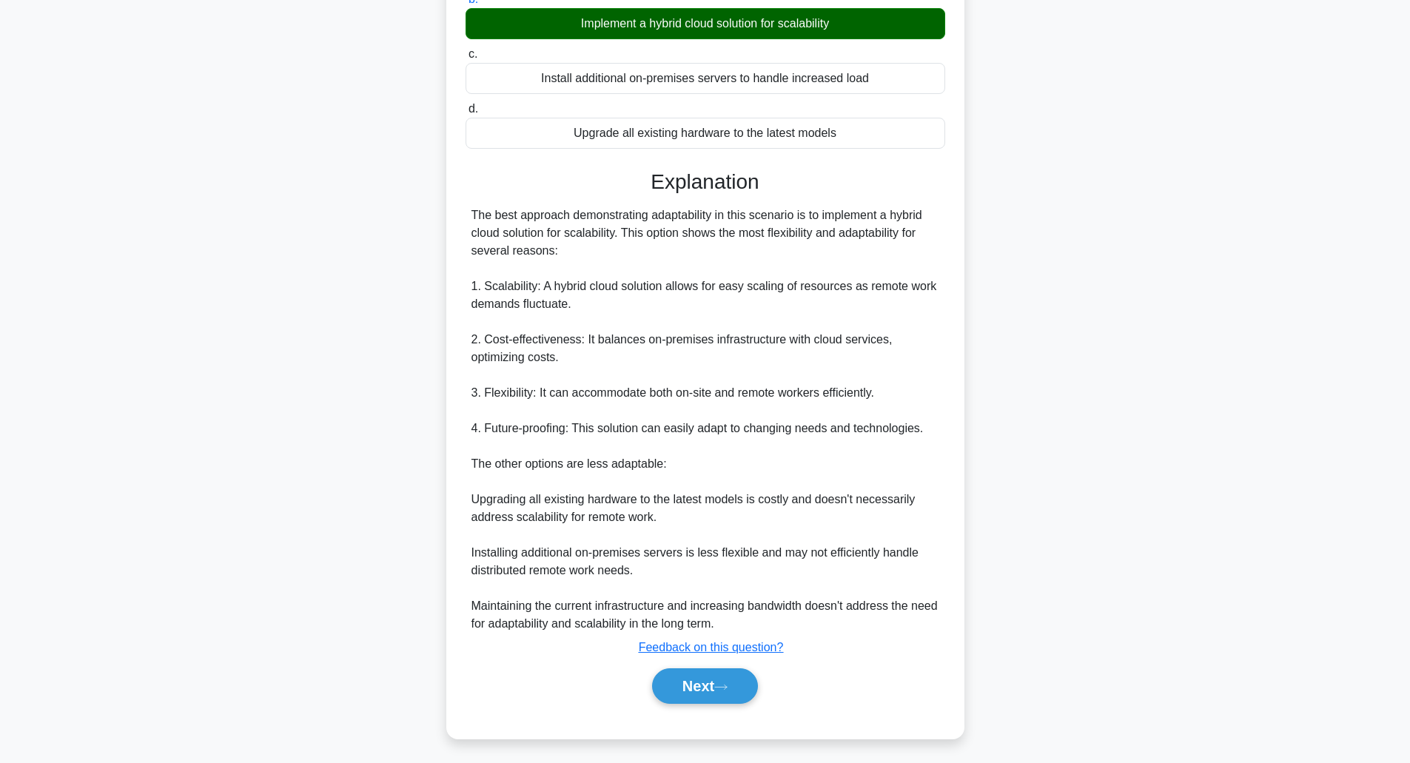
scroll to position [36, 0]
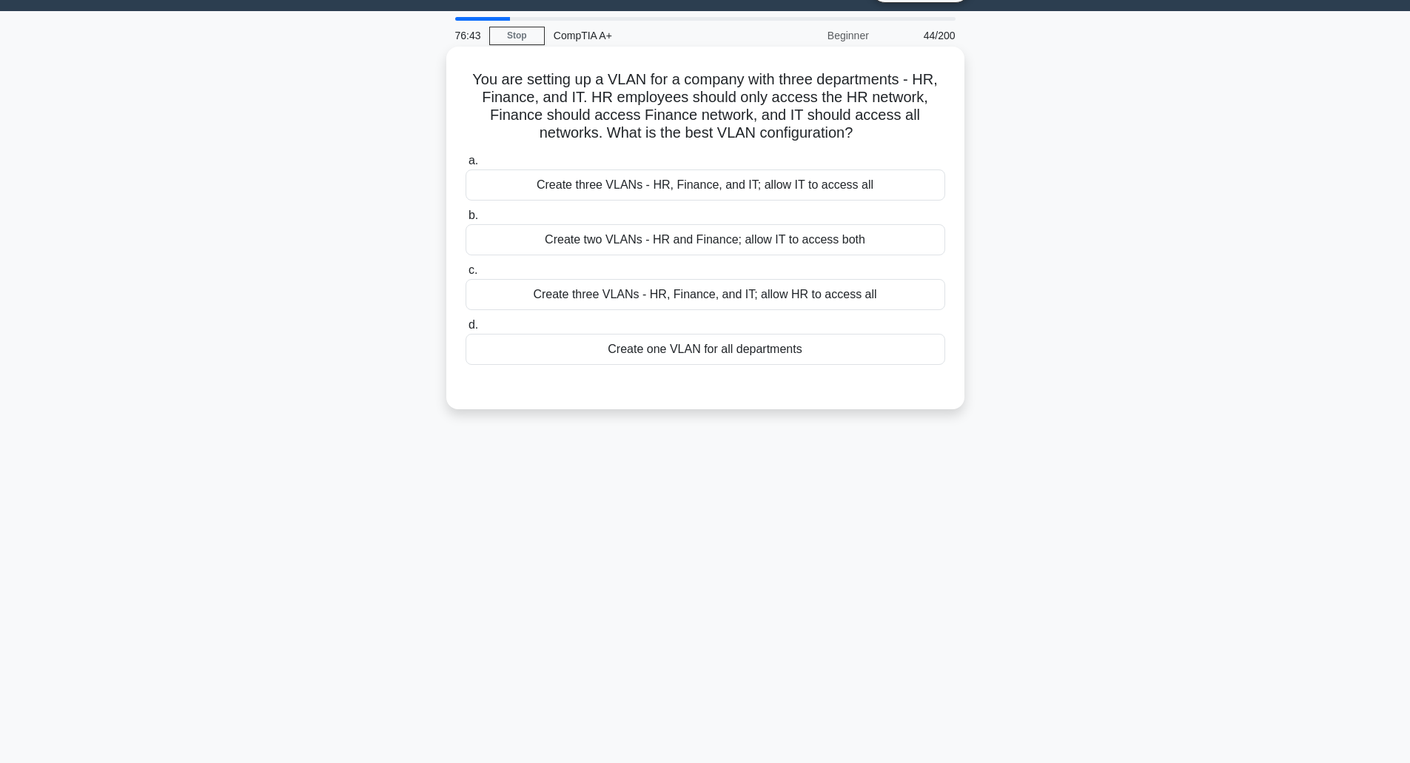
click at [618, 245] on div "Create two VLANs - HR and Finance; allow IT to access both" at bounding box center [704, 239] width 479 height 31
click at [465, 220] on input "b. Create two VLANs - HR and Finance; allow IT to access both" at bounding box center [465, 216] width 0 height 10
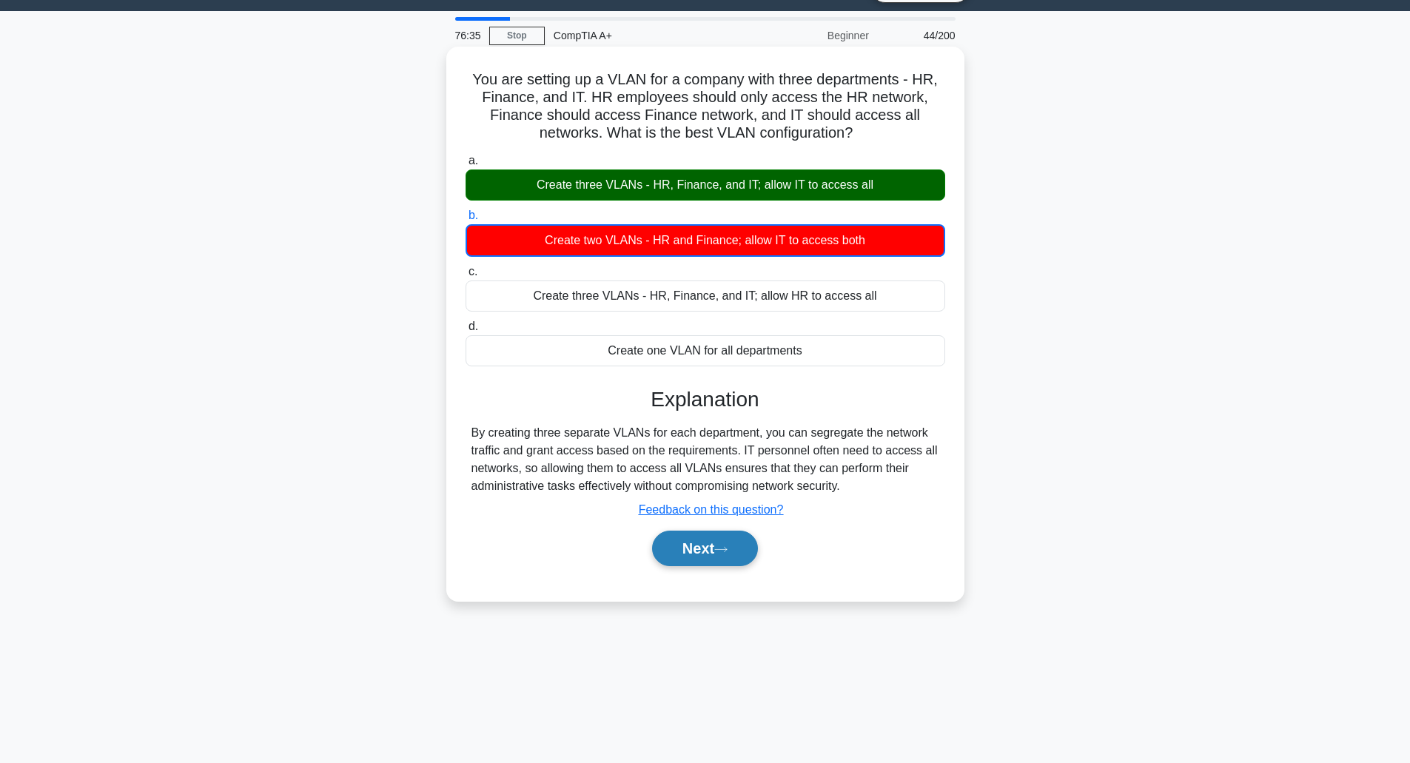
click at [705, 547] on button "Next" at bounding box center [705, 549] width 106 height 36
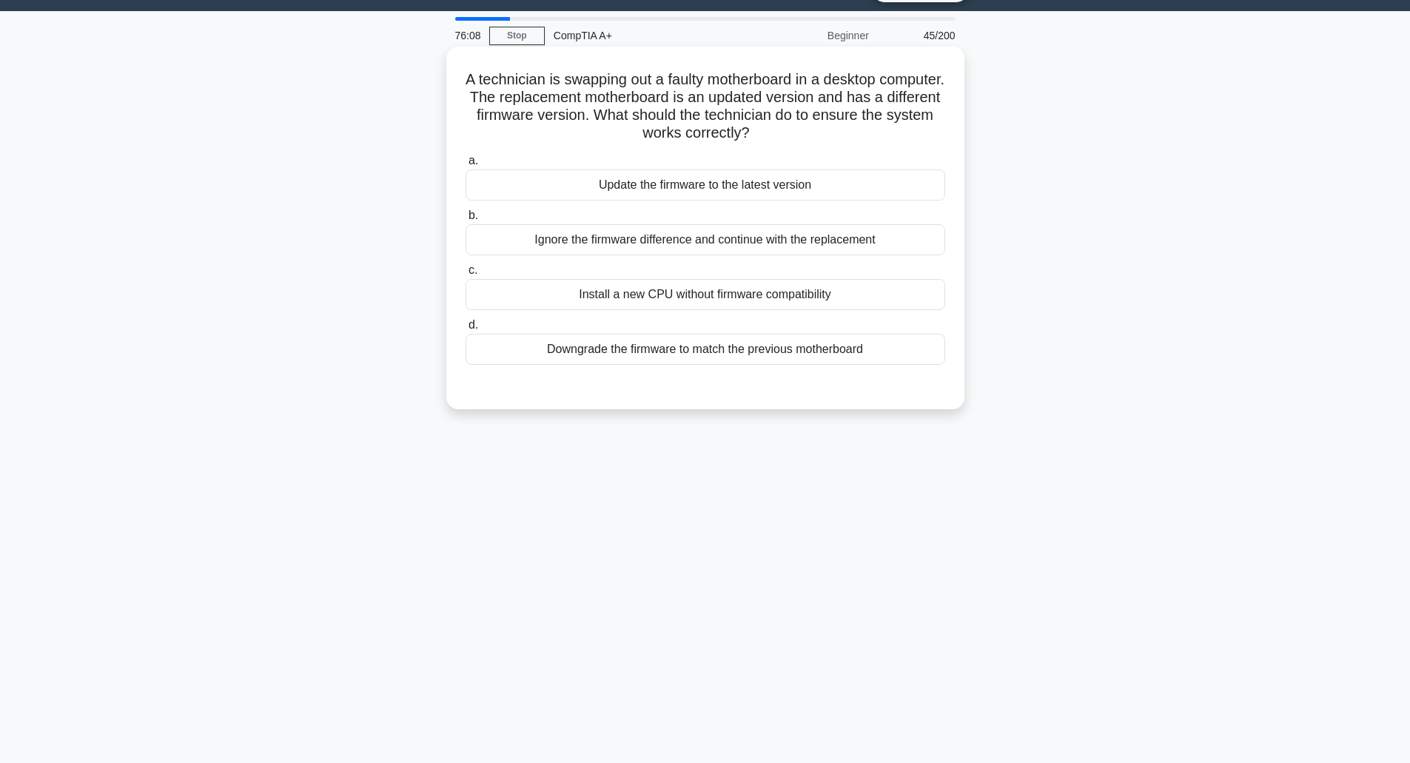
click at [759, 189] on div "Update the firmware to the latest version" at bounding box center [704, 184] width 479 height 31
click at [465, 166] on input "a. Update the firmware to the latest version" at bounding box center [465, 161] width 0 height 10
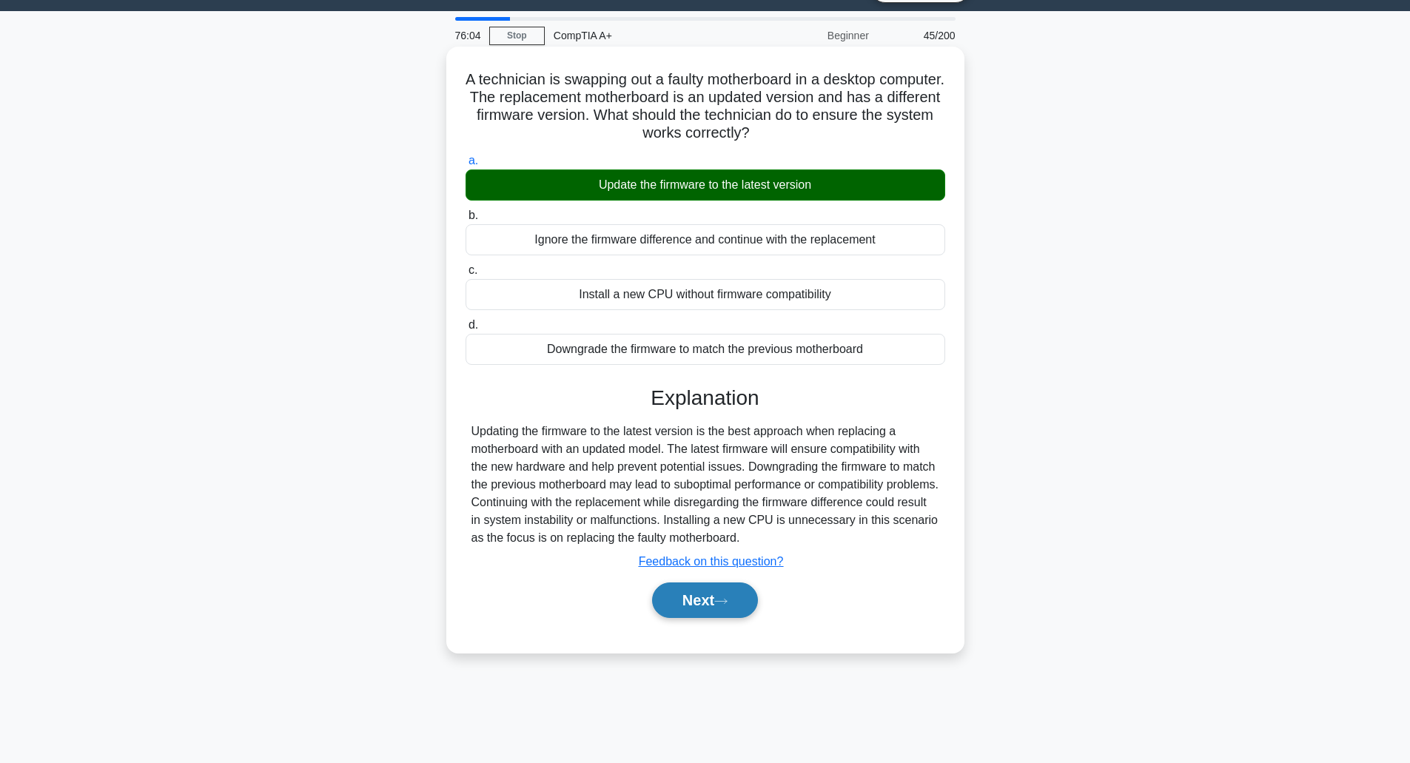
click at [708, 593] on button "Next" at bounding box center [705, 600] width 106 height 36
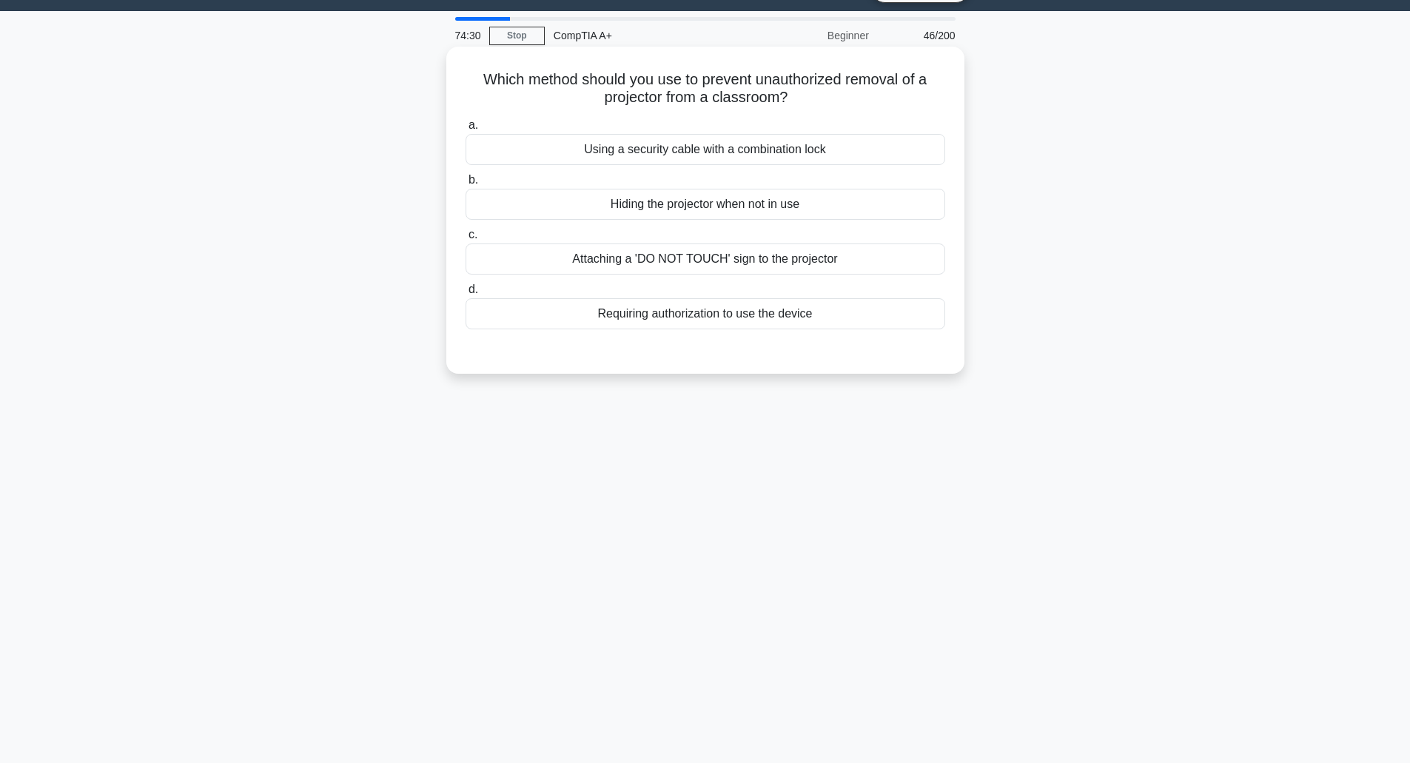
click at [769, 151] on div "Using a security cable with a combination lock" at bounding box center [704, 149] width 479 height 31
click at [465, 130] on input "a. Using a security cable with a combination lock" at bounding box center [465, 126] width 0 height 10
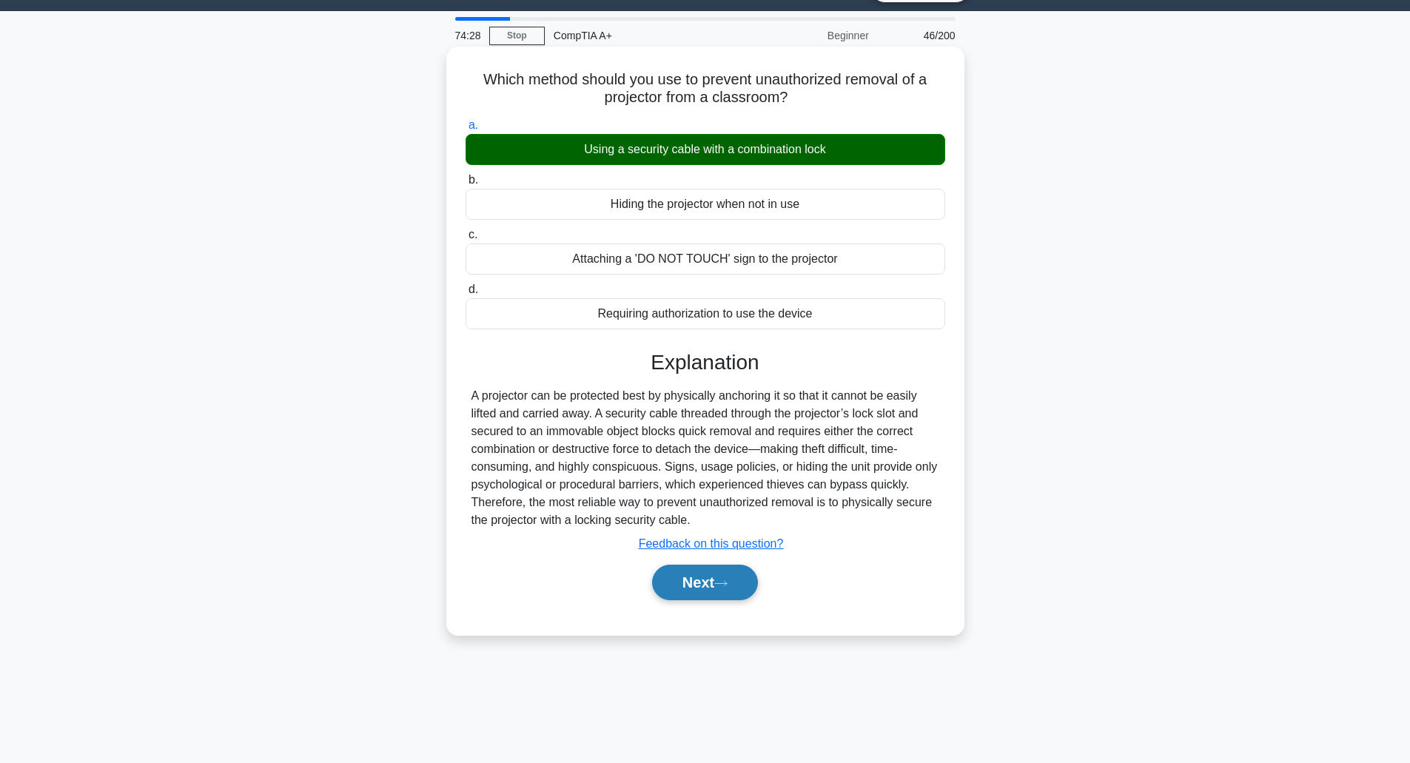
click at [700, 585] on button "Next" at bounding box center [705, 583] width 106 height 36
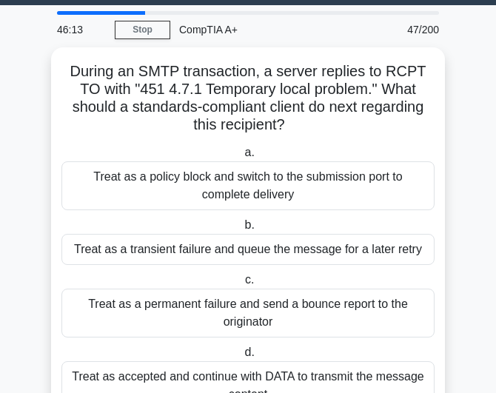
scroll to position [36, 0]
click at [159, 26] on link "Stop" at bounding box center [142, 30] width 55 height 18
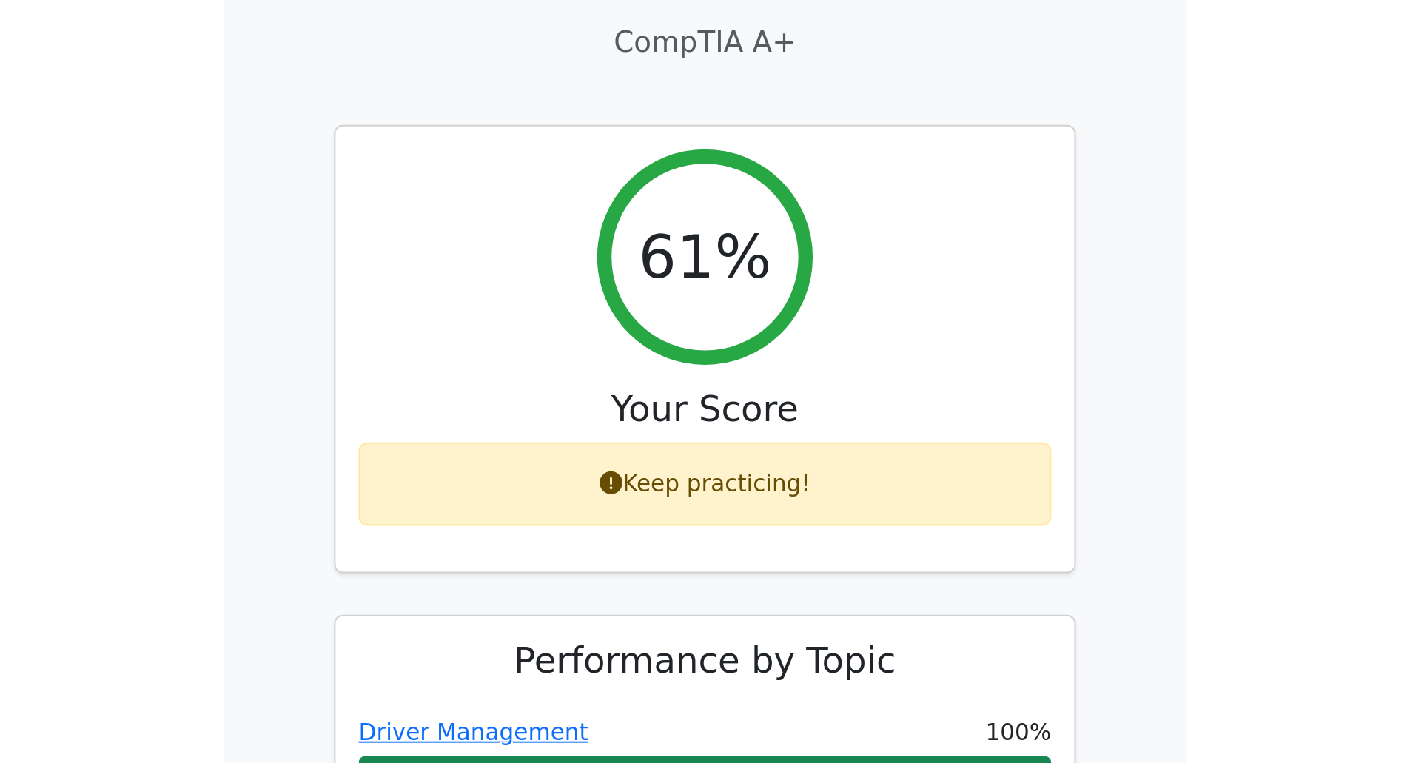
scroll to position [592, 0]
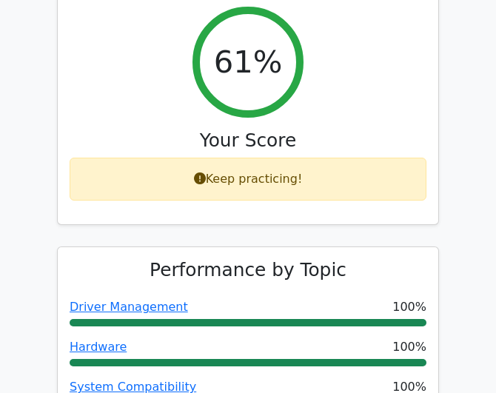
click at [276, 158] on div "Keep practicing!" at bounding box center [248, 179] width 357 height 43
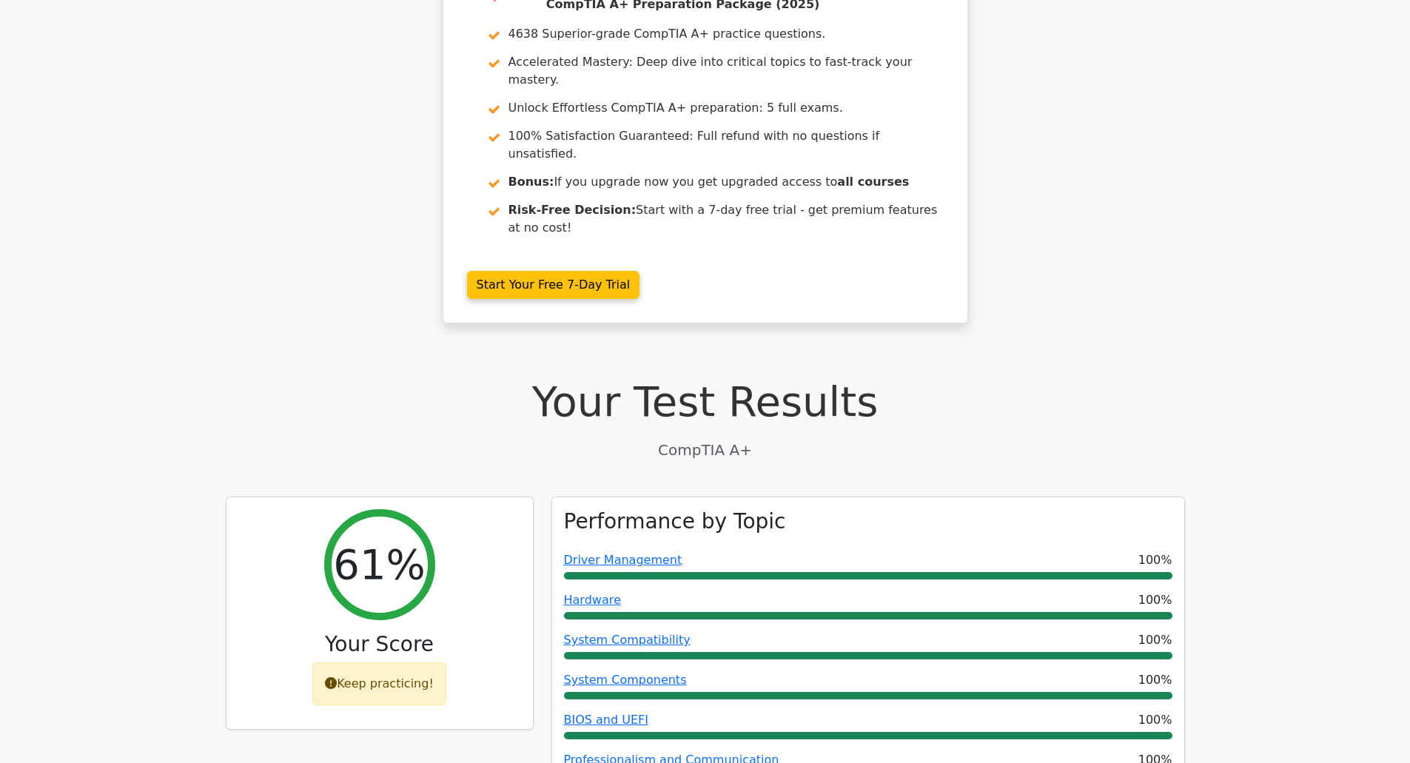
scroll to position [0, 0]
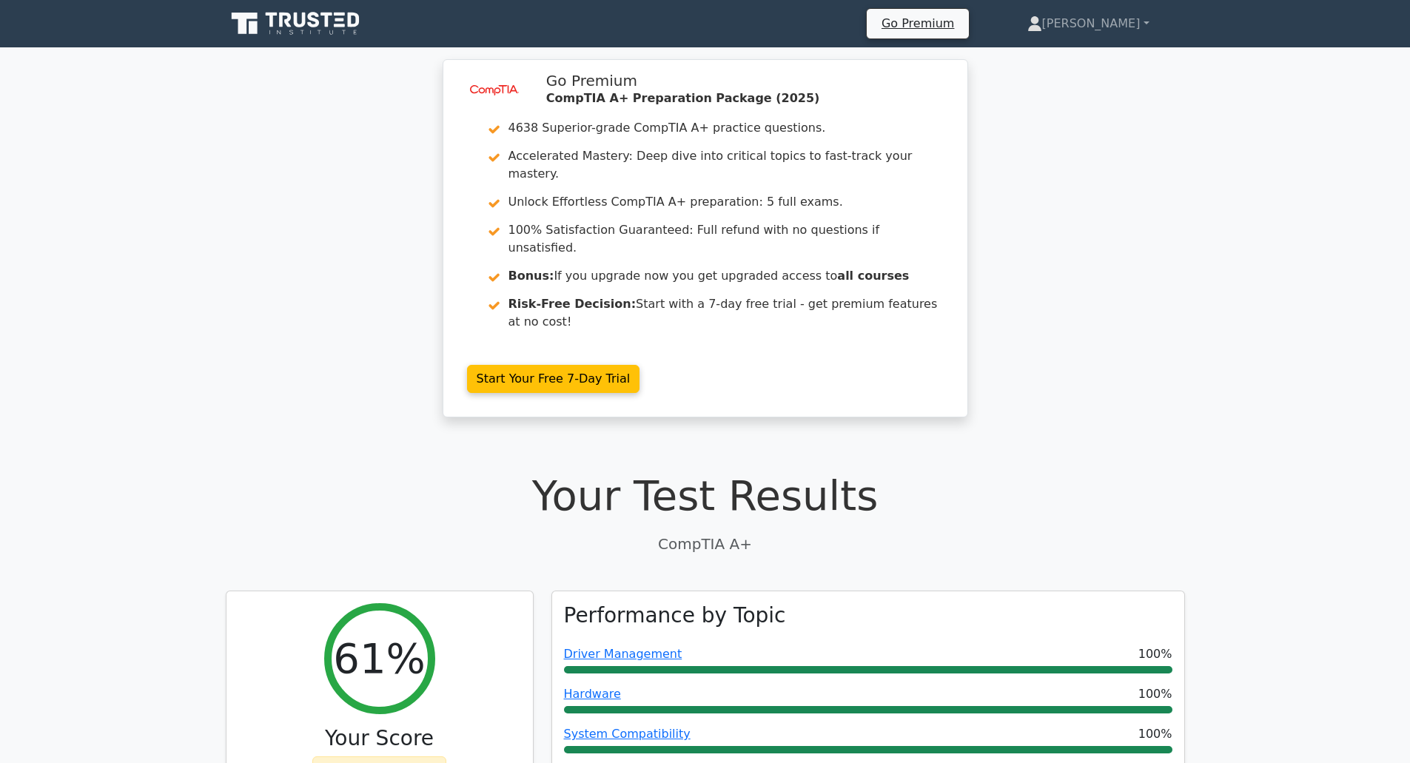
click at [318, 21] on icon at bounding box center [314, 20] width 12 height 16
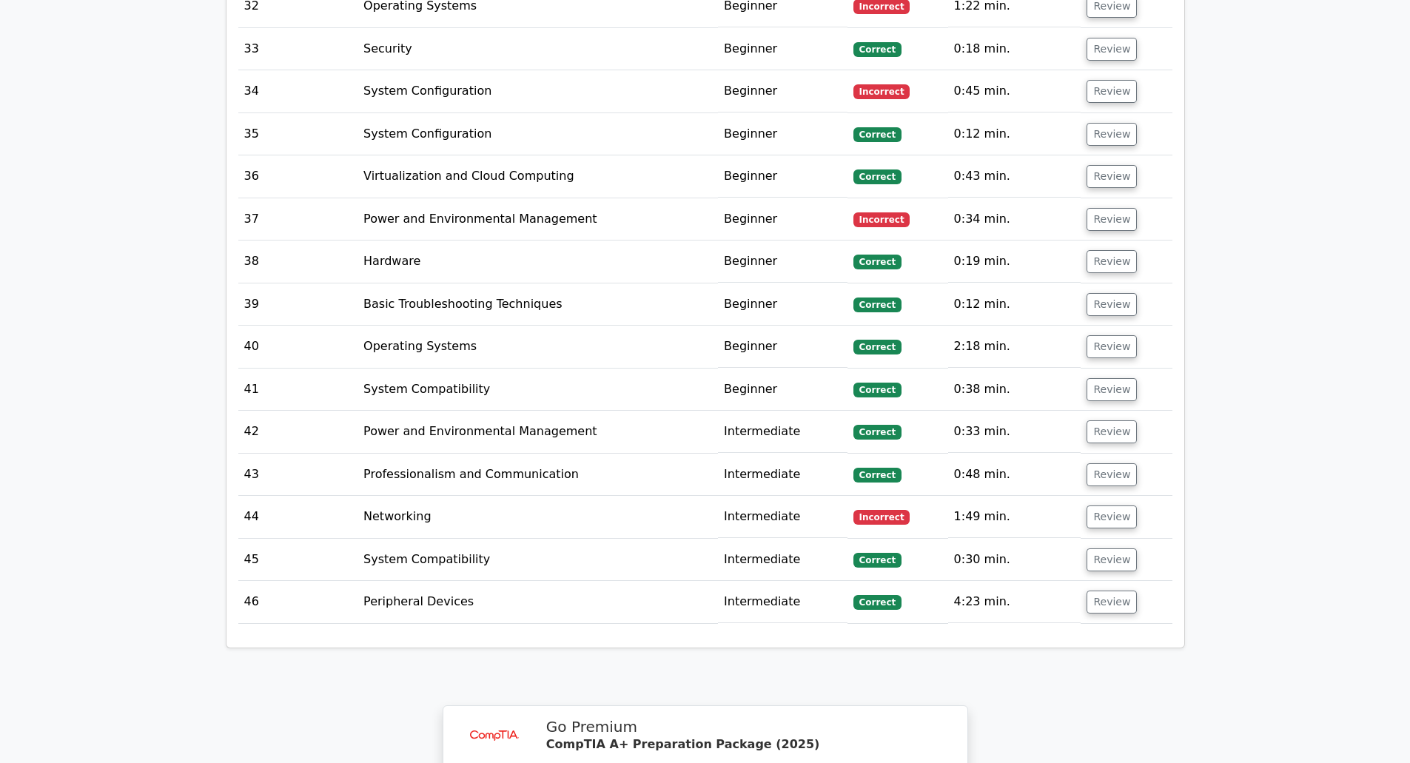
scroll to position [4365, 0]
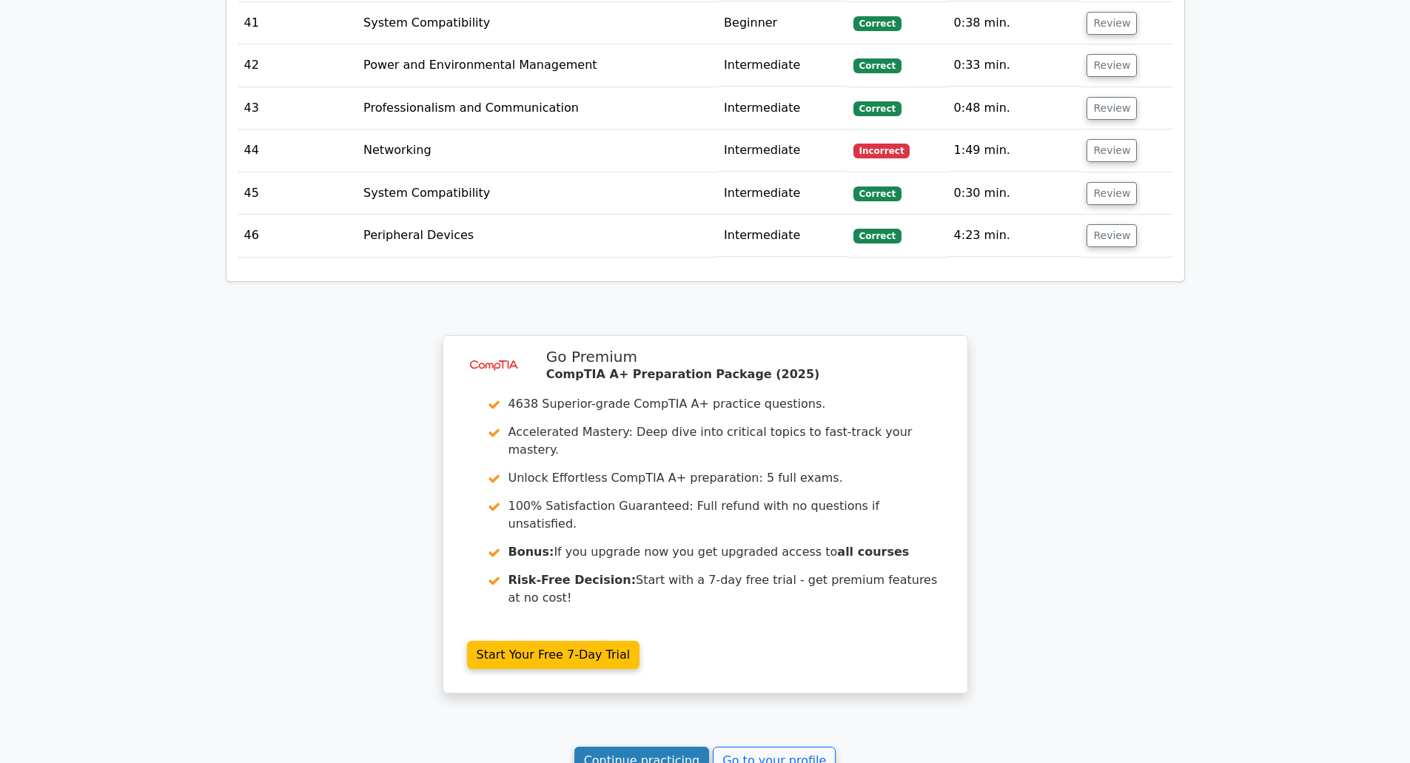
click at [495, 392] on link "Continue practicing" at bounding box center [641, 761] width 135 height 28
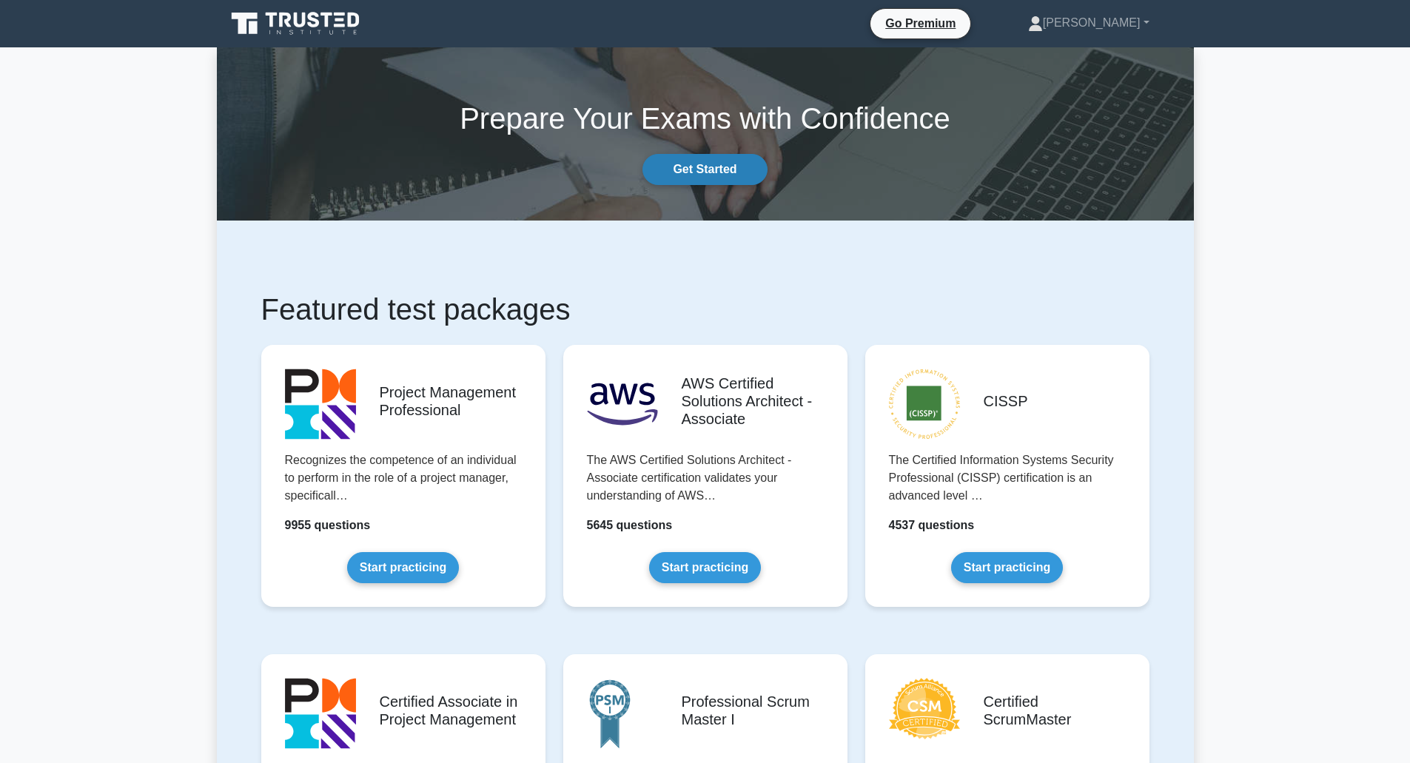
click at [687, 169] on link "Get Started" at bounding box center [704, 169] width 124 height 31
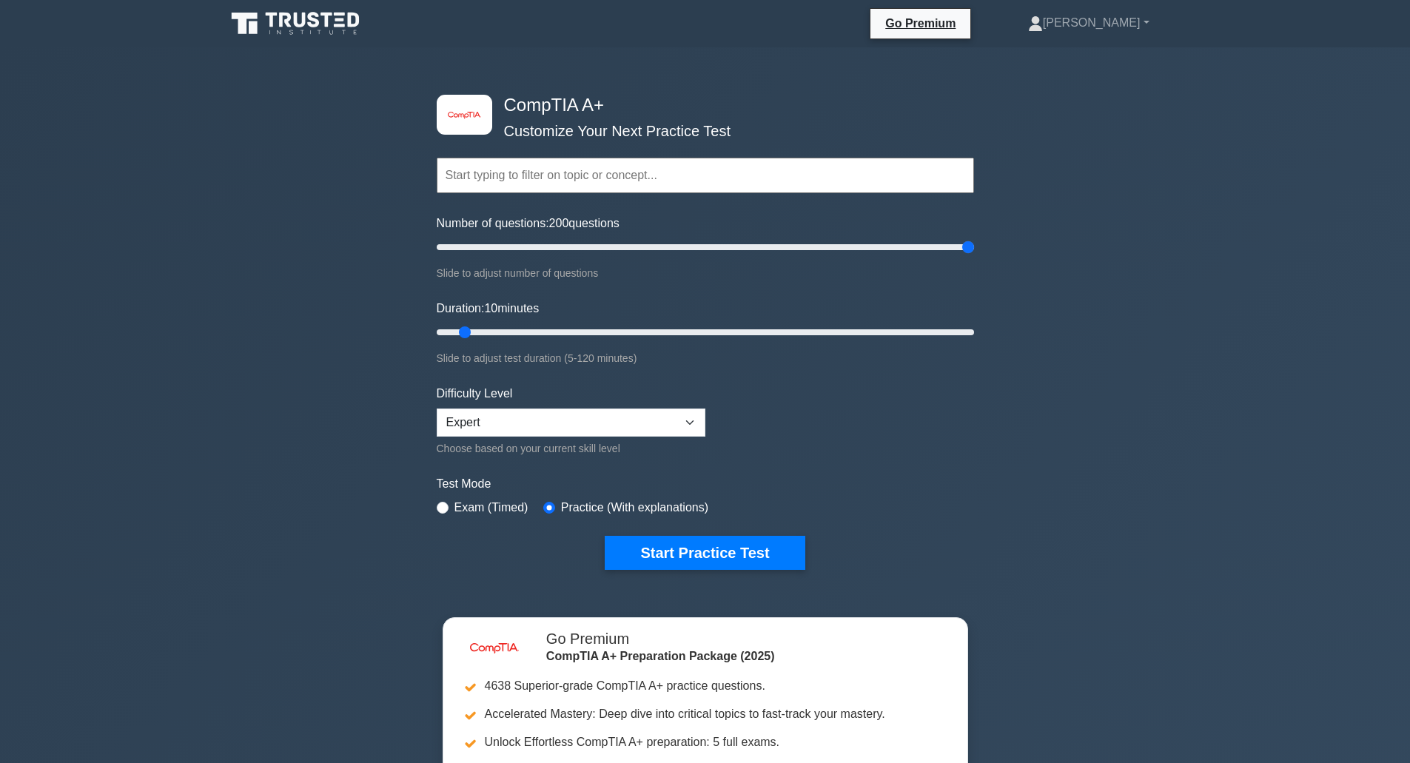
drag, startPoint x: 457, startPoint y: 249, endPoint x: 1128, endPoint y: 250, distance: 671.1
type input "200"
click at [974, 250] on input "Number of questions: 200 questions" at bounding box center [705, 247] width 537 height 18
drag, startPoint x: 467, startPoint y: 331, endPoint x: 1072, endPoint y: 321, distance: 605.3
type input "120"
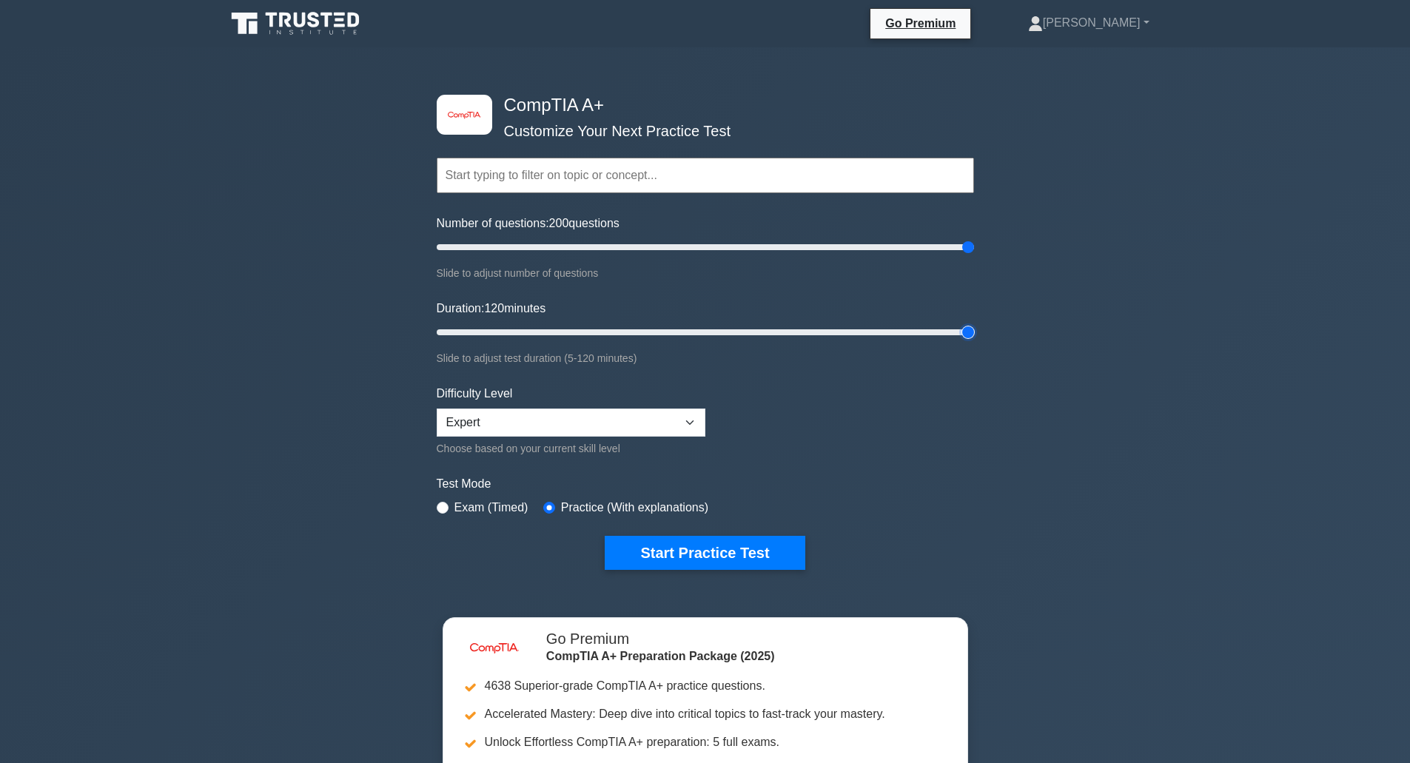
click at [974, 323] on input "Duration: 120 minutes" at bounding box center [705, 332] width 537 height 18
click at [684, 424] on select "Beginner Intermediate Expert" at bounding box center [571, 422] width 269 height 28
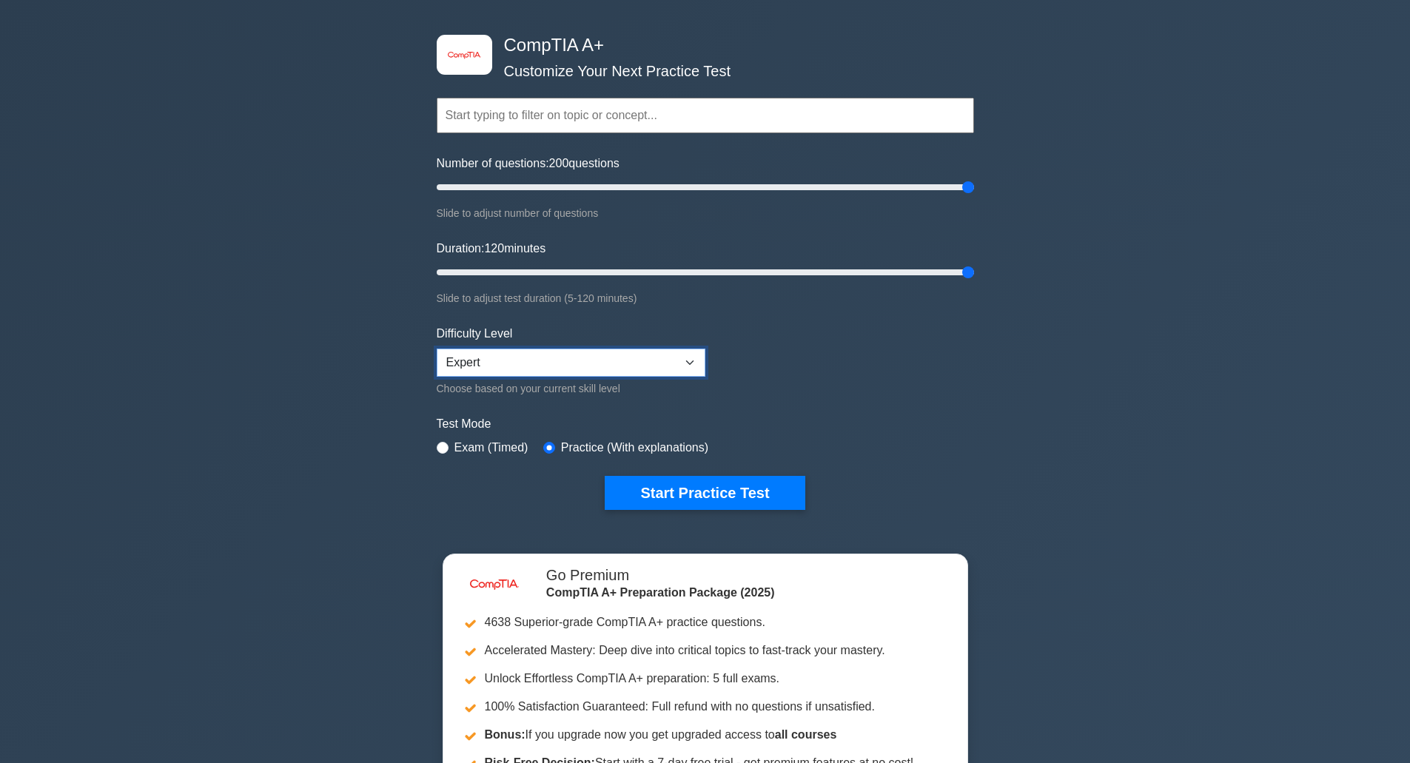
scroll to position [148, 0]
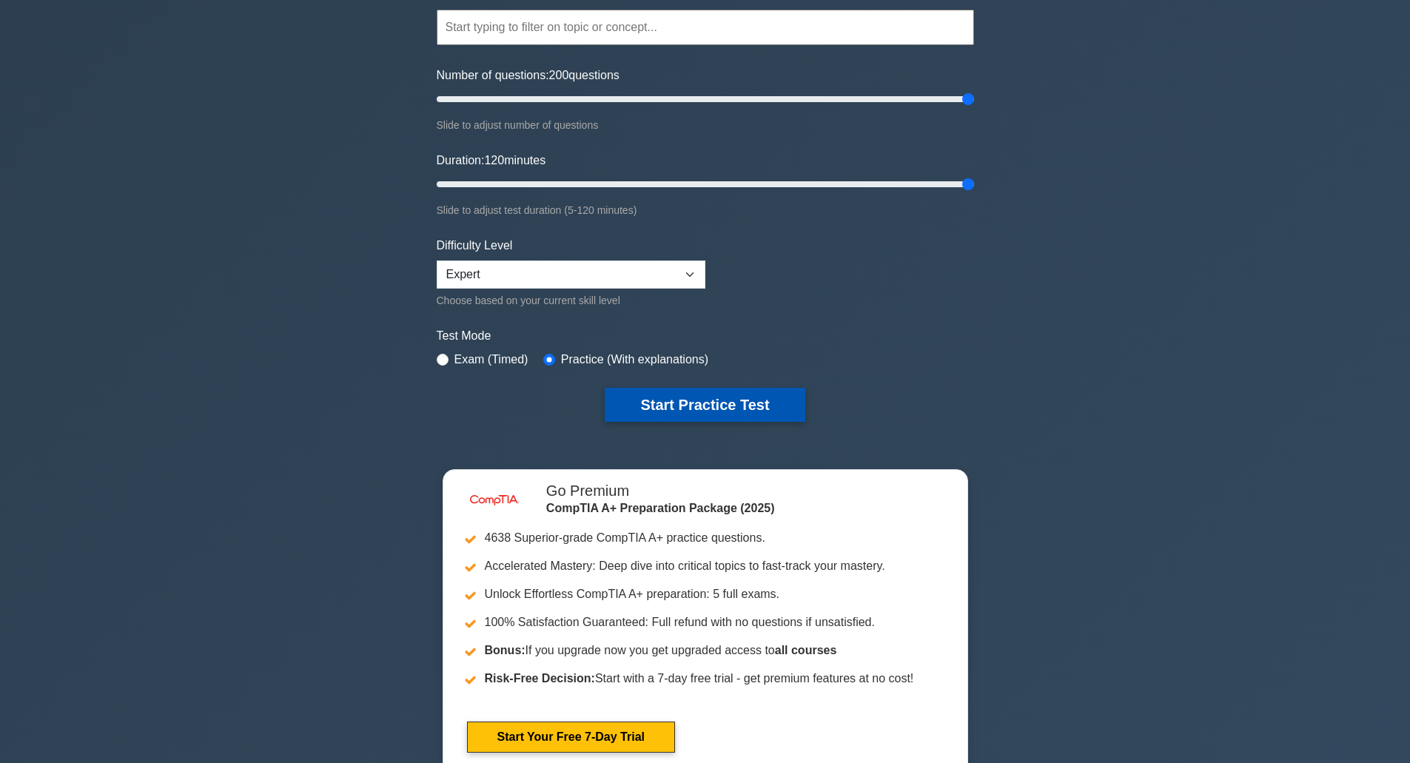
click at [667, 411] on button "Start Practice Test" at bounding box center [705, 405] width 200 height 34
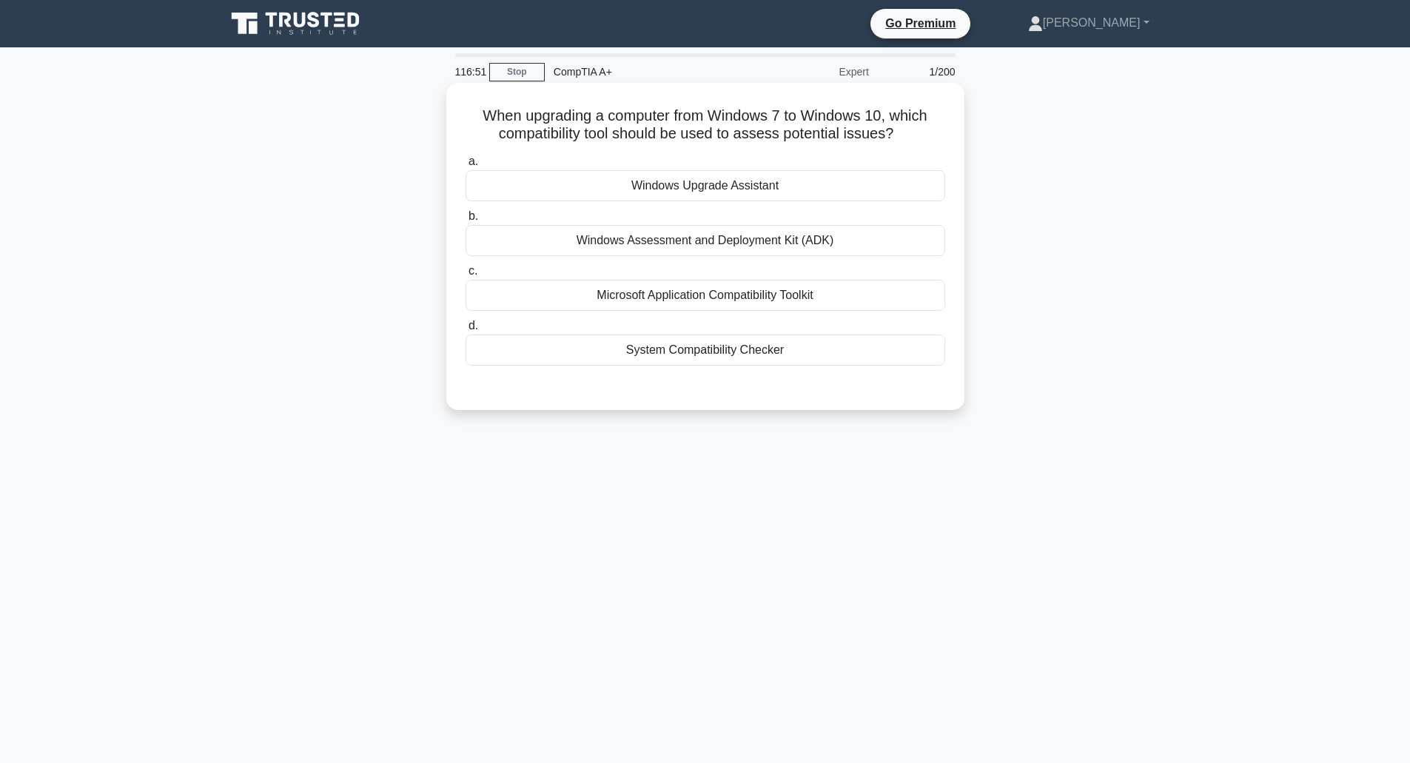
click at [720, 246] on div "Windows Assessment and Deployment Kit (ADK)" at bounding box center [704, 240] width 479 height 31
click at [465, 221] on input "b. Windows Assessment and Deployment Kit (ADK)" at bounding box center [465, 217] width 0 height 10
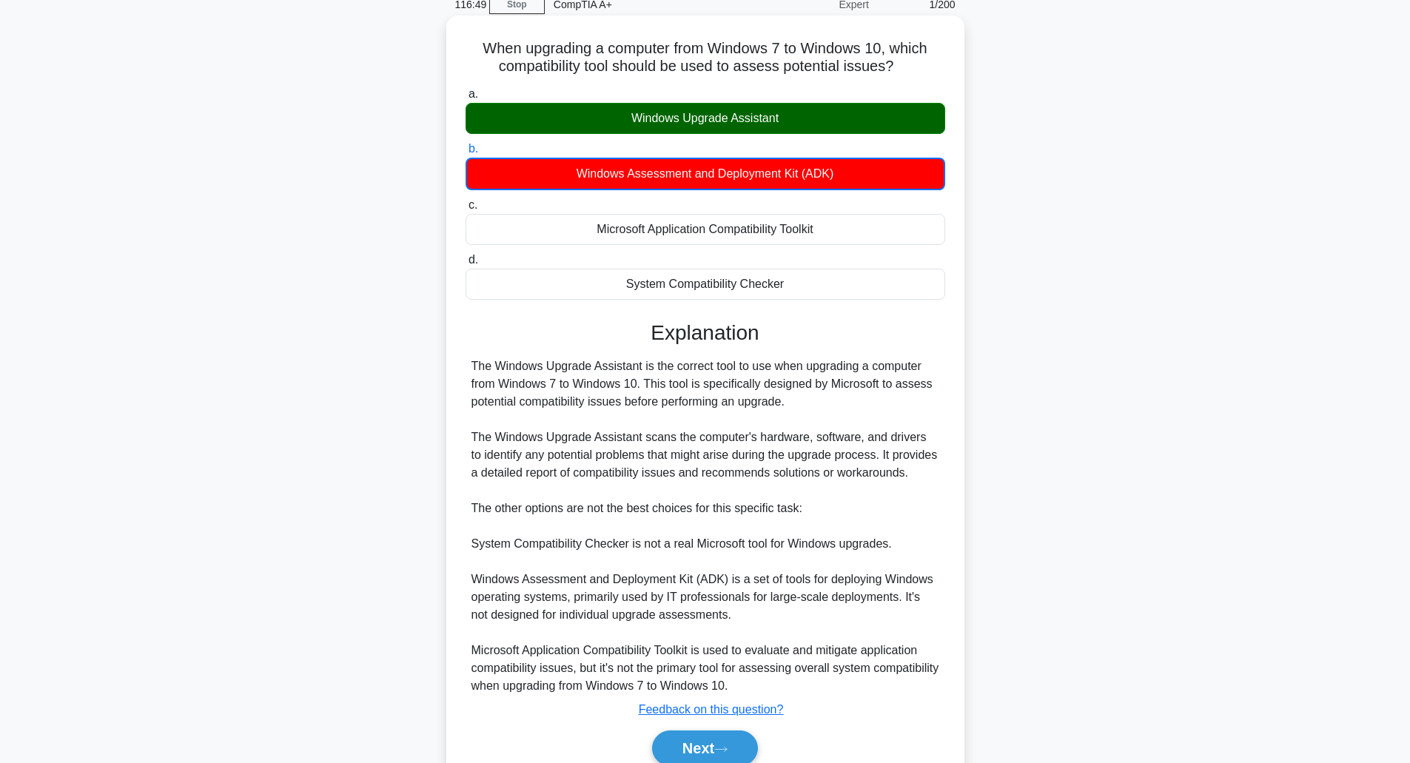
scroll to position [134, 0]
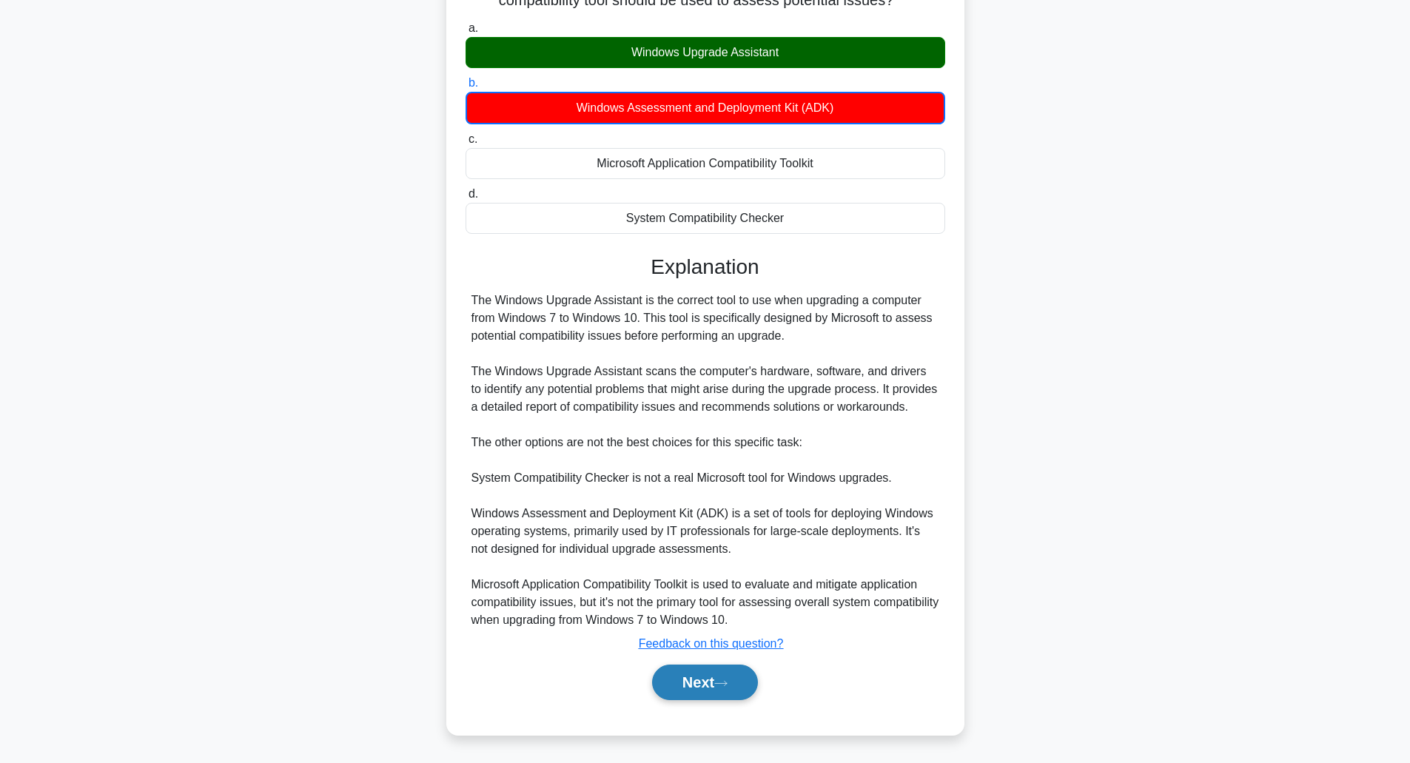
click at [666, 680] on button "Next" at bounding box center [705, 682] width 106 height 36
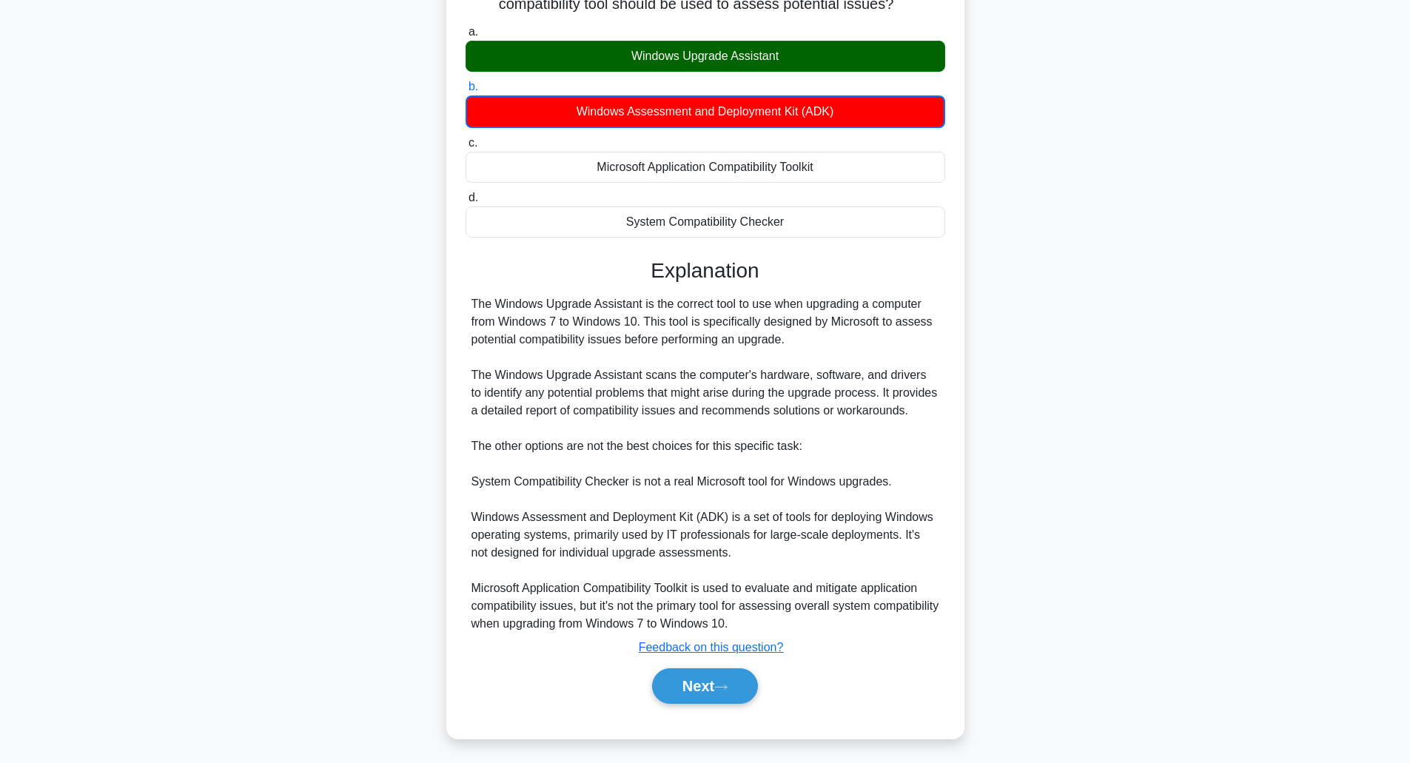
scroll to position [36, 0]
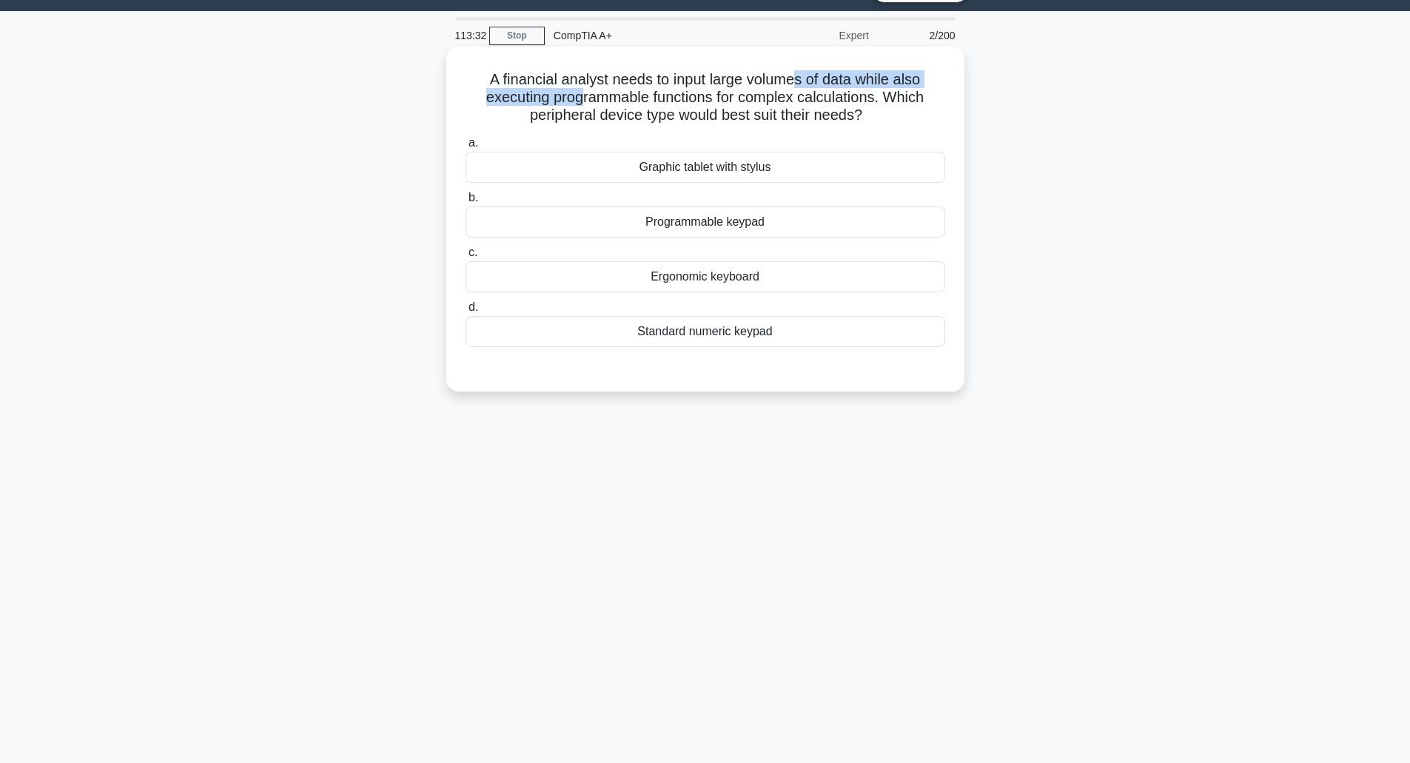
drag, startPoint x: 624, startPoint y: 90, endPoint x: 812, endPoint y: 88, distance: 187.9
click at [798, 85] on h5 "A financial analyst needs to input large volumes of data while also executing p…" at bounding box center [705, 97] width 482 height 55
drag, startPoint x: 867, startPoint y: 106, endPoint x: 875, endPoint y: 108, distance: 8.4
click at [872, 107] on h5 "A financial analyst needs to input large volumes of data while also executing p…" at bounding box center [705, 97] width 482 height 55
click at [926, 148] on label "a. Graphic tablet with stylus" at bounding box center [704, 158] width 479 height 49
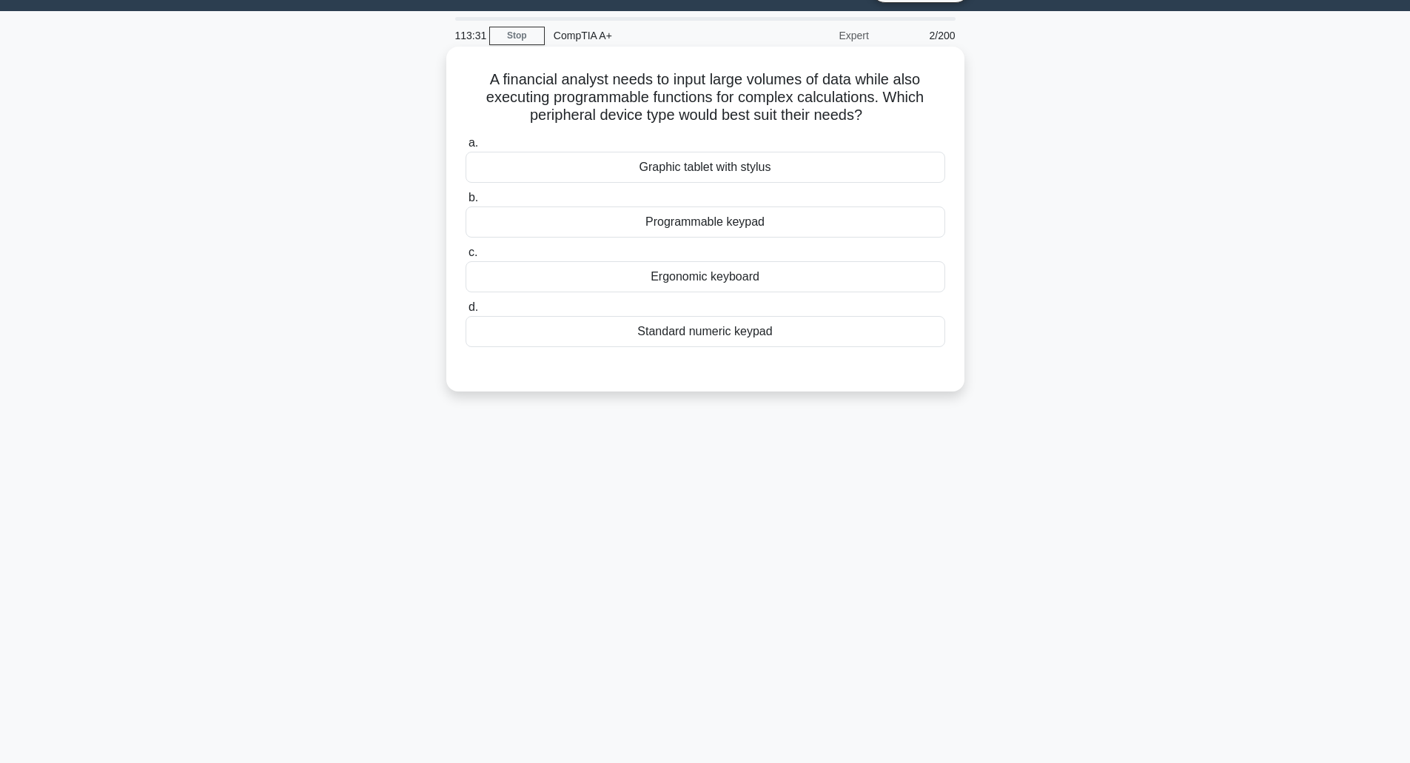
click at [465, 148] on input "a. Graphic tablet with stylus" at bounding box center [465, 143] width 0 height 10
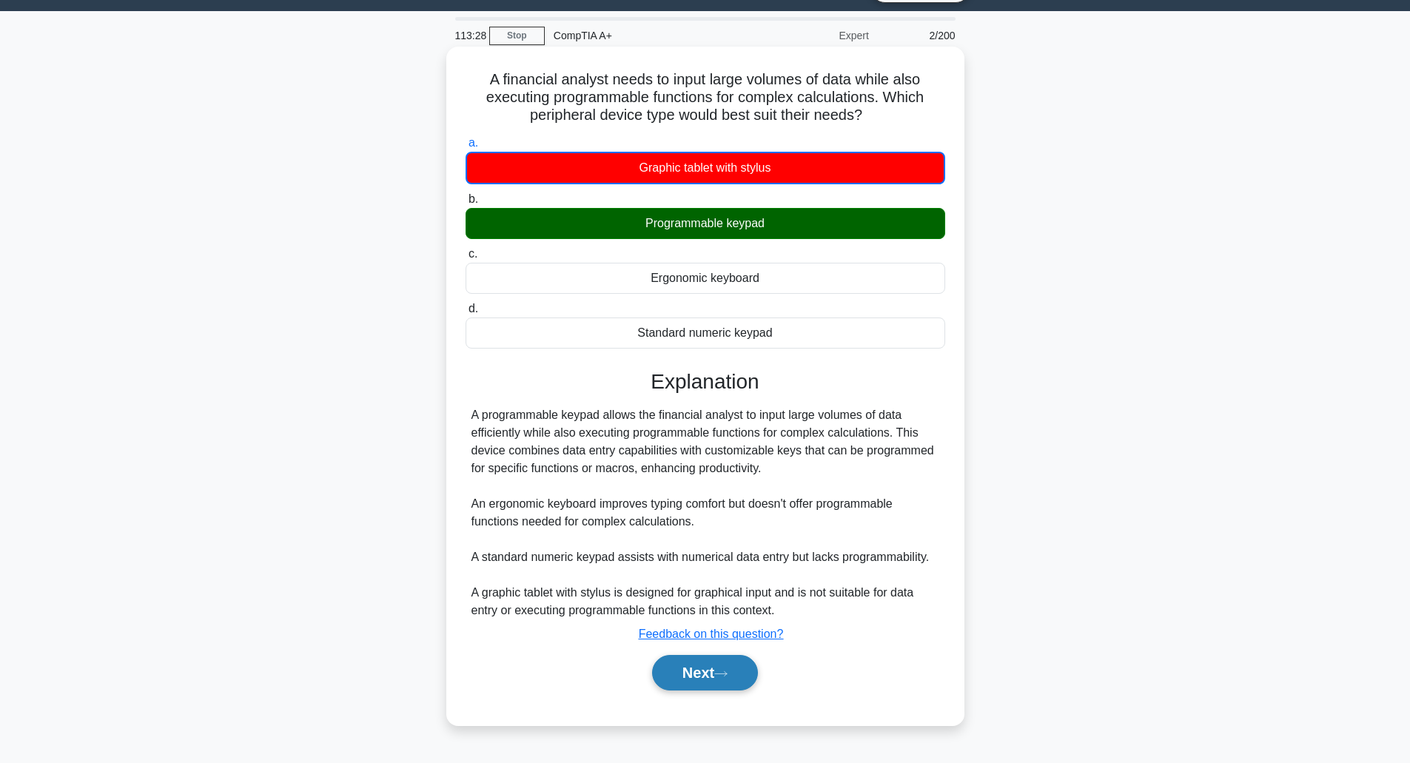
click at [712, 678] on button "Next" at bounding box center [705, 673] width 106 height 36
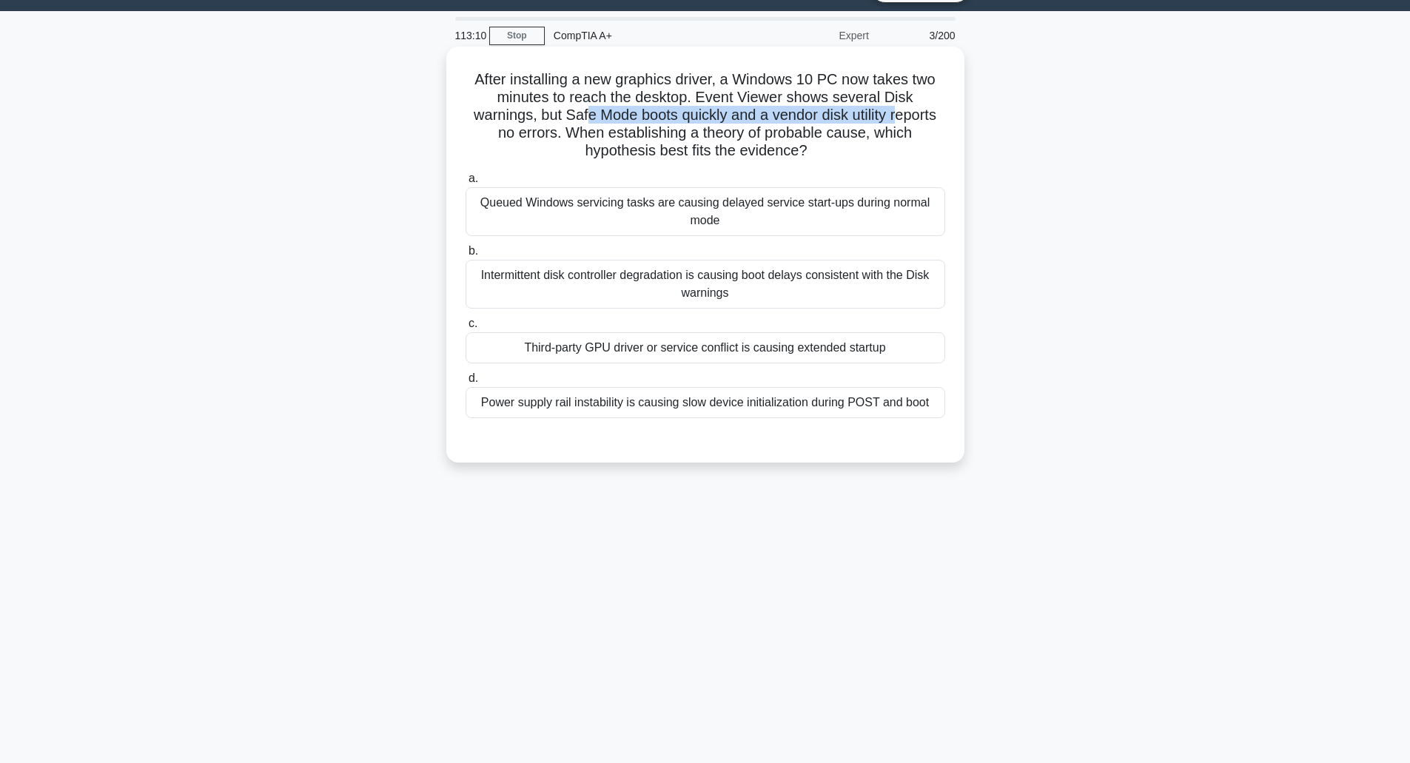
drag, startPoint x: 579, startPoint y: 115, endPoint x: 934, endPoint y: 127, distance: 354.6
click at [927, 126] on h5 "After installing a new graphics driver, a Windows 10 PC now takes two minutes t…" at bounding box center [705, 115] width 482 height 90
click at [948, 148] on div "After installing a new graphics driver, a Windows 10 PC now takes two minutes t…" at bounding box center [705, 255] width 506 height 404
click at [879, 351] on div "Third-party GPU driver or service conflict is causing extended startup" at bounding box center [704, 347] width 479 height 31
click at [465, 329] on input "c. Third-party GPU driver or service conflict is causing extended startup" at bounding box center [465, 324] width 0 height 10
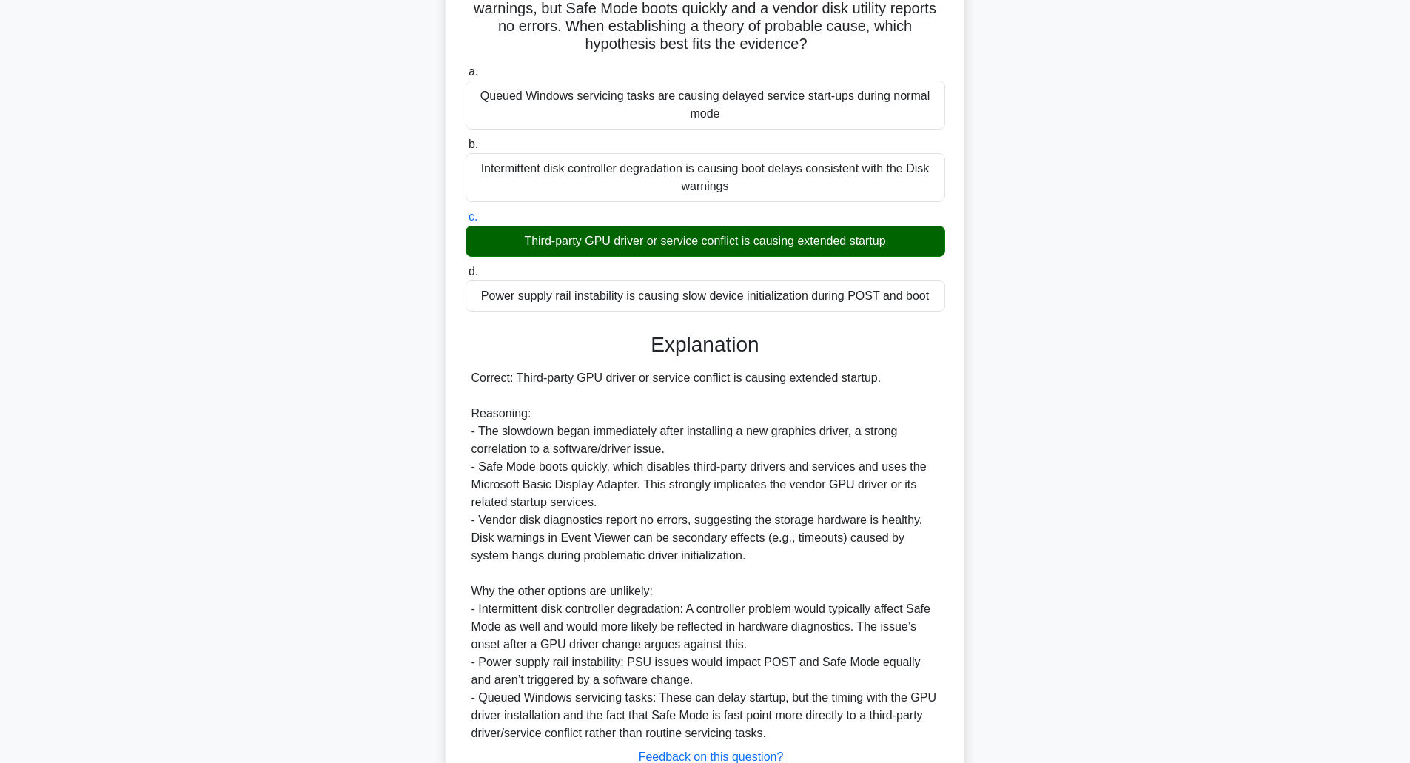
scroll to position [257, 0]
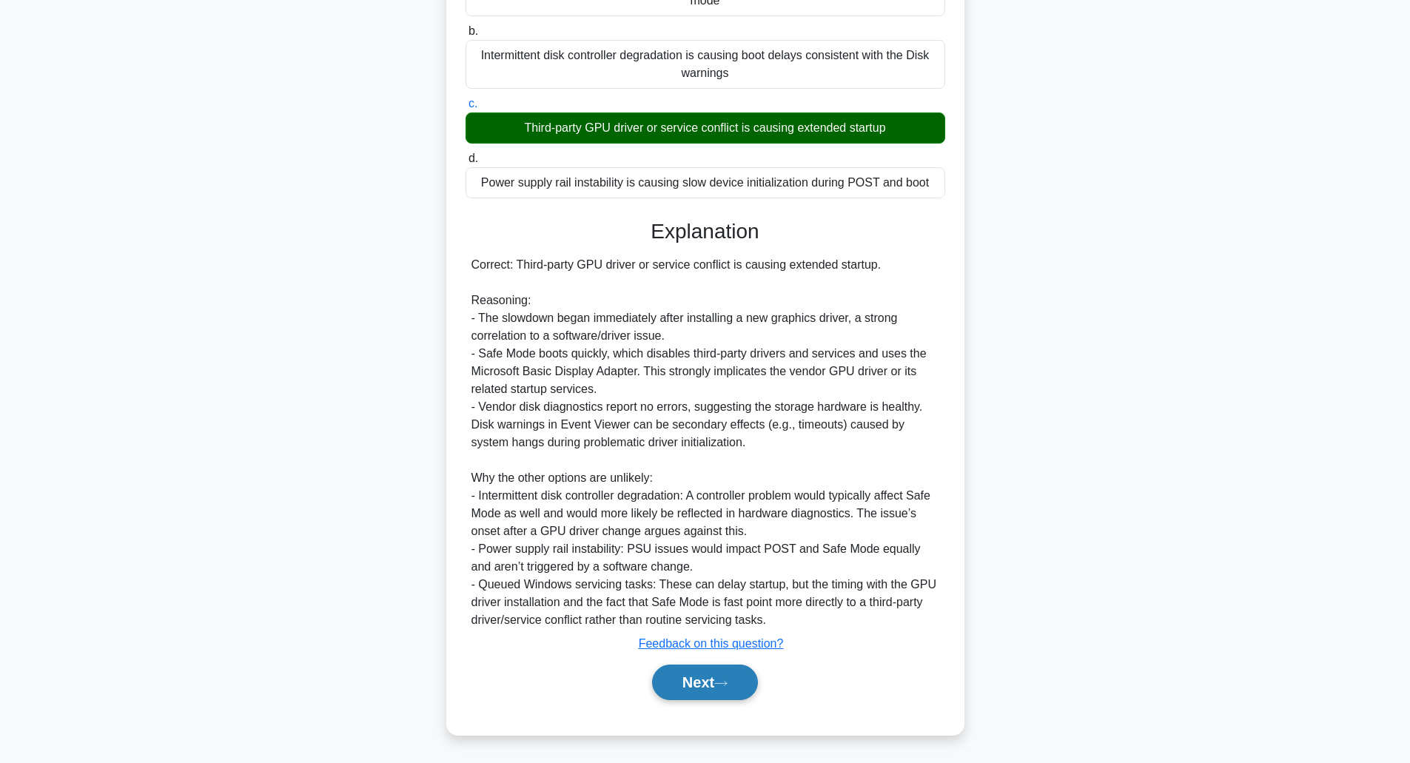
click at [686, 677] on button "Next" at bounding box center [705, 682] width 106 height 36
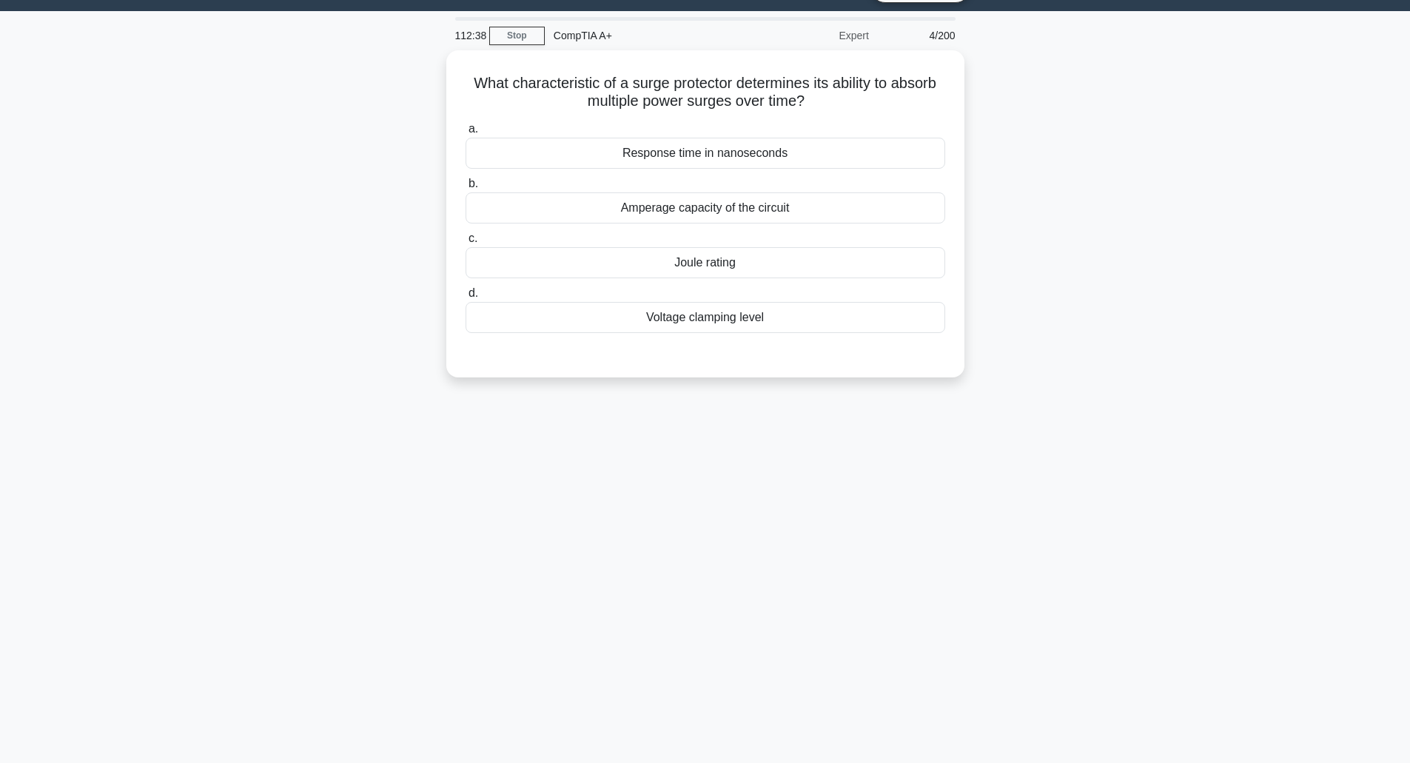
scroll to position [36, 0]
click at [746, 256] on div "Joule rating" at bounding box center [704, 258] width 479 height 31
click at [465, 240] on input "c. Joule rating" at bounding box center [465, 235] width 0 height 10
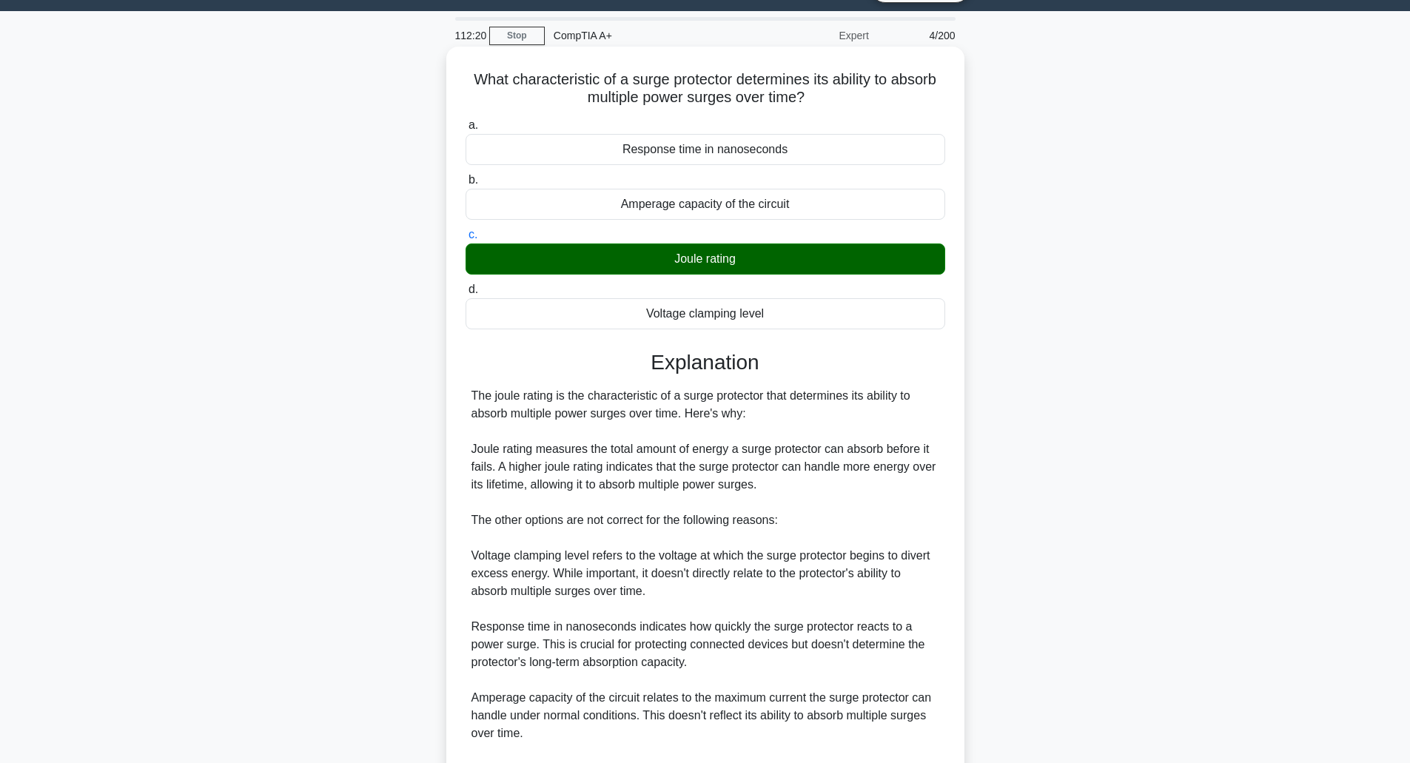
scroll to position [203, 0]
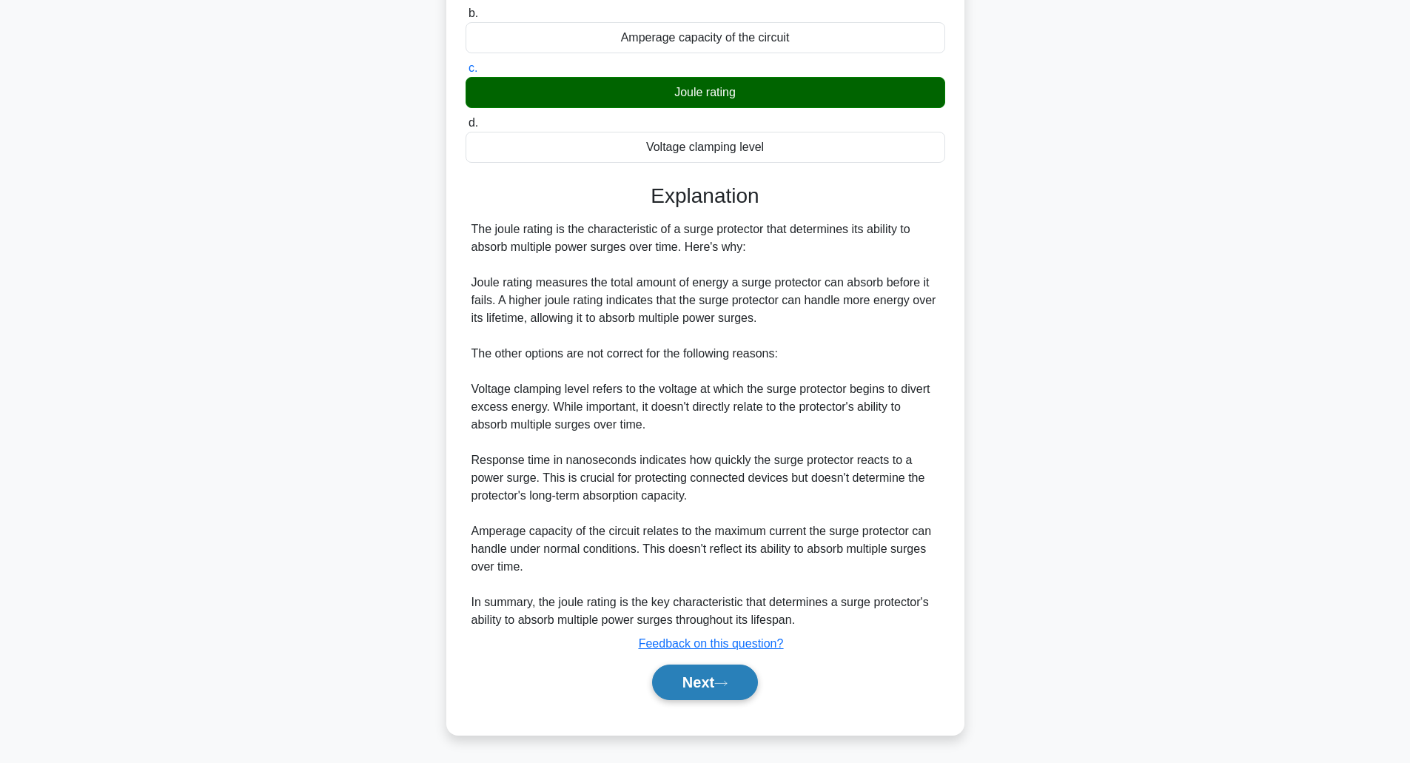
click at [694, 690] on button "Next" at bounding box center [705, 682] width 106 height 36
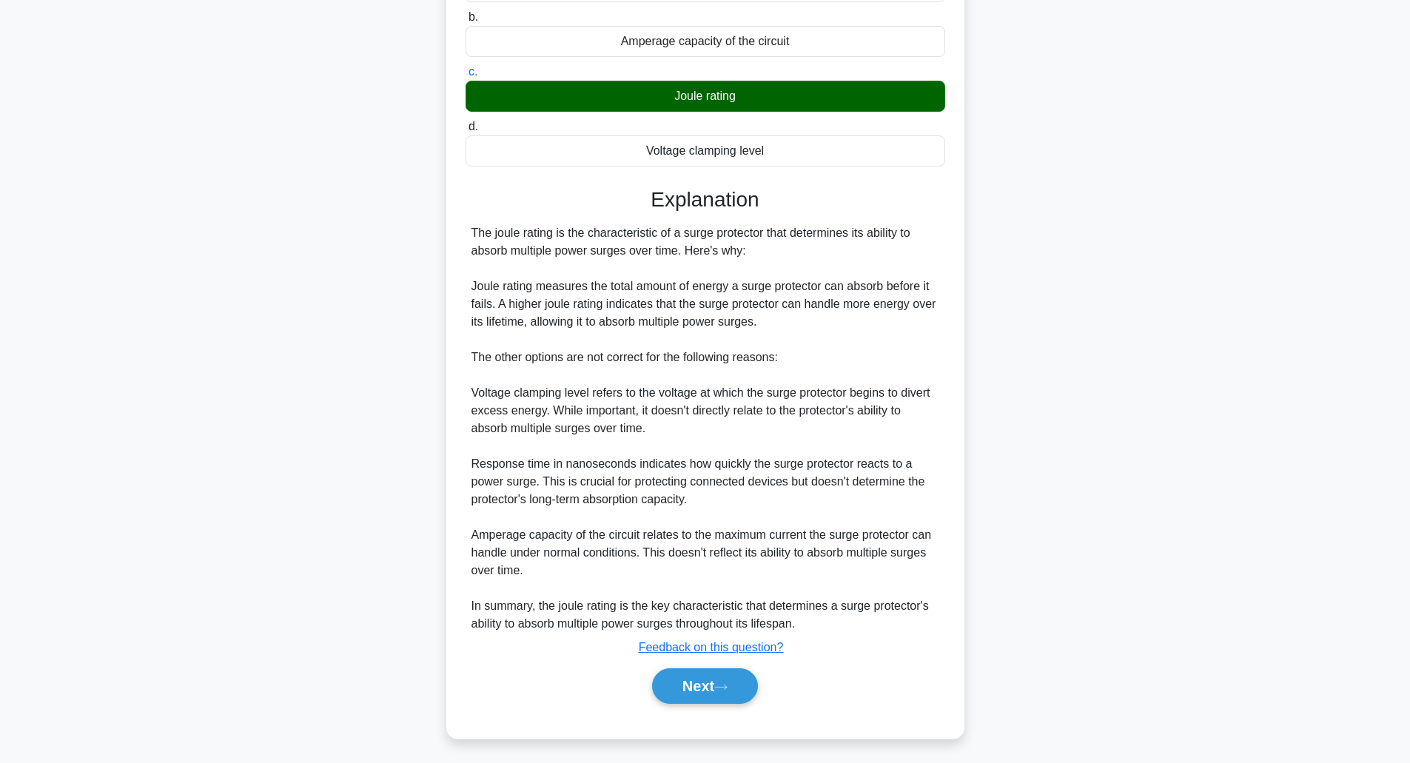
scroll to position [36, 0]
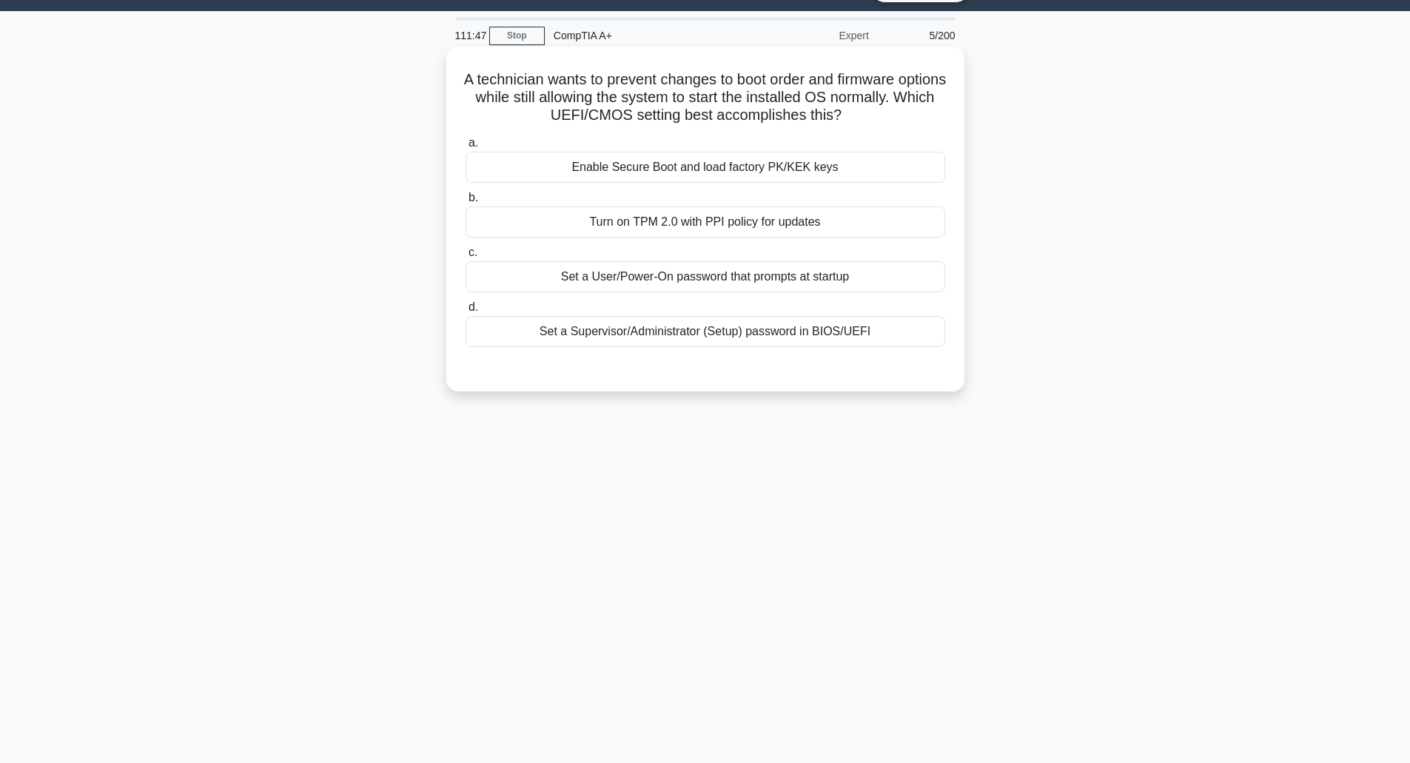
click at [739, 166] on div "Enable Secure Boot and load factory PK/KEK keys" at bounding box center [704, 167] width 479 height 31
click at [465, 148] on input "a. Enable Secure Boot and load factory PK/KEK keys" at bounding box center [465, 143] width 0 height 10
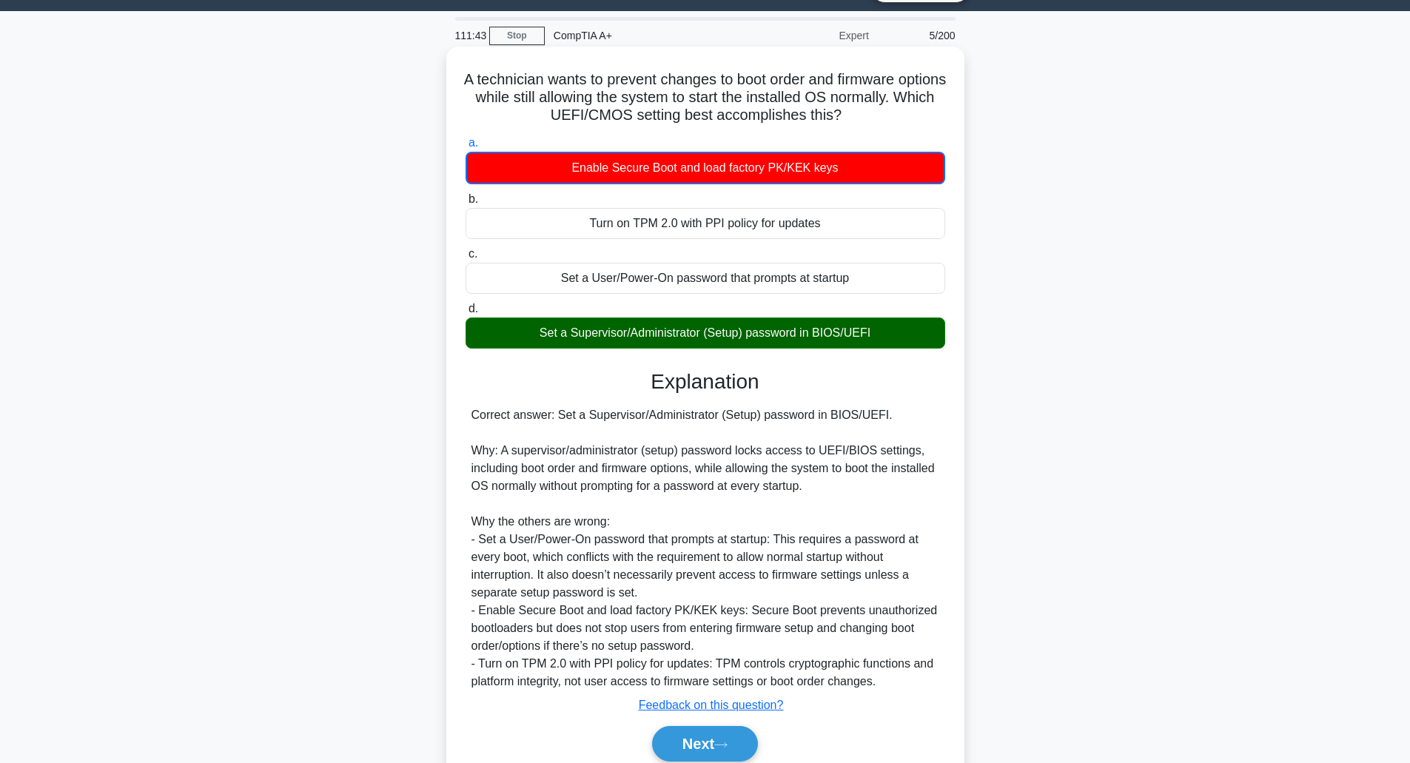
scroll to position [98, 0]
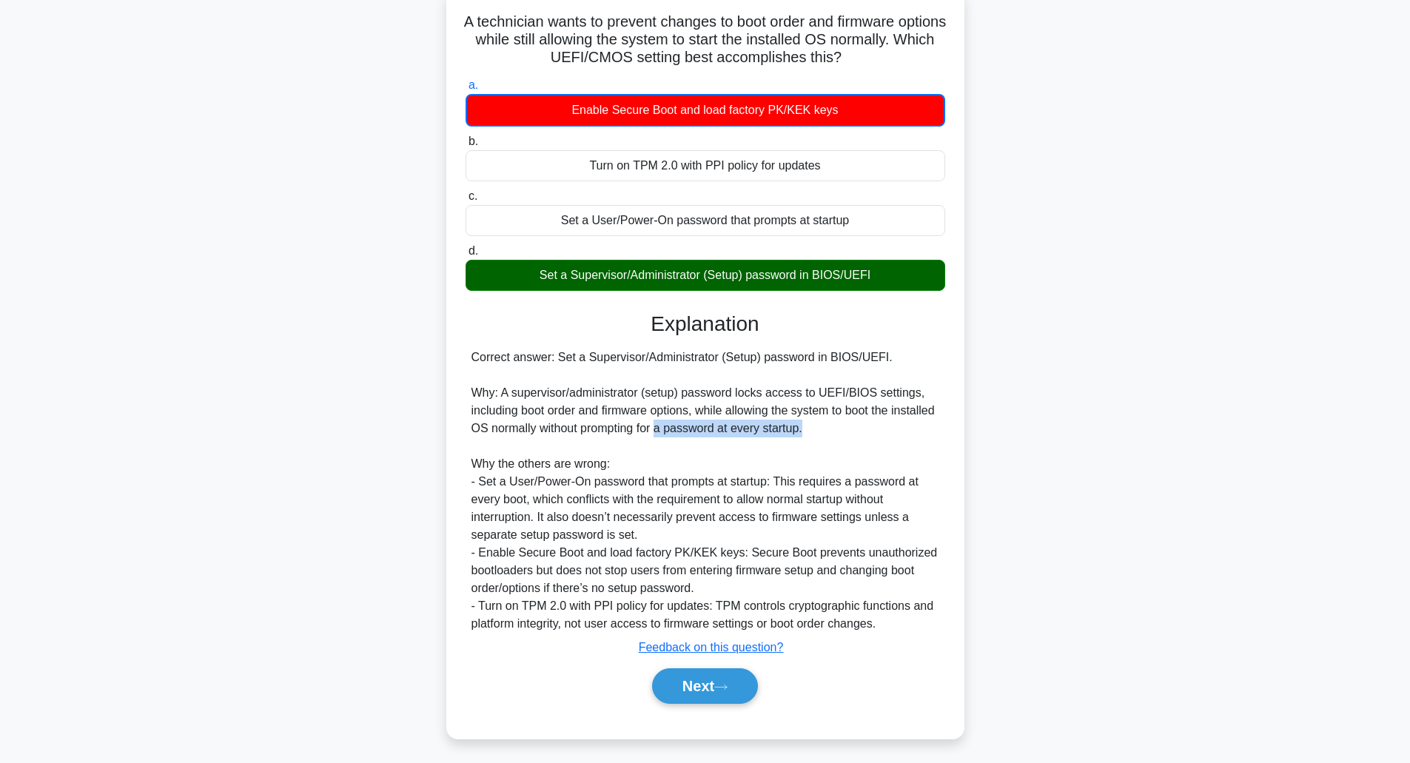
drag, startPoint x: 704, startPoint y: 428, endPoint x: 974, endPoint y: 427, distance: 270.1
click at [966, 430] on div "A technician wants to prevent changes to boot order and firmware options while …" at bounding box center [705, 372] width 977 height 767
click at [974, 427] on div "A technician wants to prevent changes to boot order and firmware options while …" at bounding box center [705, 372] width 977 height 767
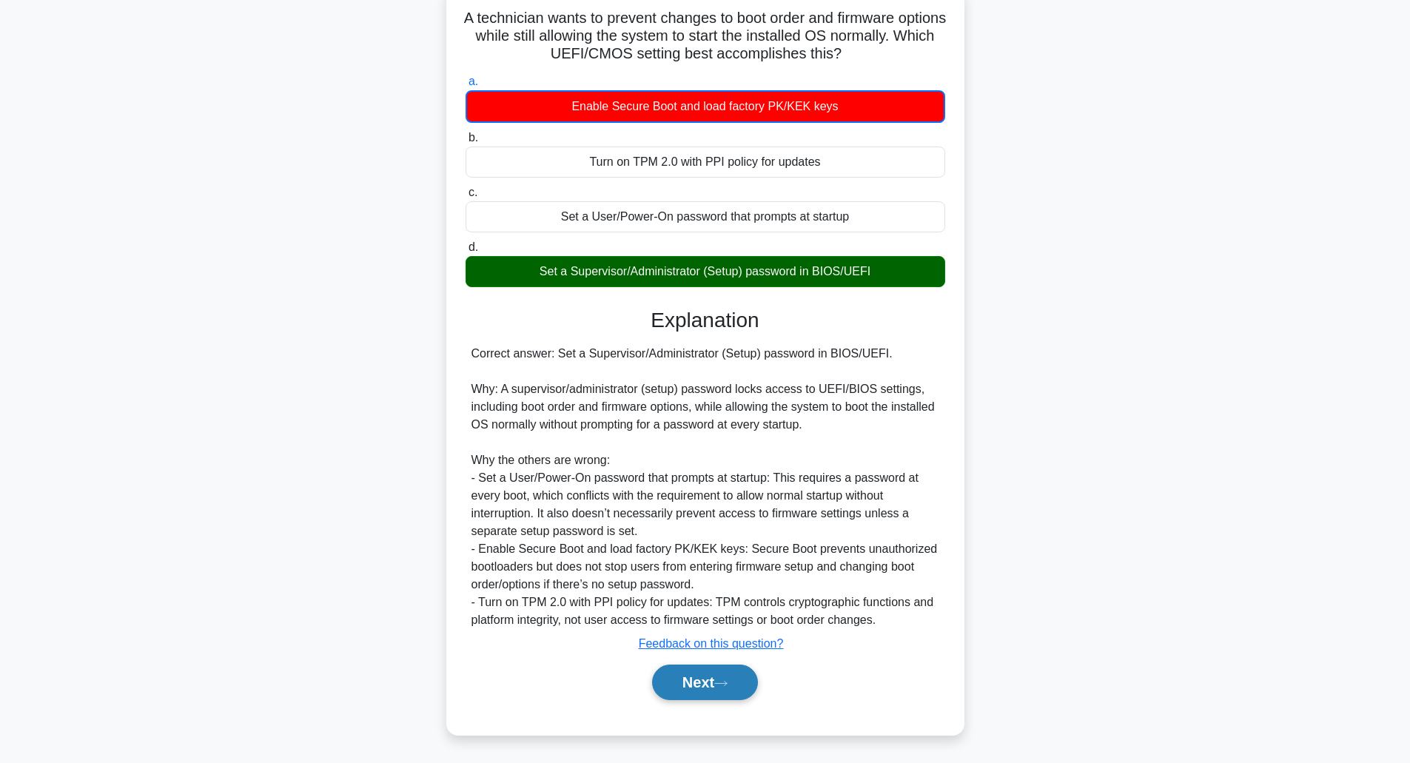
click at [714, 678] on button "Next" at bounding box center [705, 682] width 106 height 36
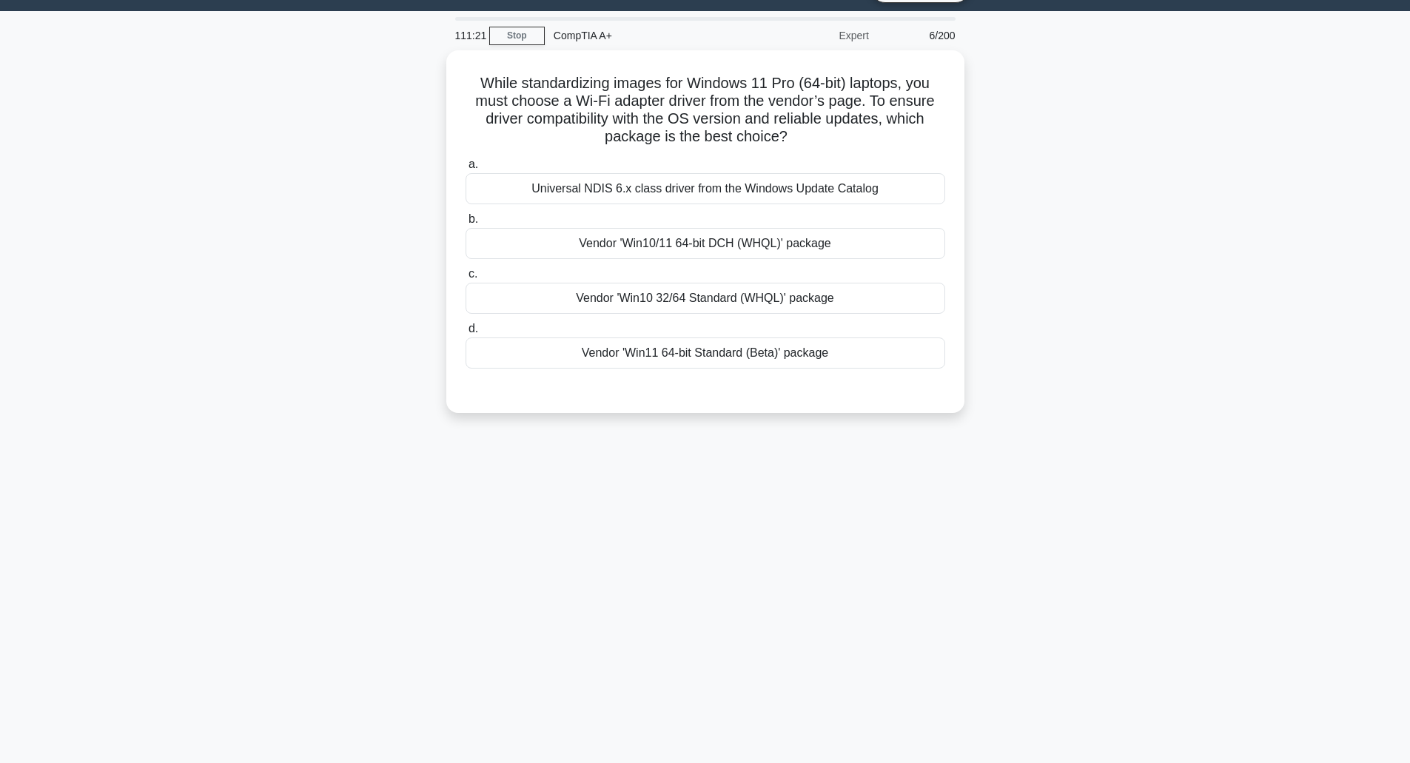
scroll to position [36, 0]
